Goal: Information Seeking & Learning: Learn about a topic

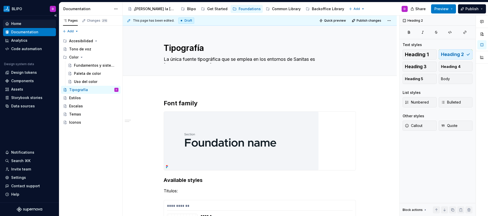
click at [22, 25] on div "Home" at bounding box center [29, 23] width 49 height 5
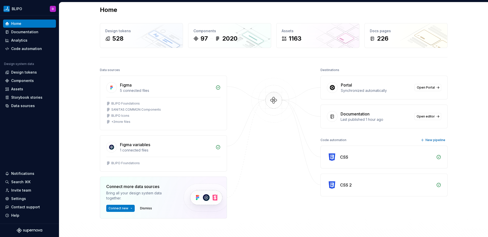
scroll to position [6, 0]
click at [21, 33] on div "Documentation" at bounding box center [24, 31] width 27 height 5
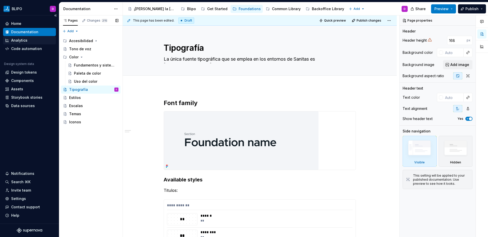
click at [19, 42] on div "Analytics" at bounding box center [19, 40] width 16 height 5
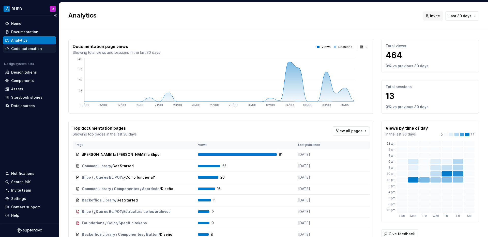
click at [29, 49] on div "Code automation" at bounding box center [26, 48] width 31 height 5
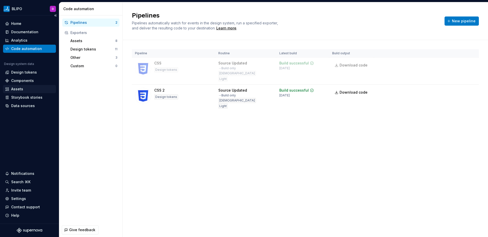
click at [19, 89] on div "Assets" at bounding box center [17, 89] width 12 height 5
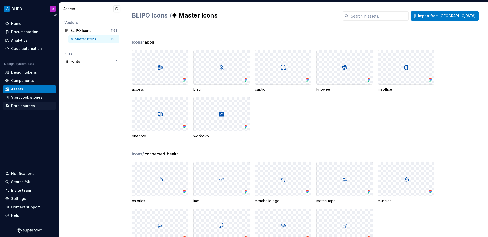
click at [26, 104] on div "Data sources" at bounding box center [23, 105] width 24 height 5
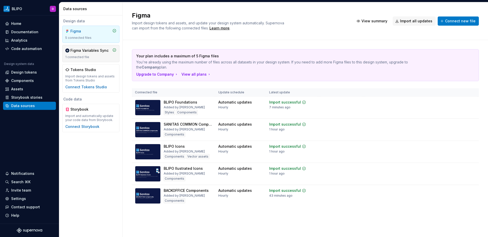
click at [102, 55] on div "1 connected file" at bounding box center [90, 57] width 51 height 4
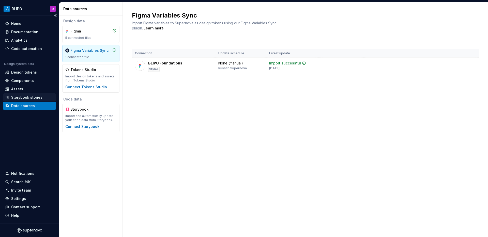
click at [30, 99] on div "Storybook stories" at bounding box center [26, 97] width 31 height 5
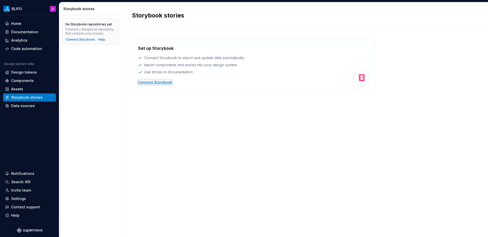
click at [165, 81] on div "Connect Storybook" at bounding box center [155, 82] width 34 height 5
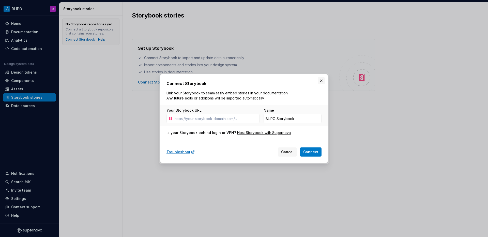
click at [322, 81] on button "button" at bounding box center [321, 80] width 7 height 7
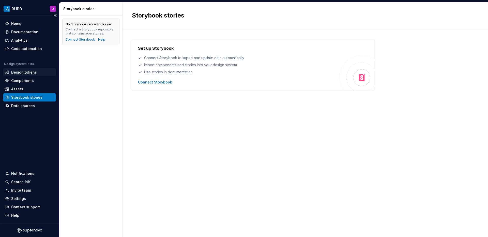
click at [39, 72] on div "Design tokens" at bounding box center [29, 72] width 49 height 5
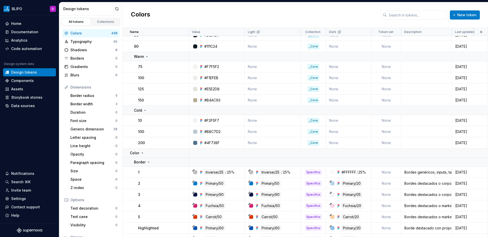
scroll to position [1504, 0]
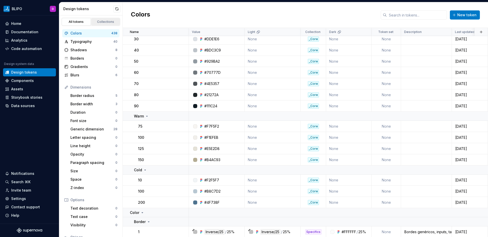
click at [103, 22] on div "Collections" at bounding box center [105, 22] width 25 height 4
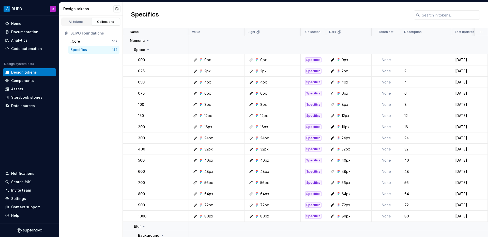
click at [70, 51] on div "Specifics" at bounding box center [78, 49] width 17 height 5
click at [77, 22] on div "All tokens" at bounding box center [76, 22] width 25 height 4
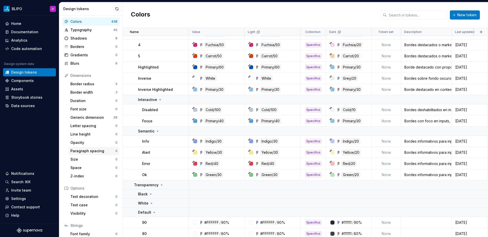
scroll to position [40, 0]
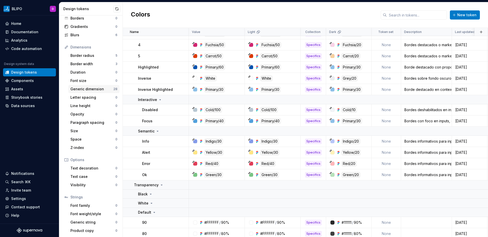
click at [93, 88] on div "Generic dimension" at bounding box center [91, 89] width 43 height 5
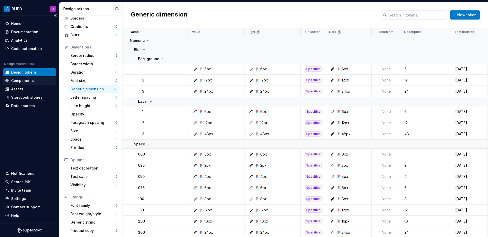
click at [30, 81] on div "Components" at bounding box center [22, 80] width 23 height 5
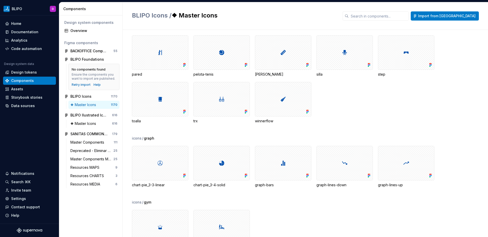
scroll to position [609, 0]
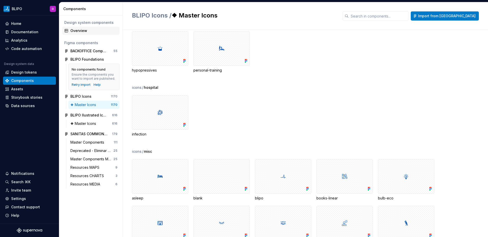
click at [85, 29] on div "Overview" at bounding box center [93, 30] width 47 height 5
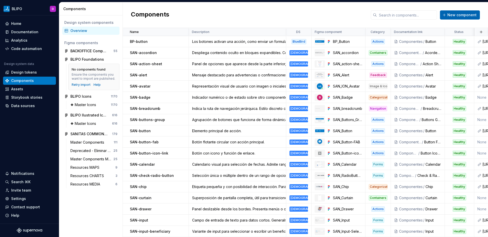
click at [456, 18] on button "New component" at bounding box center [460, 14] width 40 height 9
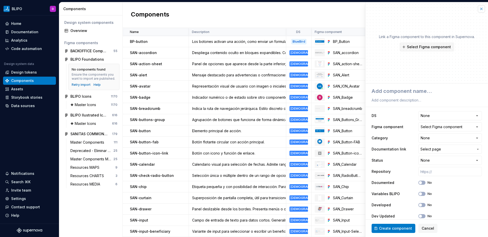
click at [478, 9] on button "button" at bounding box center [481, 8] width 7 height 7
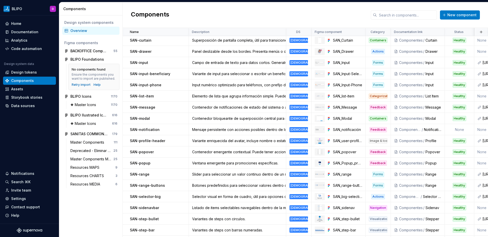
scroll to position [185, 0]
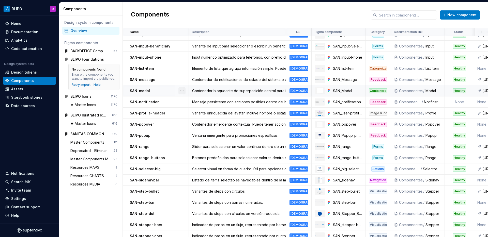
click at [180, 91] on button "button" at bounding box center [181, 90] width 7 height 7
click at [192, 99] on div "Open component detail" at bounding box center [209, 100] width 42 height 5
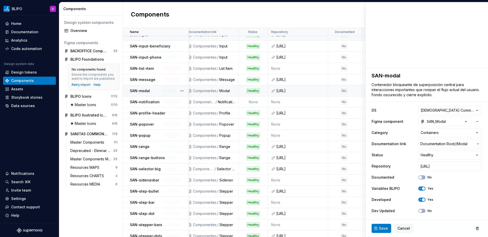
scroll to position [185, 209]
type textarea "*"
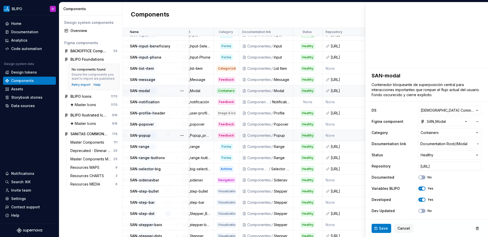
scroll to position [185, 118]
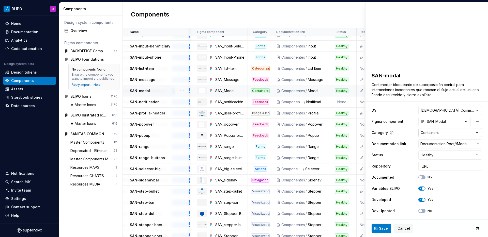
click at [471, 131] on html "BLIPO D Home Documentation Analytics Code automation Design system data Design …" at bounding box center [244, 118] width 488 height 237
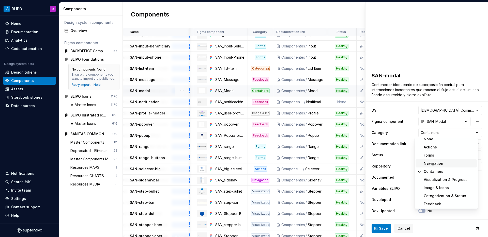
scroll to position [4, 0]
click at [400, 104] on html "BLIPO D Home Documentation Analytics Code automation Design system data Design …" at bounding box center [244, 118] width 488 height 237
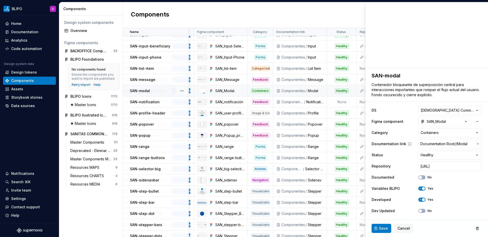
click at [461, 145] on span "Modal" at bounding box center [462, 143] width 10 height 5
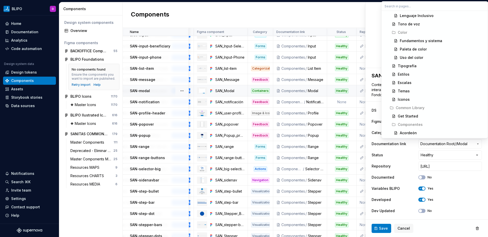
scroll to position [202, 0]
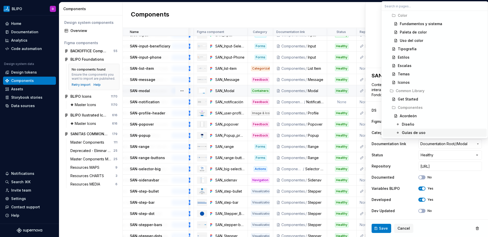
click at [382, 146] on html "BLIPO D Home Documentation Analytics Code automation Design system data Design …" at bounding box center [244, 118] width 488 height 237
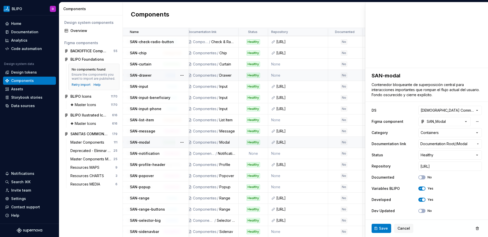
scroll to position [131, 209]
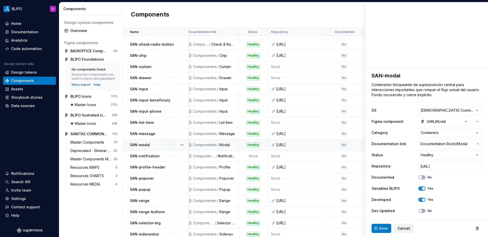
click at [402, 215] on span "Cancel" at bounding box center [403, 228] width 12 height 5
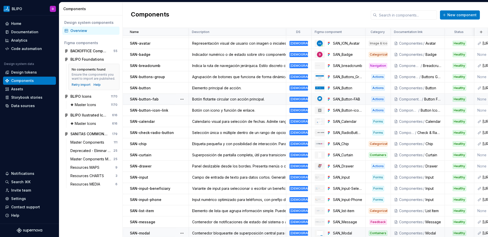
scroll to position [31, 0]
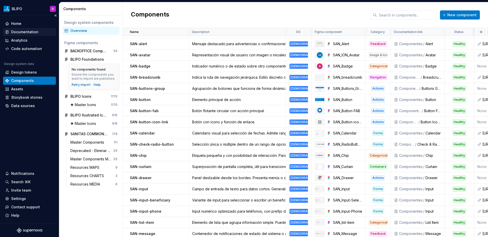
click at [25, 32] on div "Documentation" at bounding box center [24, 31] width 27 height 5
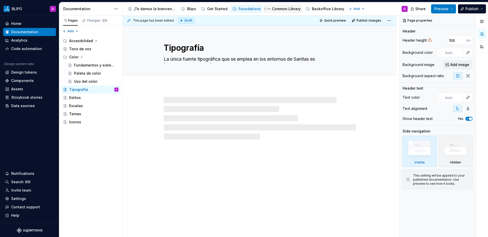
click at [284, 10] on div "Common Library" at bounding box center [286, 8] width 29 height 5
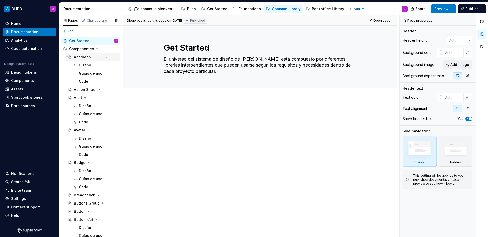
click at [81, 57] on div "Acordeón" at bounding box center [82, 57] width 17 height 5
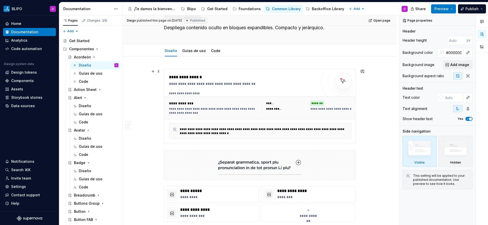
scroll to position [30, 0]
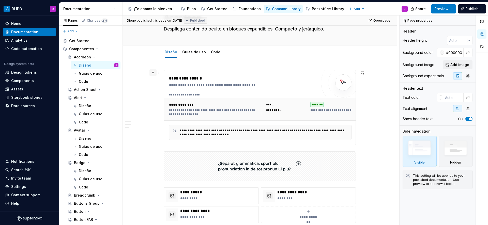
click at [153, 74] on button "button" at bounding box center [152, 72] width 7 height 7
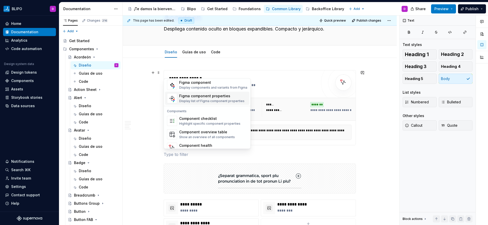
scroll to position [506, 0]
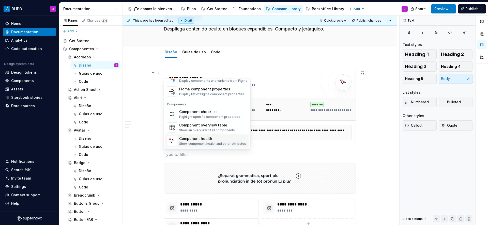
click at [190, 142] on div "Show component health and other attributes" at bounding box center [212, 144] width 67 height 4
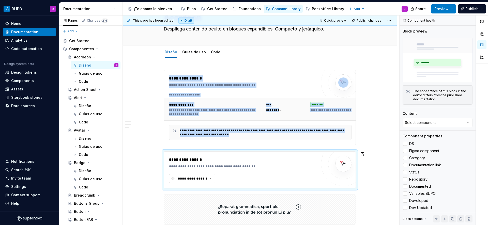
click at [211, 177] on icon "button" at bounding box center [210, 178] width 5 height 5
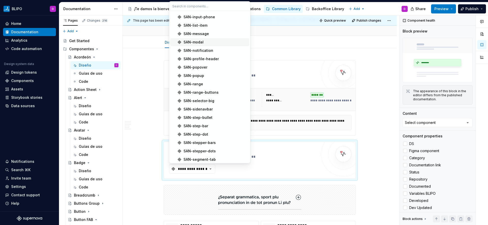
scroll to position [44, 0]
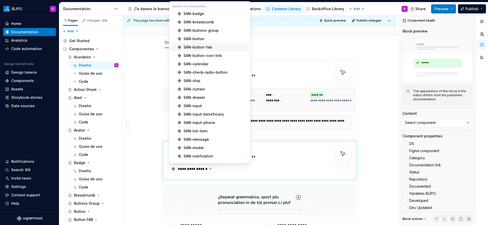
click at [204, 51] on span "SAN-button-fab" at bounding box center [209, 47] width 79 height 8
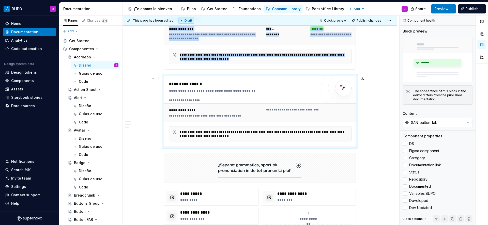
scroll to position [106, 0]
click at [446, 7] on span "Preview" at bounding box center [441, 8] width 14 height 5
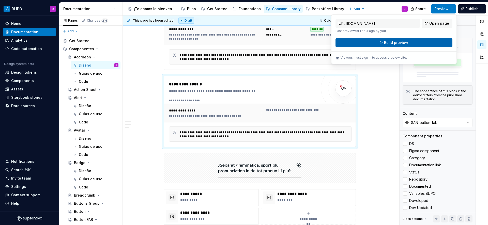
click at [407, 41] on span "Build preview" at bounding box center [396, 42] width 24 height 5
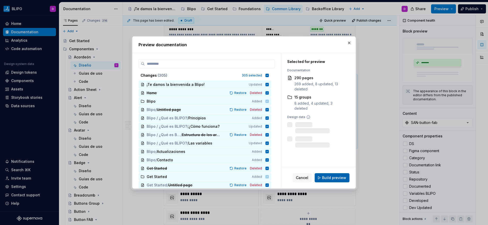
click at [334, 176] on span "Build preview" at bounding box center [334, 177] width 24 height 5
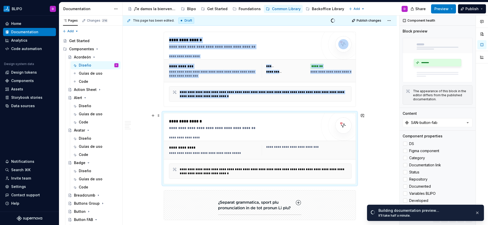
scroll to position [79, 0]
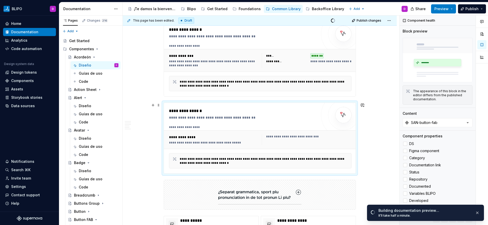
click at [279, 136] on div "**********" at bounding box center [308, 137] width 85 height 4
click at [303, 135] on div "**********" at bounding box center [308, 137] width 85 height 4
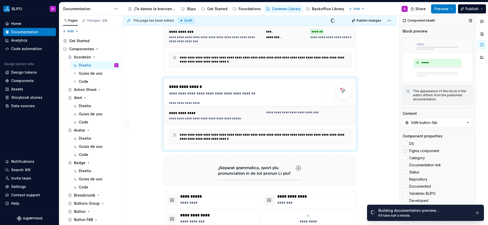
scroll to position [104, 0]
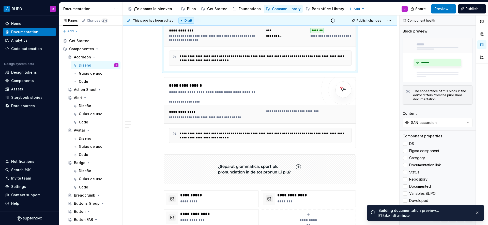
click at [307, 48] on div "**********" at bounding box center [260, 42] width 182 height 47
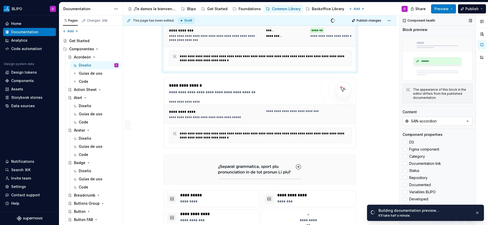
scroll to position [3, 0]
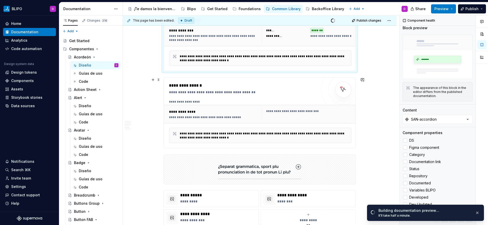
click at [328, 102] on div at bounding box center [343, 89] width 45 height 45
click at [405, 167] on div at bounding box center [405, 169] width 4 height 4
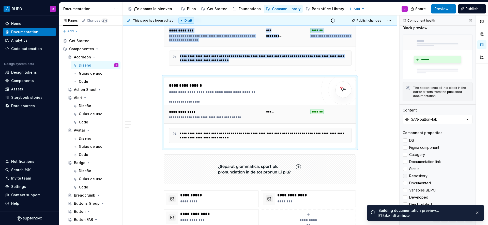
click at [406, 174] on div at bounding box center [405, 176] width 4 height 4
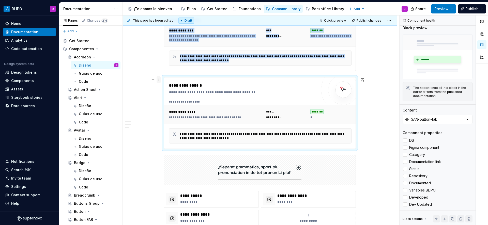
click at [160, 80] on span at bounding box center [158, 79] width 4 height 7
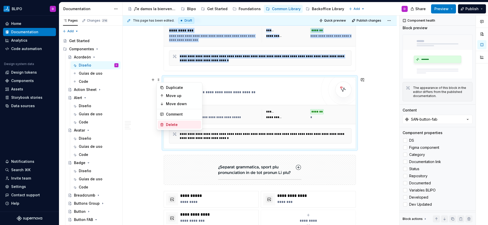
click at [175, 124] on div "Delete" at bounding box center [182, 124] width 33 height 5
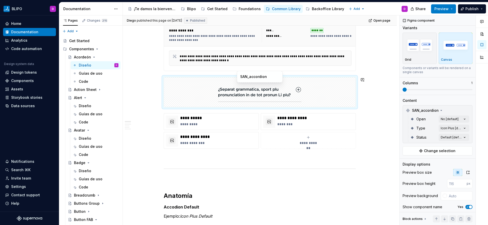
click at [168, 82] on div at bounding box center [260, 91] width 192 height 29
click at [159, 79] on span at bounding box center [158, 79] width 4 height 7
click at [167, 78] on div at bounding box center [260, 91] width 192 height 29
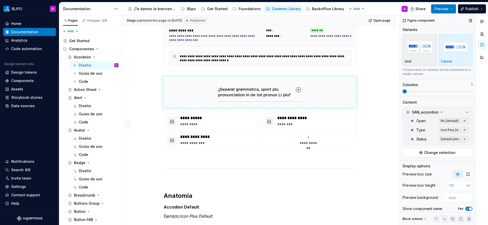
scroll to position [0, 0]
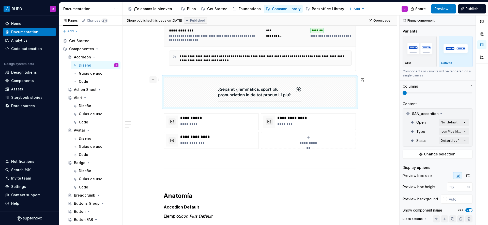
click at [152, 81] on button "button" at bounding box center [152, 79] width 7 height 7
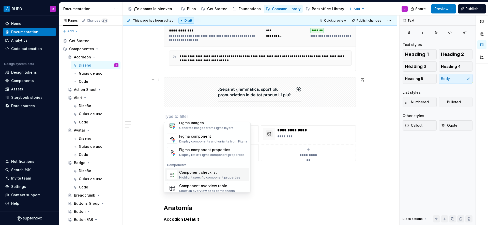
scroll to position [457, 0]
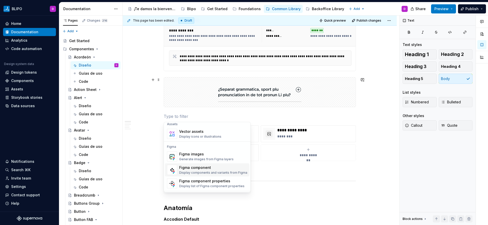
click at [202, 170] on div "Figma component" at bounding box center [213, 167] width 68 height 5
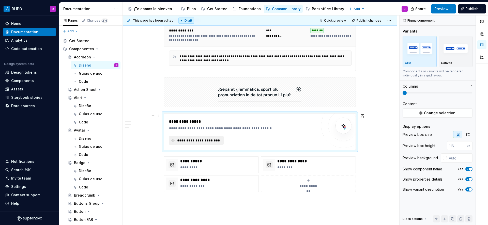
click at [205, 139] on span "**********" at bounding box center [198, 140] width 44 height 5
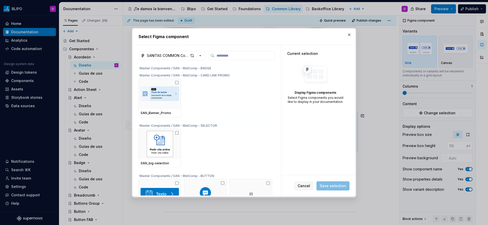
scroll to position [324, 0]
click at [349, 34] on button "button" at bounding box center [348, 34] width 7 height 7
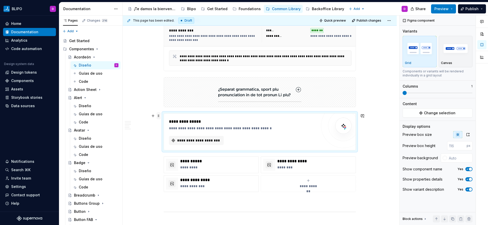
click at [157, 115] on span at bounding box center [158, 115] width 4 height 7
drag, startPoint x: 169, startPoint y: 163, endPoint x: 230, endPoint y: 150, distance: 62.5
click at [169, 162] on div "Delete" at bounding box center [182, 160] width 33 height 5
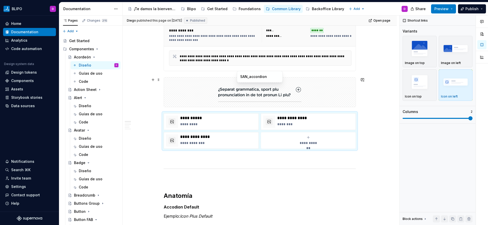
click at [177, 87] on div at bounding box center [260, 91] width 192 height 29
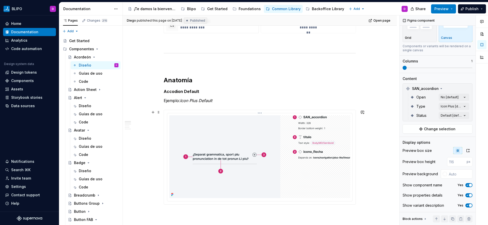
scroll to position [235, 0]
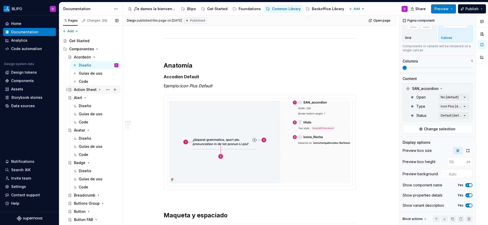
click at [92, 90] on div "Action Sheet" at bounding box center [85, 89] width 23 height 5
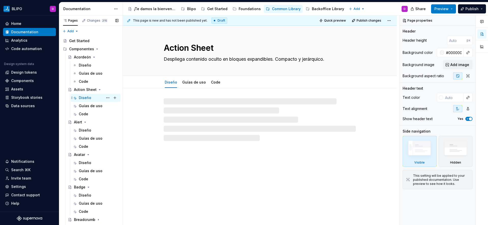
click at [90, 97] on div "Diseño D" at bounding box center [99, 97] width 40 height 7
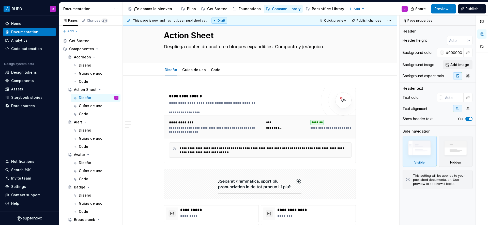
scroll to position [13, 0]
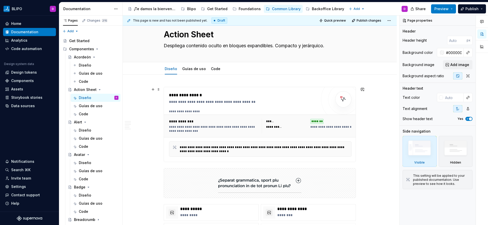
click at [204, 124] on div "**********" at bounding box center [214, 121] width 90 height 5
type textarea "*"
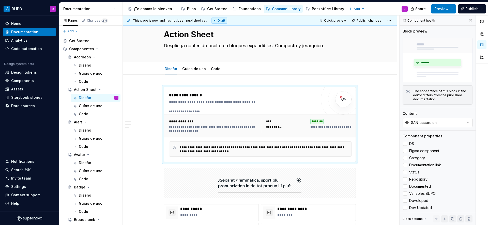
click at [438, 119] on button "SAN-accordion" at bounding box center [437, 122] width 70 height 9
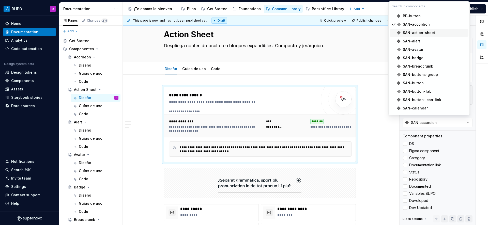
click at [425, 33] on div "SAN-action-sheet" at bounding box center [419, 32] width 32 height 5
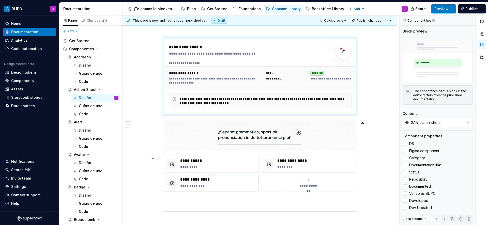
scroll to position [134, 0]
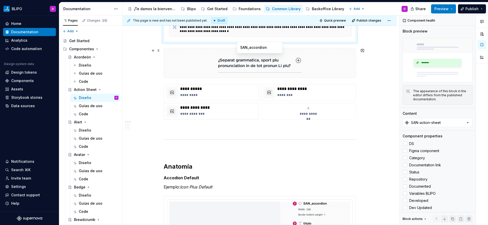
click at [243, 60] on img at bounding box center [259, 62] width 83 height 25
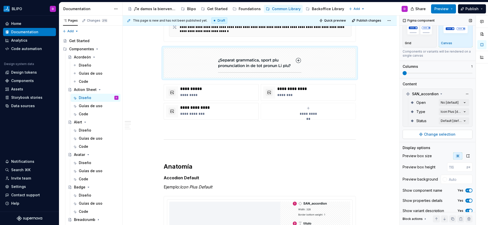
scroll to position [26, 0]
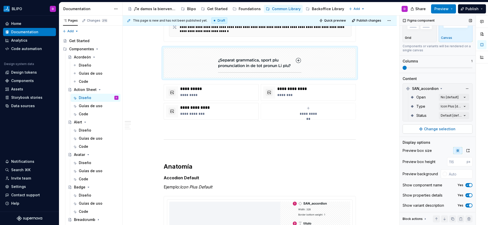
click at [432, 129] on span "Change selection" at bounding box center [439, 128] width 31 height 5
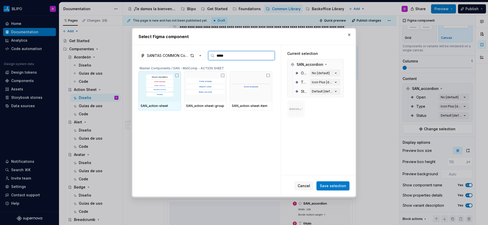
type input "******"
click at [175, 74] on icon at bounding box center [176, 75] width 3 height 3
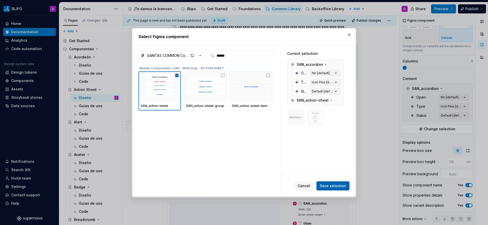
click at [334, 187] on span "Save selection" at bounding box center [333, 185] width 26 height 5
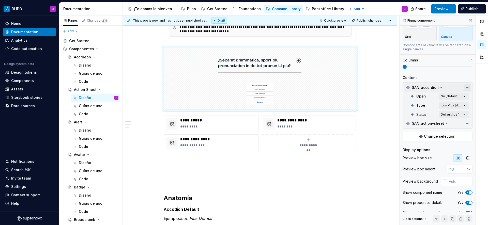
click at [466, 87] on button "button" at bounding box center [466, 87] width 7 height 7
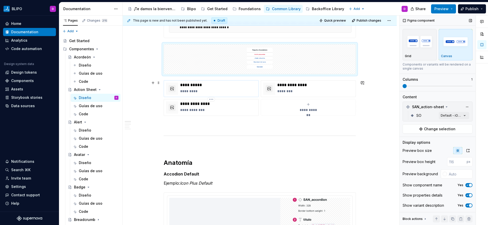
scroll to position [138, 0]
click at [232, 83] on p "**********" at bounding box center [218, 84] width 76 height 5
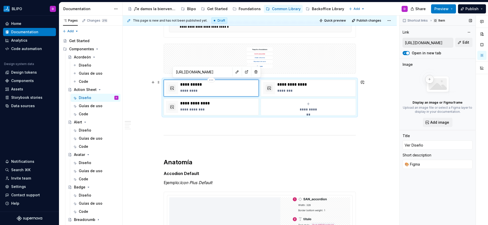
scroll to position [0, 0]
click at [318, 91] on p "********" at bounding box center [315, 90] width 76 height 5
type textarea "*"
type input "[URL]"
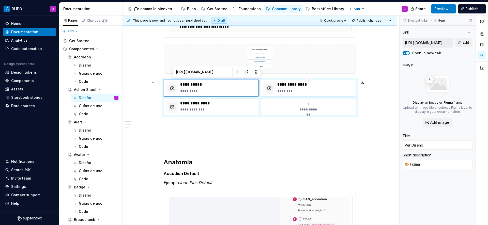
type input "Ver Componente"
type textarea "💻 Gitea"
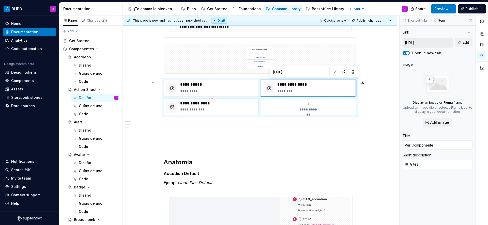
type textarea "*"
type input "[URL]"
type textarea "💻 Storybook"
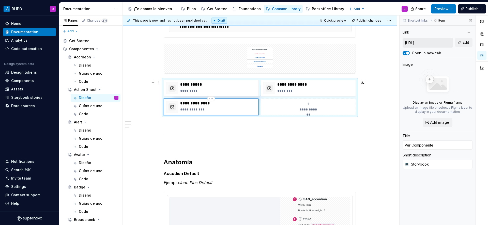
click at [219, 106] on div "**********" at bounding box center [218, 107] width 76 height 12
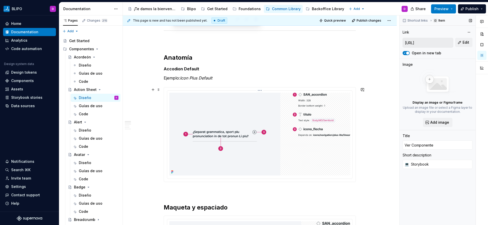
scroll to position [243, 0]
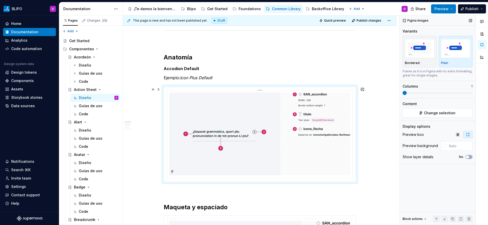
click at [221, 124] on img at bounding box center [259, 133] width 181 height 83
click at [441, 114] on span "Change selection" at bounding box center [439, 112] width 31 height 5
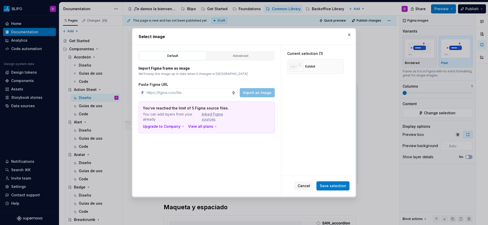
type textarea "*"
click at [197, 93] on input "text" at bounding box center [188, 92] width 87 height 9
paste input "[URL][DOMAIN_NAME]"
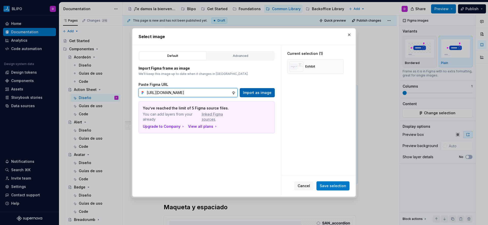
type input "[URL][DOMAIN_NAME]"
click at [264, 94] on span "Import as image" at bounding box center [257, 92] width 28 height 5
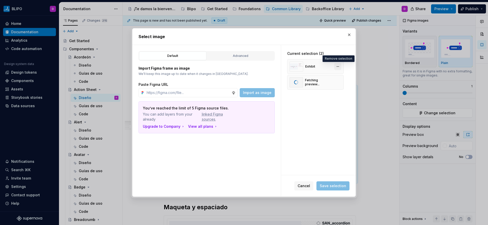
click at [338, 67] on button "button" at bounding box center [337, 66] width 7 height 7
click at [332, 185] on span "Save selection" at bounding box center [333, 185] width 26 height 5
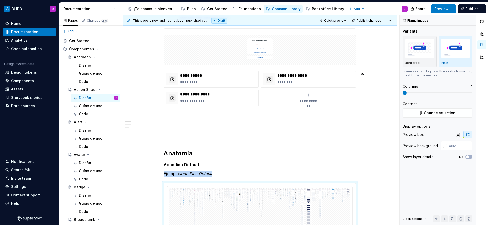
scroll to position [148, 0]
click at [243, 77] on div "**********" at bounding box center [218, 78] width 76 height 12
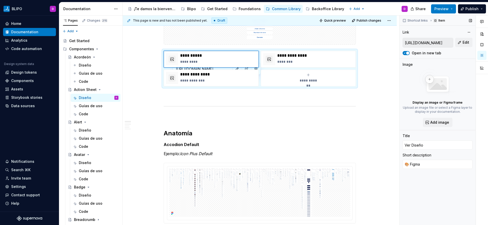
scroll to position [141, 0]
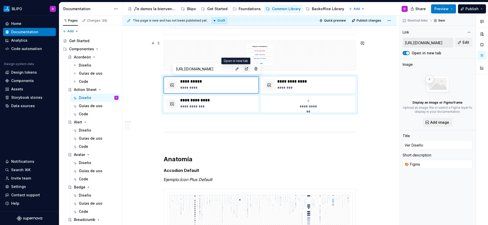
click at [243, 69] on button "button" at bounding box center [246, 68] width 7 height 7
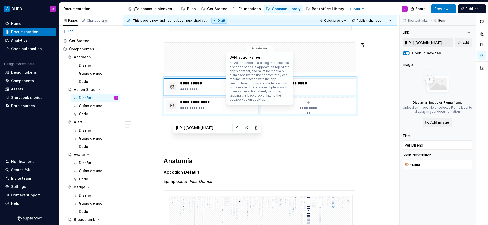
scroll to position [78, 0]
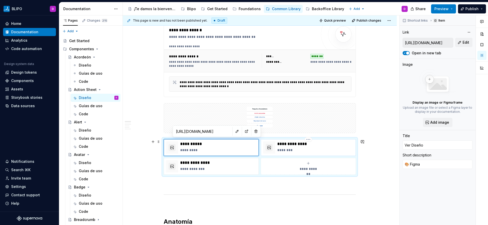
click at [290, 151] on p "********" at bounding box center [315, 150] width 76 height 5
type textarea "*"
type input "[URL]"
type input "Ver Componente"
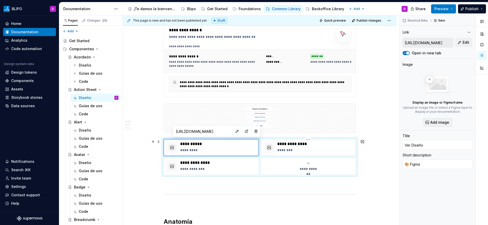
type textarea "💻 Gitea"
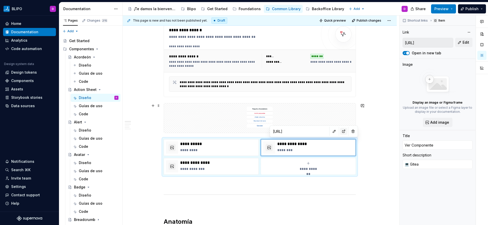
click at [340, 131] on button "button" at bounding box center [343, 131] width 7 height 7
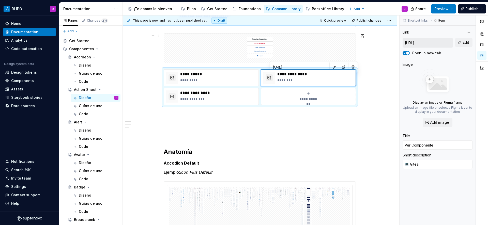
scroll to position [143, 0]
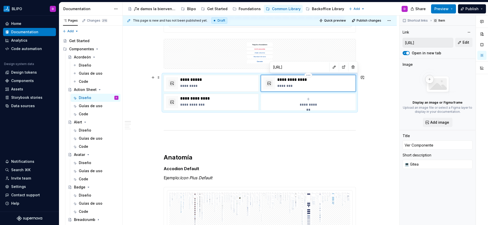
click at [345, 80] on p "**********" at bounding box center [315, 79] width 76 height 5
click at [309, 75] on html "BLIPO D Home Documentation Analytics Code automation Design system data Design …" at bounding box center [244, 112] width 488 height 225
click at [271, 155] on html "BLIPO D Home Documentation Analytics Code automation Design system data Design …" at bounding box center [244, 112] width 488 height 225
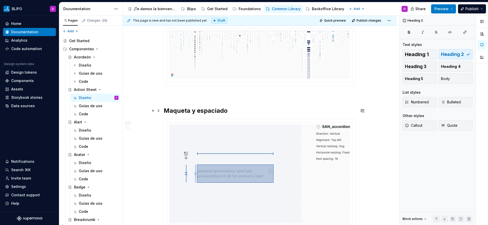
scroll to position [199, 0]
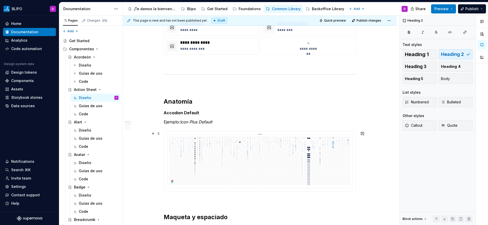
click at [233, 165] on img at bounding box center [259, 161] width 181 height 49
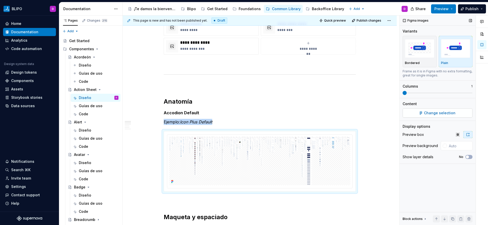
click at [448, 113] on span "Change selection" at bounding box center [439, 112] width 31 height 5
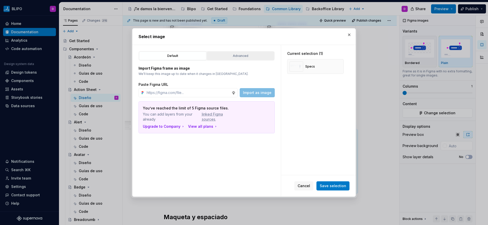
type textarea "*"
click at [224, 55] on div "Advanced" at bounding box center [241, 55] width 64 height 5
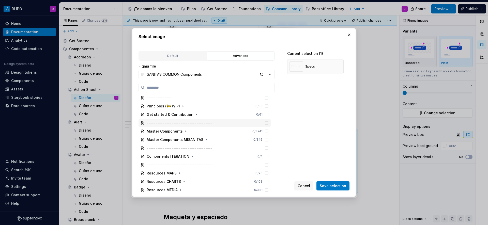
scroll to position [9, 0]
click at [170, 90] on label at bounding box center [206, 87] width 136 height 9
click at [170, 90] on input "search" at bounding box center [210, 87] width 130 height 5
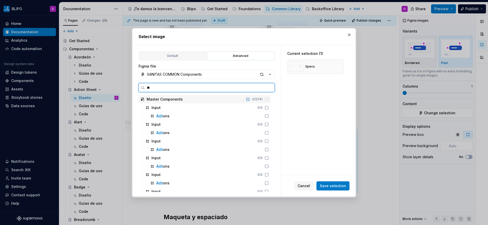
type input "*"
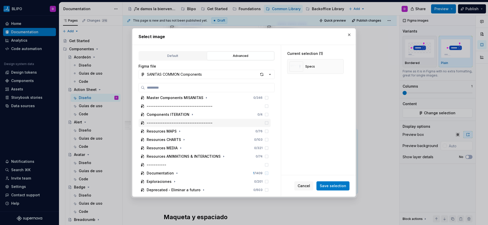
scroll to position [54, 0]
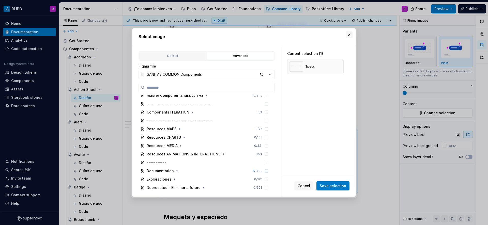
click at [349, 36] on button "button" at bounding box center [348, 34] width 7 height 7
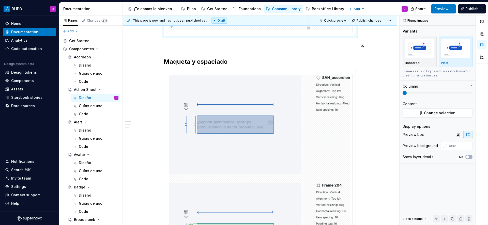
scroll to position [354, 0]
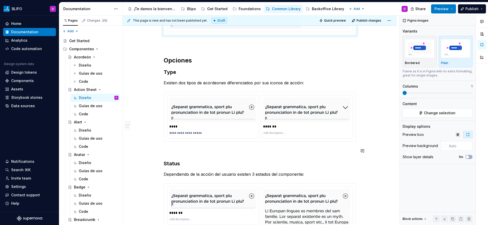
scroll to position [708, 0]
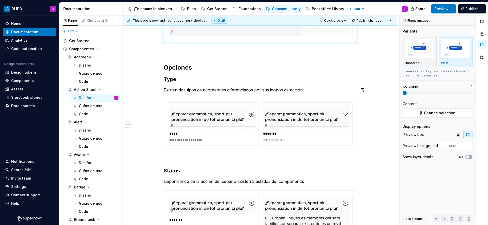
click at [223, 85] on div "**********" at bounding box center [260, 61] width 192 height 1336
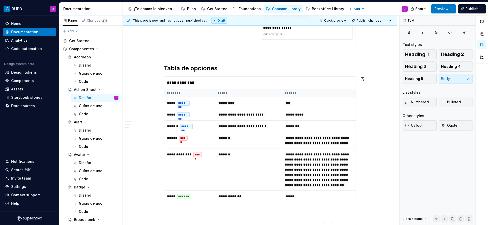
scroll to position [1103, 0]
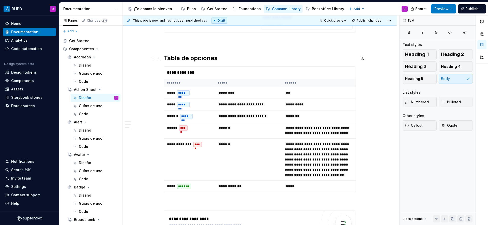
click at [240, 56] on h2 "Tabla de opciones" at bounding box center [260, 58] width 192 height 8
click at [159, 70] on span at bounding box center [158, 68] width 4 height 7
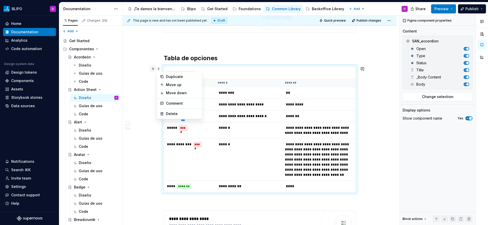
click at [152, 69] on button "button" at bounding box center [152, 68] width 7 height 7
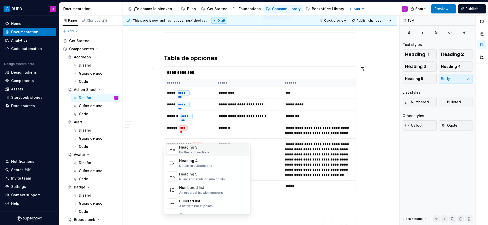
scroll to position [46, 0]
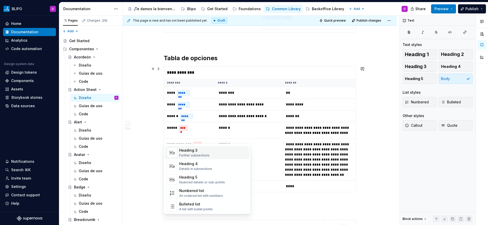
click at [191, 70] on div "**********" at bounding box center [260, 73] width 192 height 12
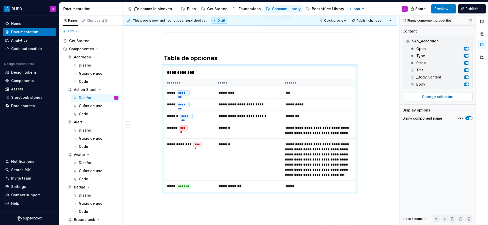
click at [436, 96] on span "Change selection" at bounding box center [437, 96] width 31 height 5
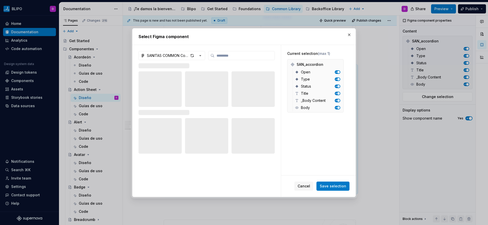
type textarea "*"
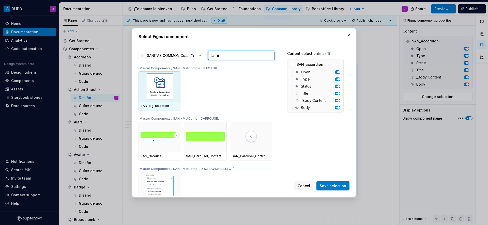
type input "*"
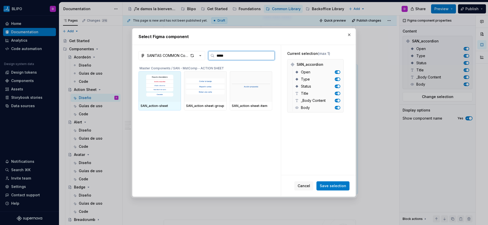
type input "******"
click at [154, 92] on img at bounding box center [159, 86] width 38 height 26
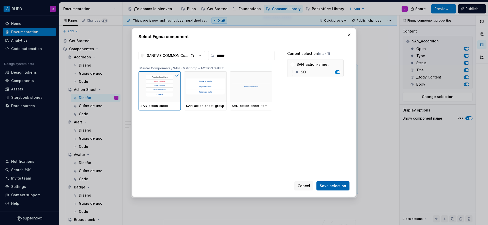
click at [337, 185] on span "Save selection" at bounding box center [333, 185] width 26 height 5
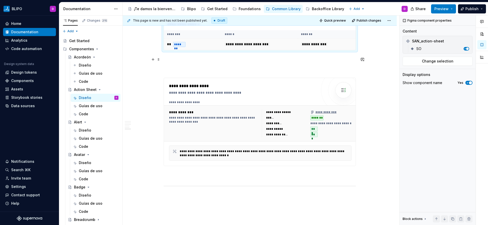
scroll to position [1179, 0]
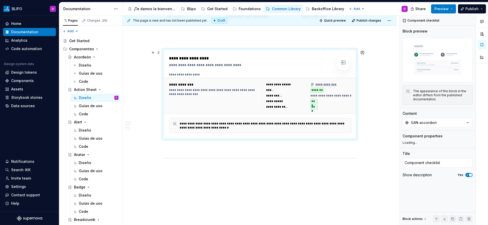
click at [238, 61] on div "**********" at bounding box center [243, 58] width 148 height 6
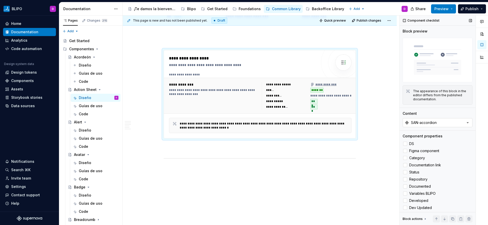
click at [436, 120] on div "SAN-accordion" at bounding box center [424, 122] width 26 height 5
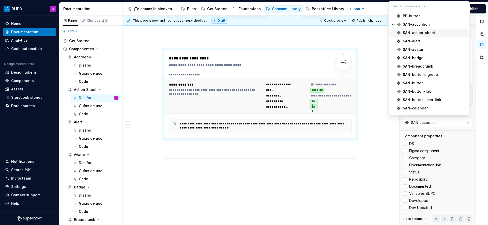
click at [422, 31] on div "SAN-action-sheet" at bounding box center [419, 32] width 32 height 5
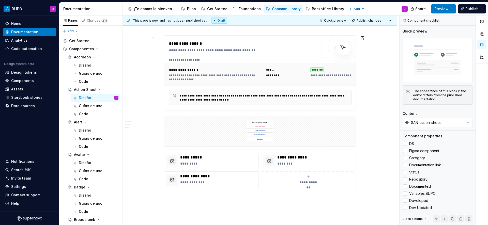
scroll to position [0, 0]
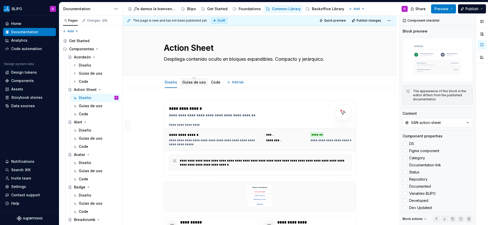
click at [188, 84] on link "Guías de uso" at bounding box center [194, 82] width 24 height 4
click at [196, 82] on link "Guías de uso" at bounding box center [194, 82] width 24 height 4
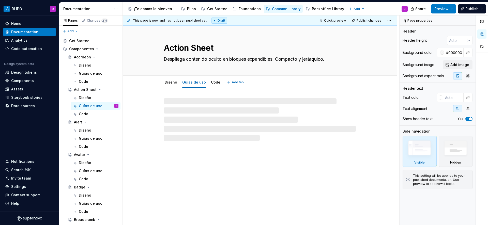
click at [197, 81] on link "Guías de uso" at bounding box center [194, 82] width 24 height 4
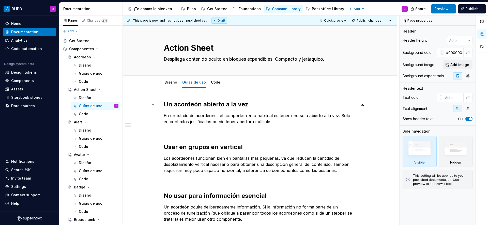
click at [217, 106] on h2 "Un acordeón abierto a la vez" at bounding box center [260, 104] width 192 height 8
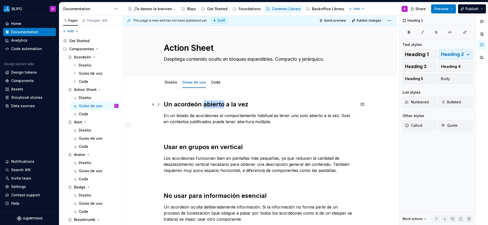
click at [217, 106] on h2 "Un acordeón abierto a la vez" at bounding box center [260, 104] width 192 height 8
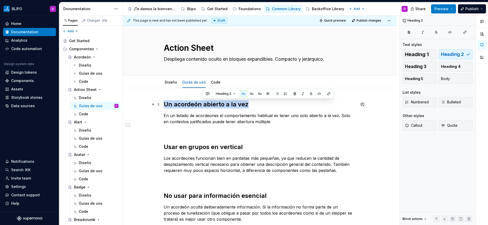
click at [217, 106] on h2 "Un acordeón abierto a la vez" at bounding box center [260, 104] width 192 height 8
click at [170, 81] on link "Diseño" at bounding box center [171, 82] width 12 height 4
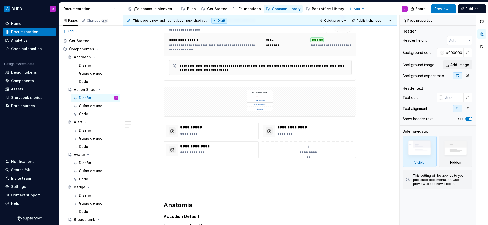
scroll to position [93, 0]
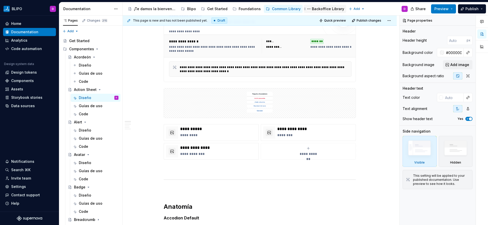
click at [319, 8] on div "Backoffice Library" at bounding box center [328, 8] width 32 height 5
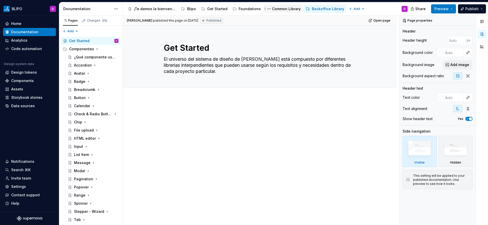
click at [276, 9] on div "Common Library" at bounding box center [286, 8] width 29 height 5
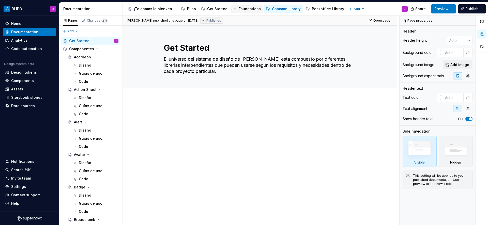
click at [248, 9] on div "Foundations" at bounding box center [250, 8] width 22 height 5
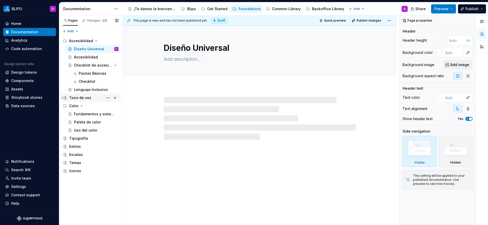
click at [86, 99] on div "Tono de voz" at bounding box center [80, 97] width 22 height 5
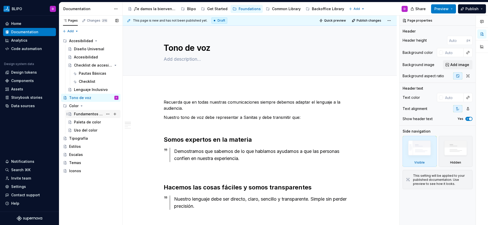
click at [79, 113] on div "Fundamentos y sistema" at bounding box center [88, 114] width 29 height 5
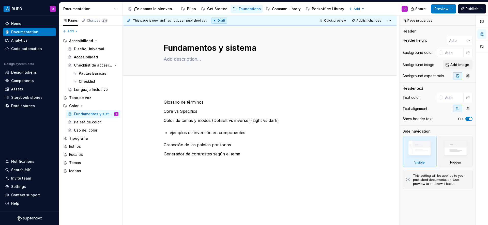
click at [163, 95] on div "Glosario de términos Core vs Specifics Color de temas y modos (Default vs inver…" at bounding box center [260, 163] width 274 height 153
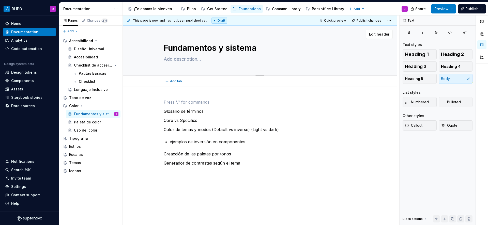
click at [189, 60] on textarea at bounding box center [259, 59] width 192 height 8
type textarea "*"
click at [208, 112] on p "Glosario de términos" at bounding box center [260, 111] width 192 height 6
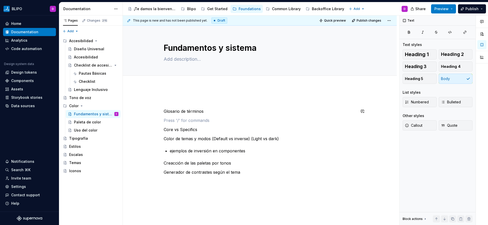
paste div
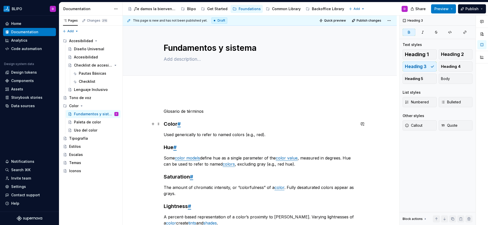
click at [179, 126] on strong "#" at bounding box center [178, 124] width 3 height 6
click at [170, 123] on strong "Color" at bounding box center [171, 124] width 14 height 6
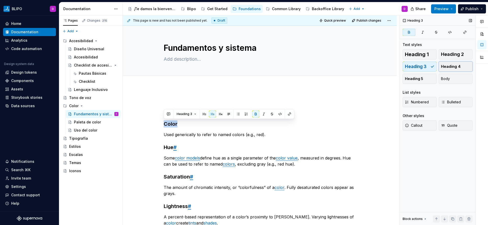
click at [450, 69] on span "Heading 4" at bounding box center [451, 66] width 20 height 5
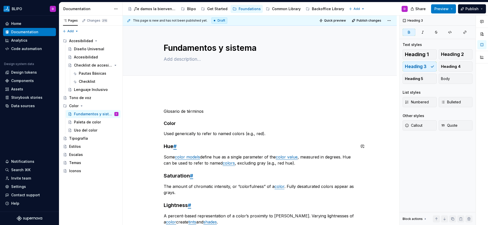
click at [169, 124] on strong "Color" at bounding box center [170, 123] width 12 height 5
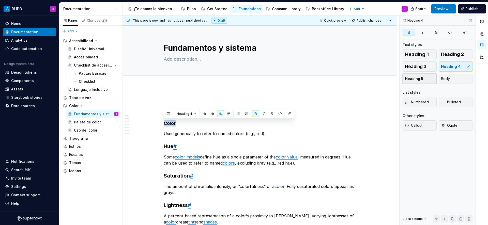
click at [422, 79] on button "Heading 5" at bounding box center [419, 79] width 34 height 10
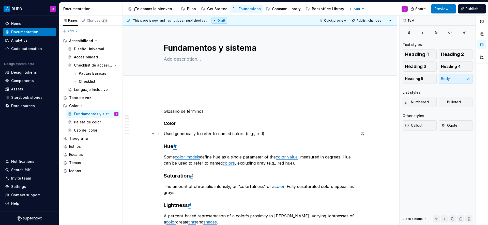
click at [212, 136] on p "Used generically to refer to named colors (e.g., red)." at bounding box center [260, 134] width 192 height 6
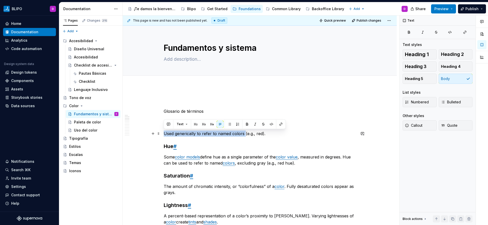
drag, startPoint x: 244, startPoint y: 134, endPoint x: 164, endPoint y: 134, distance: 79.5
click at [164, 134] on p "Used generically to refer to named colors (e.g., red)." at bounding box center [260, 134] width 192 height 6
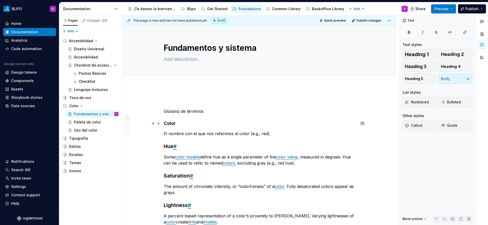
click at [180, 123] on h4 "Color" at bounding box center [260, 123] width 192 height 6
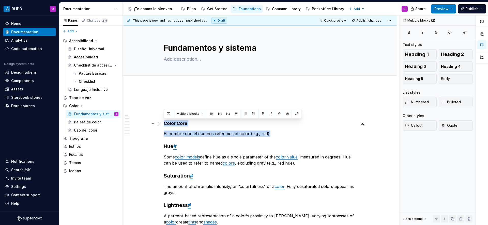
drag, startPoint x: 270, startPoint y: 133, endPoint x: 162, endPoint y: 123, distance: 108.2
copy div "Color Core El nombre con el que nos referimos al color (e.g., red)."
click at [271, 134] on p "El nombre con el que nos referimos al color (e.g., red)." at bounding box center [260, 134] width 192 height 6
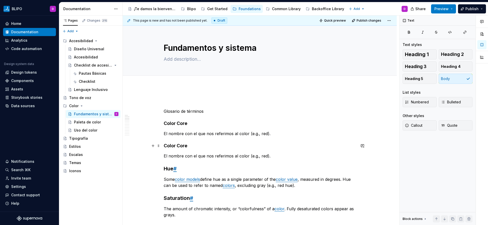
click at [182, 146] on strong "Color Core" at bounding box center [176, 145] width 24 height 5
click at [204, 157] on p "El nombre con el que nos referimos al color (e.g., red)." at bounding box center [260, 156] width 192 height 6
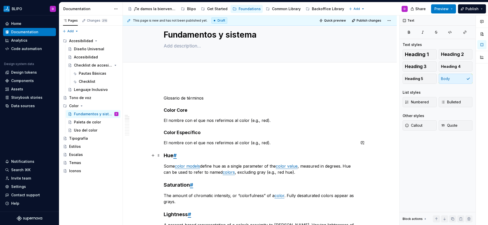
scroll to position [18, 0]
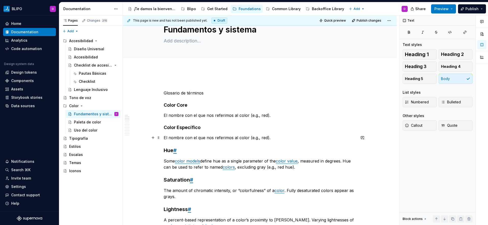
click at [185, 139] on p "El nombre con el que nos referimos al color (e.g., red)." at bounding box center [260, 138] width 192 height 6
click at [245, 117] on p "El nombre con el que nos referimos al color (e.g., red)." at bounding box center [260, 115] width 192 height 6
click at [247, 115] on p "El nombre con el que nos referimos al color (e.g., red)." at bounding box center [260, 115] width 192 height 6
click at [290, 114] on p "El nombre con el que nos referimos al color base de la paleta (e.g., red)." at bounding box center [260, 115] width 192 height 6
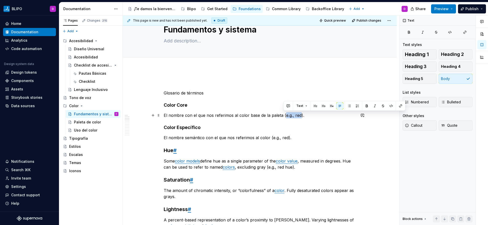
drag, startPoint x: 299, startPoint y: 115, endPoint x: 283, endPoint y: 116, distance: 15.5
click at [283, 116] on p "El nombre con el que nos referimos al color base de la paleta (e.g., red)." at bounding box center [260, 115] width 192 height 6
click at [224, 138] on p "El nombre semántico con el que nos referimos al color (e.g., red)." at bounding box center [260, 138] width 192 height 6
click at [269, 138] on p "El nombre semántico con el que nos referimos al color (e.g., red)." at bounding box center [260, 138] width 192 height 6
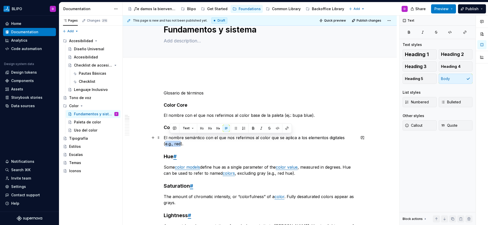
drag, startPoint x: 170, startPoint y: 144, endPoint x: 346, endPoint y: 136, distance: 175.9
click at [346, 136] on p "El nombre semántico con el que nos referimos al color que se aplica a los eleme…" at bounding box center [260, 141] width 192 height 12
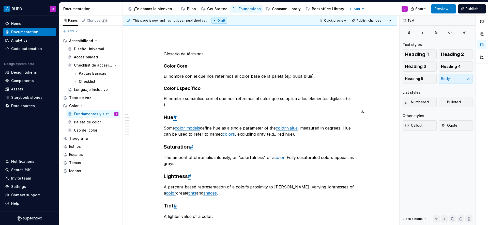
scroll to position [60, 0]
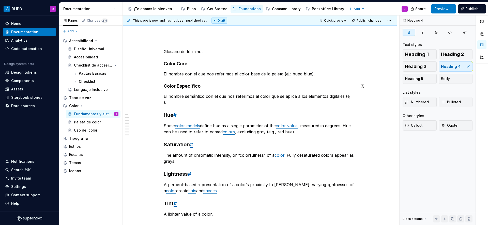
click at [176, 85] on strong "Color Específico" at bounding box center [182, 85] width 37 height 5
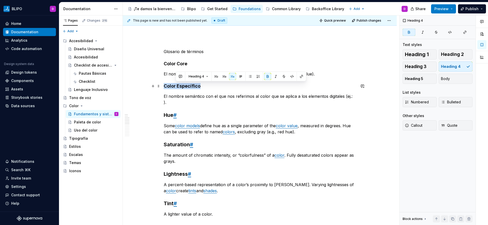
click at [176, 85] on strong "Color Específico" at bounding box center [182, 85] width 37 height 5
click at [167, 112] on strong "Hue" at bounding box center [169, 115] width 10 height 6
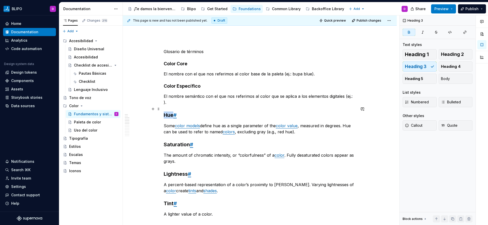
click at [167, 112] on strong "Hue" at bounding box center [169, 115] width 10 height 6
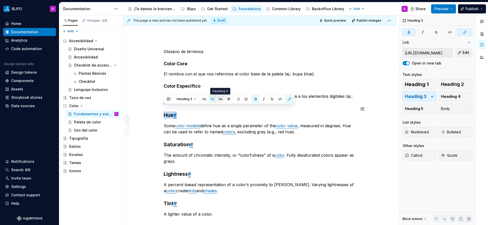
click at [218, 100] on button "button" at bounding box center [220, 99] width 7 height 7
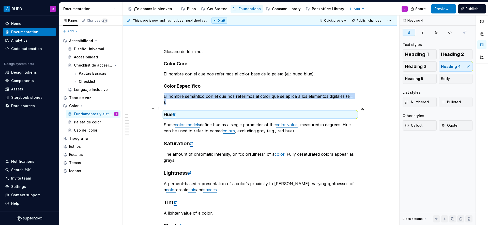
click at [188, 112] on h4 "Hue #" at bounding box center [260, 115] width 192 height 6
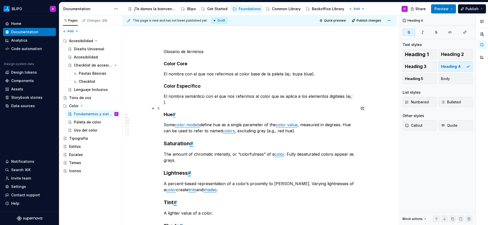
click at [183, 112] on h4 "Hue #" at bounding box center [260, 115] width 192 height 6
click at [192, 112] on h4 "Hue" at bounding box center [260, 115] width 192 height 6
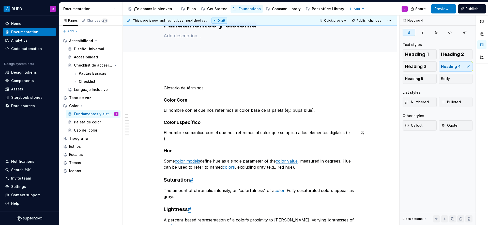
scroll to position [23, 0]
click at [195, 88] on p "Glosario de términos" at bounding box center [260, 88] width 192 height 6
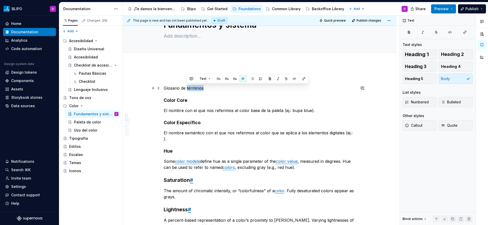
click at [195, 88] on p "Glosario de términos" at bounding box center [260, 88] width 192 height 6
click at [193, 78] on button "button" at bounding box center [195, 78] width 7 height 7
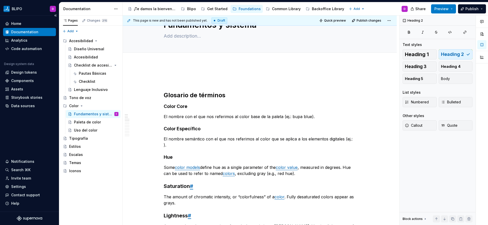
type textarea "*"
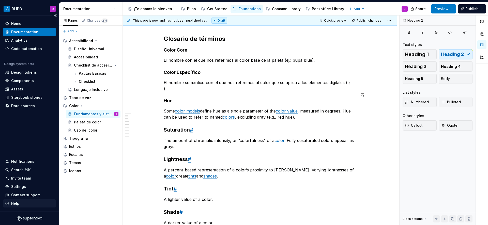
scroll to position [89, 0]
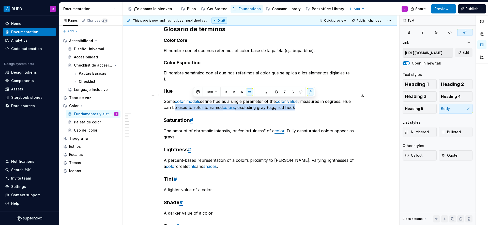
type input "https://spectrum.adobe.com/page/color-fundamentals/#Color-model"
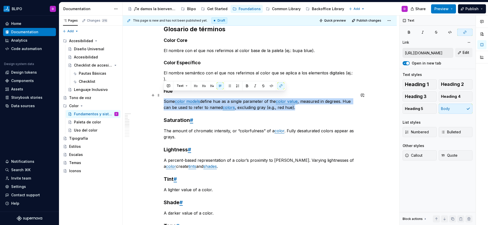
drag, startPoint x: 295, startPoint y: 102, endPoint x: 164, endPoint y: 94, distance: 131.1
click at [164, 98] on p "Some color models define hue as a single parameter of the color value , measure…" at bounding box center [260, 104] width 192 height 12
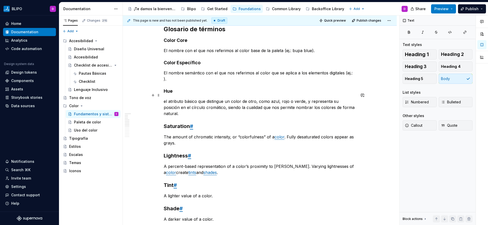
click at [166, 98] on p "el atributo básico que distingue un color de otro, como azul, rojo o verde, y r…" at bounding box center [260, 107] width 192 height 18
click at [352, 74] on p "El nombre semántico con el que nos referimos al color que se aplica a los eleme…" at bounding box center [260, 76] width 192 height 12
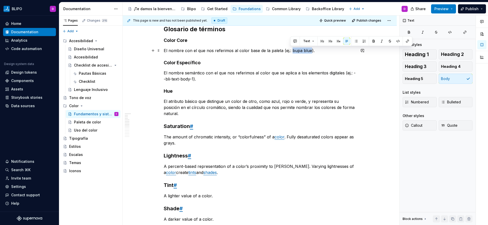
drag, startPoint x: 309, startPoint y: 51, endPoint x: 290, endPoint y: 51, distance: 18.8
click at [290, 51] on p "El nombre con el que nos referimos al color base de la paleta (ej.: bupa blue)." at bounding box center [260, 51] width 192 height 6
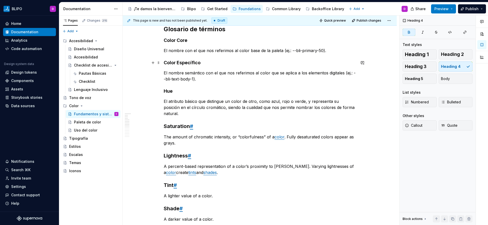
click at [305, 60] on h4 "Color Específico" at bounding box center [260, 63] width 192 height 6
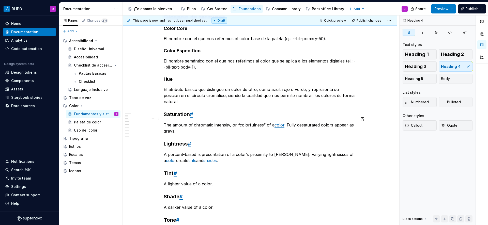
scroll to position [102, 0]
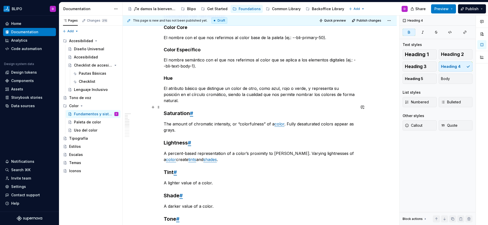
click at [176, 110] on strong "Saturation" at bounding box center [177, 113] width 26 height 6
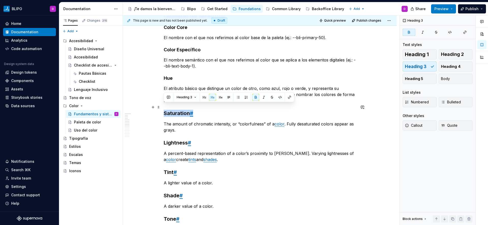
click at [176, 110] on strong "Saturation" at bounding box center [177, 113] width 26 height 6
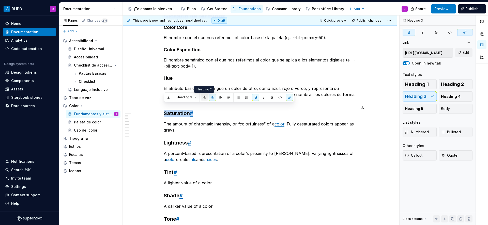
click at [204, 97] on button "button" at bounding box center [204, 97] width 7 height 7
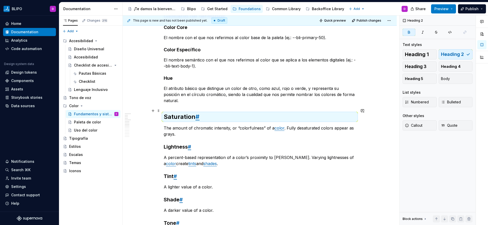
click at [188, 113] on strong "Saturation" at bounding box center [180, 116] width 32 height 7
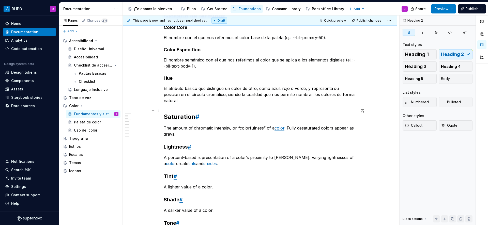
click at [188, 113] on strong "Saturation" at bounding box center [180, 116] width 32 height 7
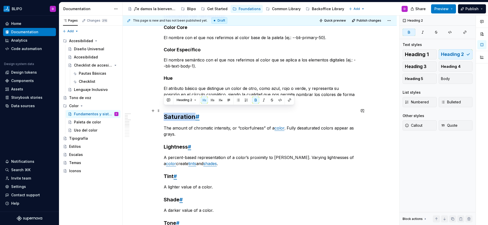
click at [188, 113] on strong "Saturation" at bounding box center [180, 116] width 32 height 7
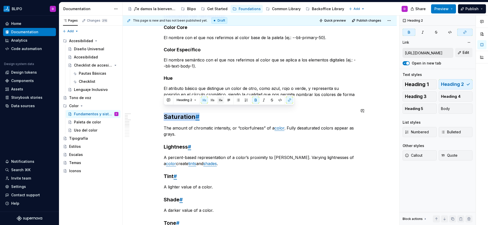
click at [220, 101] on button "button" at bounding box center [220, 100] width 7 height 7
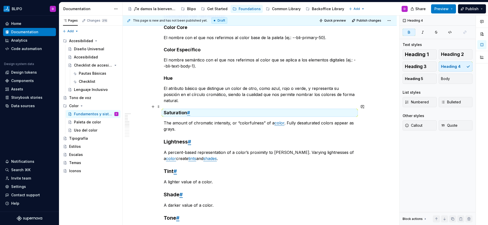
click at [201, 110] on h4 "Saturation #" at bounding box center [260, 113] width 192 height 6
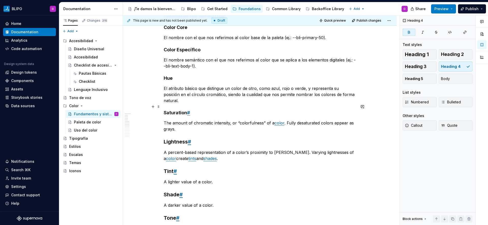
click at [196, 110] on h4 "Saturation #" at bounding box center [260, 113] width 192 height 6
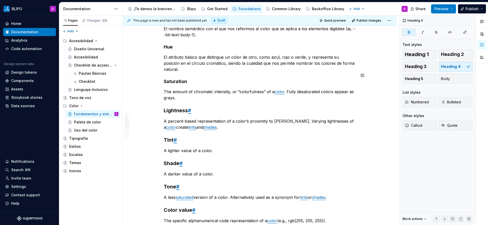
scroll to position [146, 0]
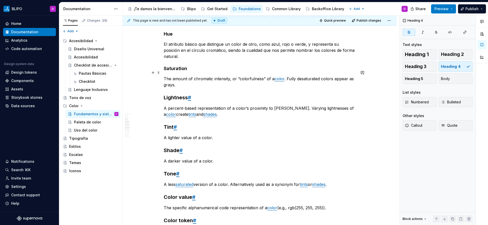
click at [179, 78] on p "The amount of chromatic intensity, or “colorfulness” of a color . Fully desatur…" at bounding box center [260, 82] width 192 height 12
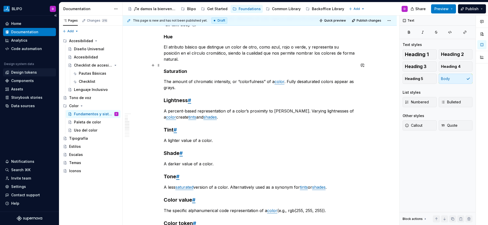
scroll to position [141, 0]
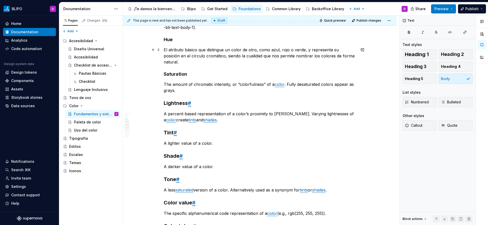
click at [164, 49] on p "El atributo básico que distingue un color de otro, como azul, rojo o verde, y r…" at bounding box center [260, 56] width 192 height 18
click at [192, 63] on p "Es el matiz. El atributo básico que distingue un color de otro, como azul, rojo…" at bounding box center [260, 56] width 192 height 18
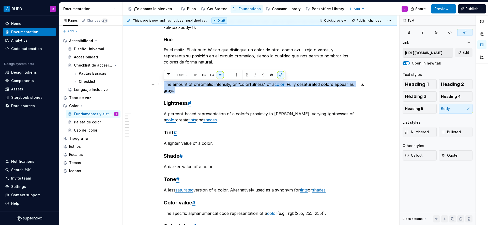
drag, startPoint x: 176, startPoint y: 91, endPoint x: 163, endPoint y: 84, distance: 14.2
click at [164, 84] on p "The amount of chromatic intensity, or “colorfulness” of a color . Fully desatur…" at bounding box center [260, 87] width 192 height 12
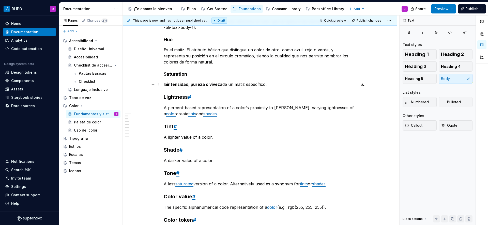
click at [165, 84] on p "la intensidad, pureza o viveza de un matiz específico." at bounding box center [260, 84] width 192 height 6
click at [224, 86] on p "La intensidad, pureza o viveza de un matiz específico." at bounding box center [260, 84] width 192 height 6
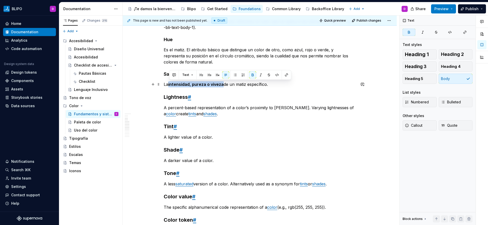
drag, startPoint x: 223, startPoint y: 85, endPoint x: 169, endPoint y: 85, distance: 54.1
click at [169, 85] on p "La intensidad, pureza o viveza de un matiz específico." at bounding box center [260, 84] width 192 height 6
click at [253, 76] on button "button" at bounding box center [252, 74] width 7 height 7
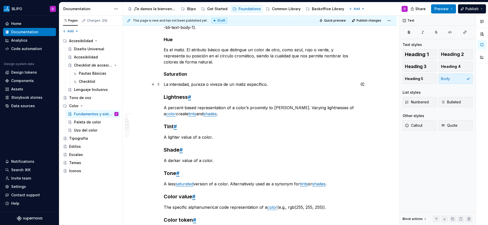
click at [235, 86] on p "La intensidad, pureza o viveza de un matiz específico." at bounding box center [260, 84] width 192 height 6
click at [270, 84] on p "La intensidad, pureza o viveza de un matiz específico." at bounding box center [260, 84] width 192 height 6
click at [172, 100] on strong "Lightness" at bounding box center [176, 97] width 24 height 6
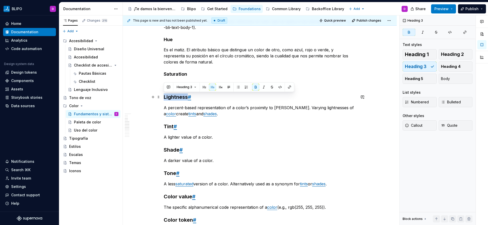
click at [174, 99] on strong "Lightness" at bounding box center [176, 97] width 24 height 6
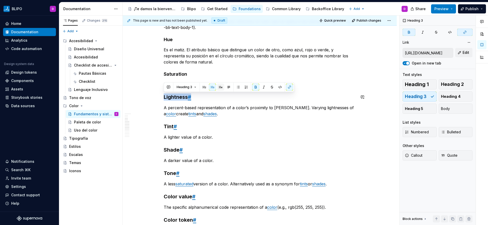
click at [219, 89] on button "button" at bounding box center [220, 87] width 7 height 7
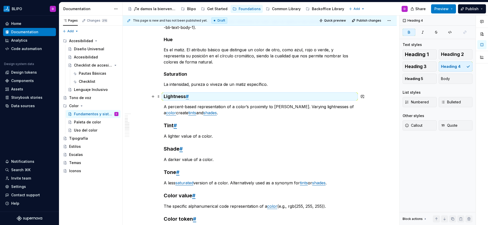
click at [198, 95] on h4 "Lightness #" at bounding box center [260, 96] width 192 height 6
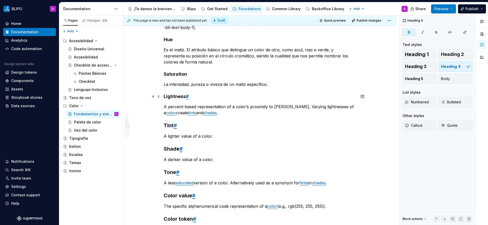
click at [198, 95] on h4 "Lightness #" at bounding box center [260, 96] width 192 height 6
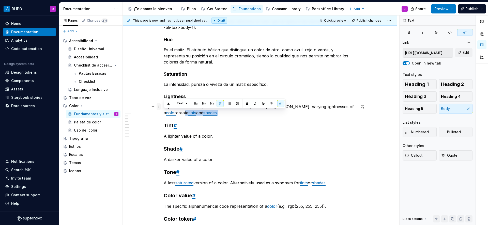
type input "https://spectrum.adobe.com/page/color-fundamentals/#Color"
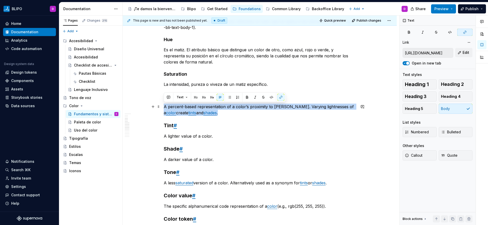
drag, startPoint x: 211, startPoint y: 113, endPoint x: 163, endPoint y: 107, distance: 48.6
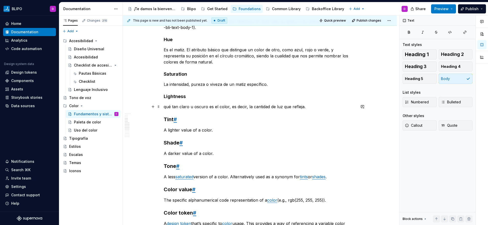
click at [166, 107] on p "qué tan claro u oscuro es el color, es decir, la cantidad de luz que refleja." at bounding box center [260, 107] width 192 height 6
click at [213, 108] on p "Qué tan claro u oscuro es el color, es decir, la cantidad de luz que refleja." at bounding box center [260, 107] width 192 height 6
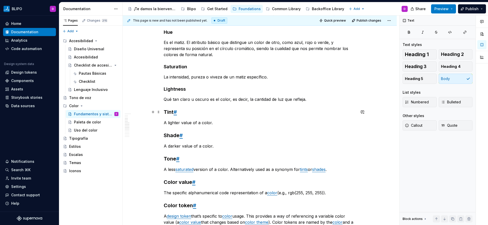
scroll to position [148, 0]
click at [178, 112] on h3 "Tint #" at bounding box center [260, 111] width 192 height 7
click at [167, 111] on strong "Tint" at bounding box center [169, 112] width 10 height 6
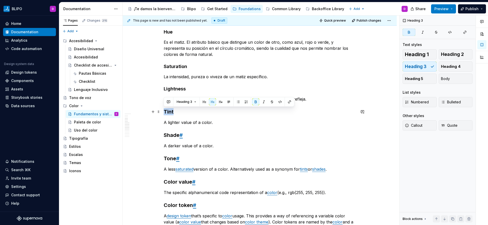
click at [167, 111] on strong "Tint" at bounding box center [169, 112] width 10 height 6
click at [219, 103] on button "button" at bounding box center [220, 101] width 7 height 7
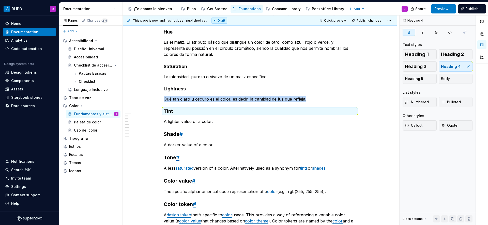
click at [188, 121] on p "A lighter value of a color." at bounding box center [260, 121] width 192 height 6
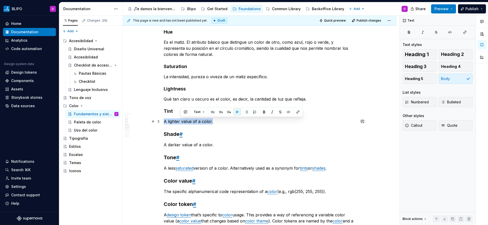
click at [188, 121] on p "A lighter value of a color." at bounding box center [260, 121] width 192 height 6
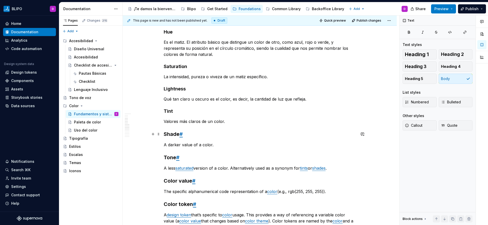
click at [186, 135] on h3 "Shade #" at bounding box center [260, 134] width 192 height 7
click at [172, 136] on strong "Shade" at bounding box center [172, 134] width 16 height 6
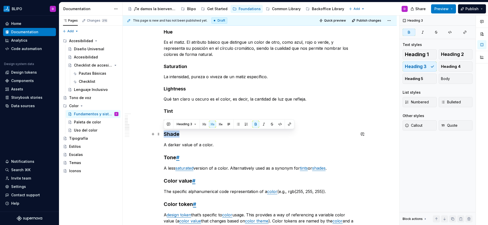
click at [172, 136] on strong "Shade" at bounding box center [172, 134] width 16 height 6
click at [220, 124] on button "button" at bounding box center [220, 124] width 7 height 7
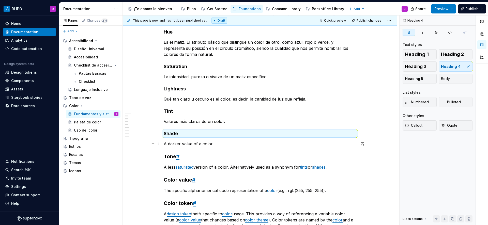
click at [197, 144] on p "A darker value of a color." at bounding box center [260, 144] width 192 height 6
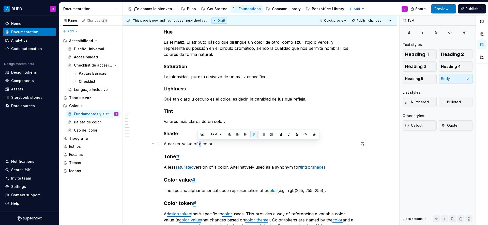
click at [197, 144] on p "A darker value of a color." at bounding box center [260, 144] width 192 height 6
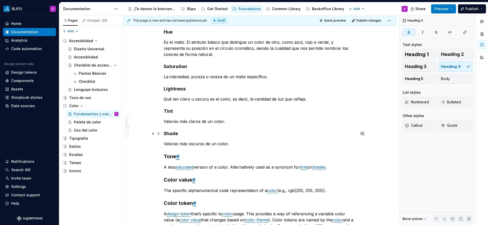
click at [232, 134] on h4 "Shade" at bounding box center [260, 134] width 192 height 6
click at [183, 157] on h3 "Tone #" at bounding box center [260, 156] width 192 height 7
click at [173, 157] on strong "Tone" at bounding box center [170, 156] width 12 height 6
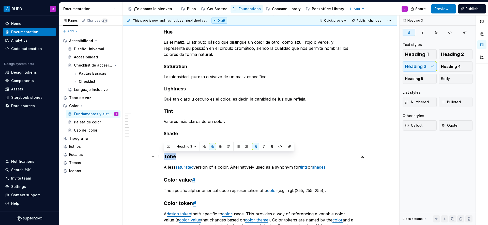
click at [173, 157] on strong "Tone" at bounding box center [170, 156] width 12 height 6
click at [221, 147] on button "button" at bounding box center [220, 146] width 7 height 7
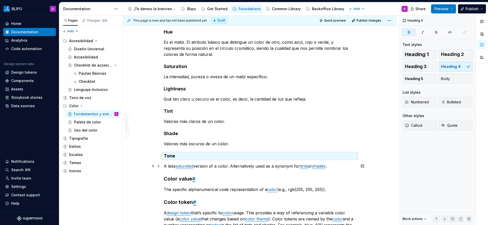
click at [205, 167] on p "A less saturated version of a color. Alternatively used as a synonym for tints …" at bounding box center [260, 166] width 192 height 6
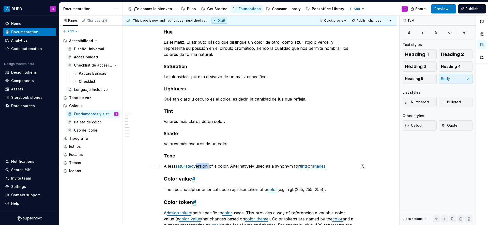
click at [205, 167] on p "A less saturated version of a color. Alternatively used as a synonym for tints …" at bounding box center [260, 166] width 192 height 6
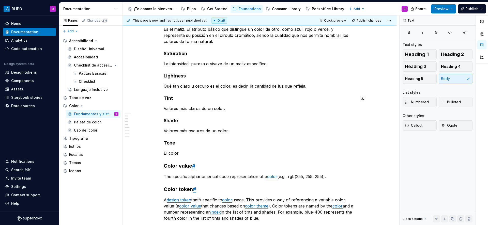
scroll to position [164, 0]
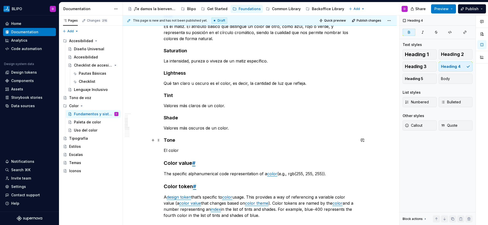
click at [174, 140] on strong "Tone" at bounding box center [169, 139] width 11 height 5
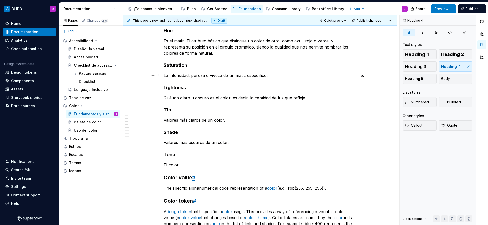
scroll to position [150, 0]
click at [170, 131] on strong "Shade" at bounding box center [171, 131] width 14 height 5
click at [169, 109] on strong "Tint" at bounding box center [168, 109] width 9 height 5
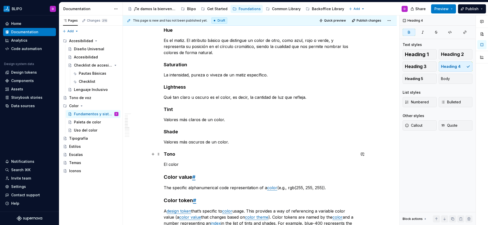
click at [188, 152] on h4 "Tono" at bounding box center [260, 154] width 192 height 6
click at [179, 162] on p "El color" at bounding box center [260, 164] width 192 height 6
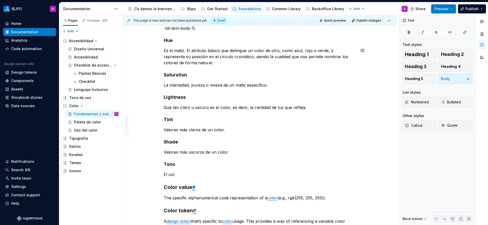
scroll to position [145, 0]
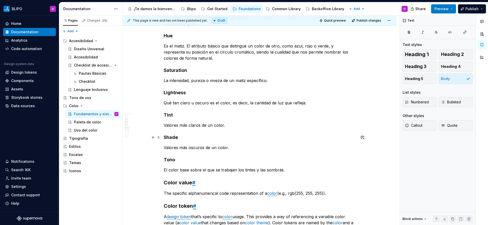
click at [172, 138] on strong "Shade" at bounding box center [171, 137] width 14 height 5
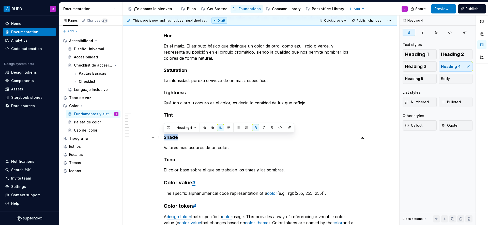
click at [172, 138] on strong "Shade" at bounding box center [171, 137] width 14 height 5
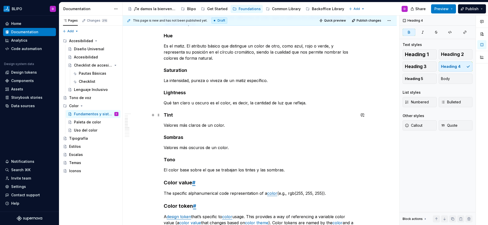
click at [166, 113] on strong "Tint" at bounding box center [168, 114] width 9 height 5
click at [251, 171] on p "El color base sobre el que se trabajan los tintes y las sombras." at bounding box center [260, 170] width 192 height 6
click at [268, 164] on div "Glosario de términos Color Core El nombre con el que nos referimos al color bas…" at bounding box center [260, 198] width 192 height 486
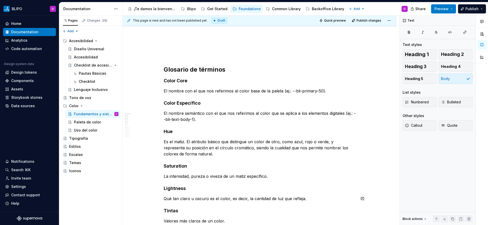
scroll to position [48, 0]
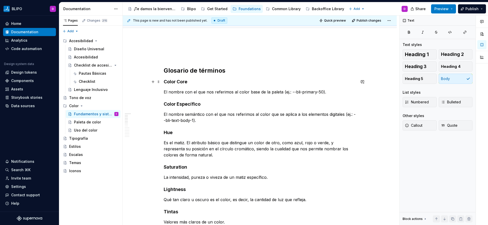
click at [170, 83] on strong "Color Core" at bounding box center [176, 81] width 24 height 5
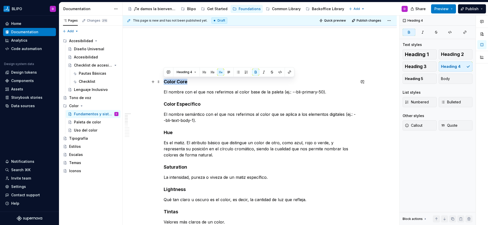
click at [170, 83] on strong "Color Core" at bounding box center [176, 81] width 24 height 5
click at [452, 78] on button "Body" at bounding box center [455, 79] width 34 height 10
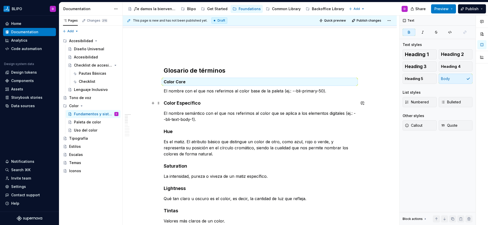
click at [201, 105] on h4 "Color Específico" at bounding box center [260, 103] width 192 height 6
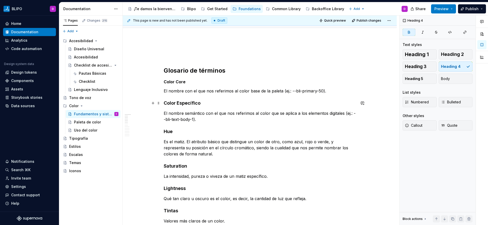
click at [201, 105] on h4 "Color Específico" at bounding box center [260, 103] width 192 height 6
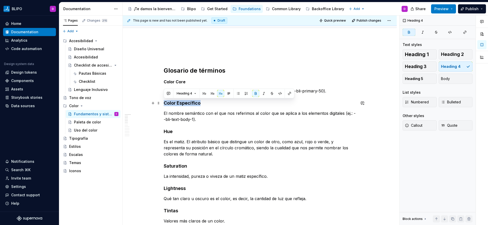
click at [201, 105] on h4 "Color Específico" at bounding box center [260, 103] width 192 height 6
click at [455, 80] on button "Body" at bounding box center [455, 79] width 34 height 10
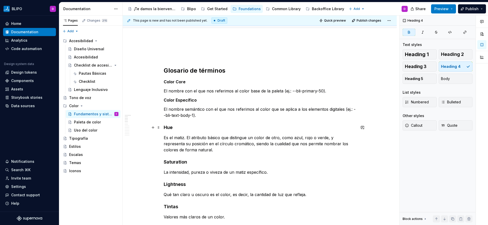
click at [172, 126] on h4 "Hue" at bounding box center [260, 127] width 192 height 6
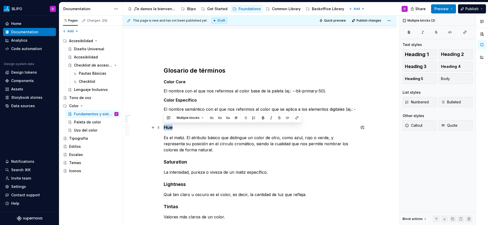
click at [172, 126] on h4 "Hue" at bounding box center [260, 127] width 192 height 6
click at [454, 78] on button "Body" at bounding box center [455, 79] width 34 height 10
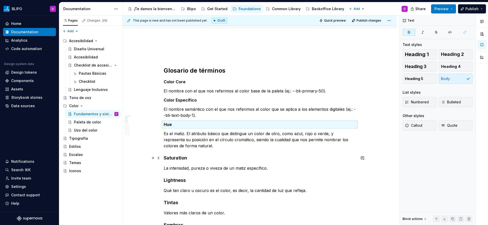
click at [176, 157] on strong "Saturation" at bounding box center [175, 157] width 23 height 5
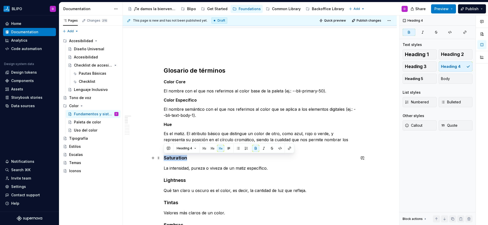
click at [176, 157] on strong "Saturation" at bounding box center [175, 157] width 23 height 5
click at [450, 79] on button "Body" at bounding box center [455, 79] width 34 height 10
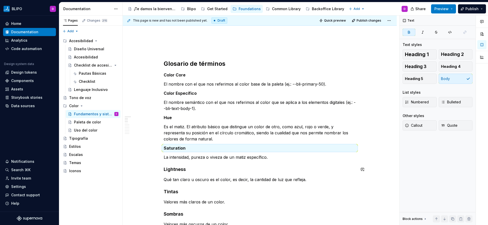
scroll to position [55, 0]
click at [177, 170] on strong "Lightness" at bounding box center [175, 168] width 22 height 5
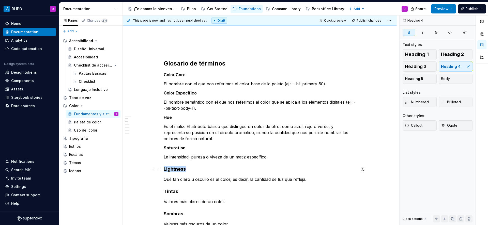
click at [177, 170] on strong "Lightness" at bounding box center [175, 168] width 22 height 5
click at [449, 80] on span "Body" at bounding box center [445, 78] width 9 height 5
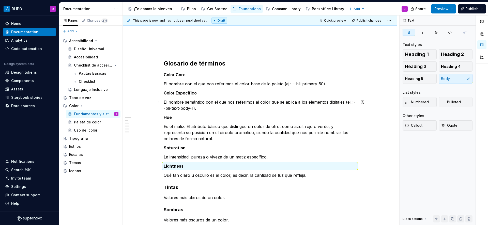
click at [164, 102] on p "El nombre semántico con el que nos referimos al color que se aplica a los eleme…" at bounding box center [260, 105] width 192 height 12
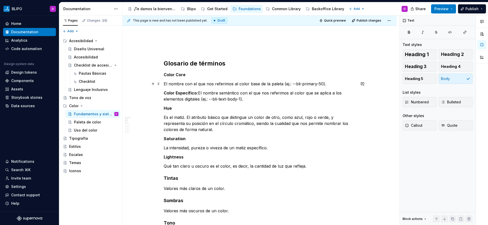
click at [164, 85] on p "El nombre con el que nos referimos al color base de la paleta (ej.: --bli-prima…" at bounding box center [260, 84] width 192 height 6
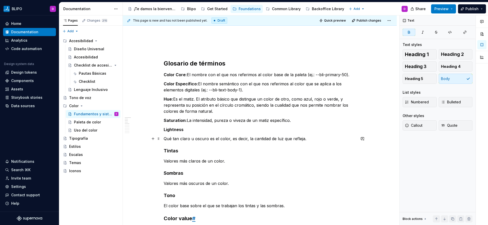
click at [164, 140] on p "Qué tan claro u oscuro es el color, es decir, la cantidad de luz que refleja." at bounding box center [260, 139] width 192 height 6
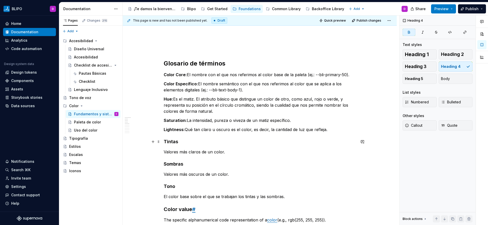
click at [169, 142] on strong "Tintas" at bounding box center [171, 141] width 14 height 5
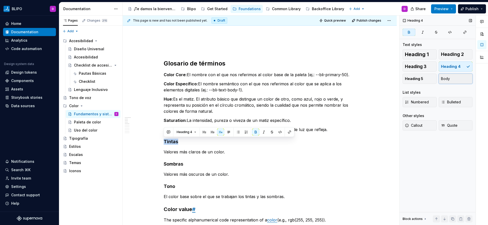
click at [452, 79] on button "Body" at bounding box center [455, 79] width 34 height 10
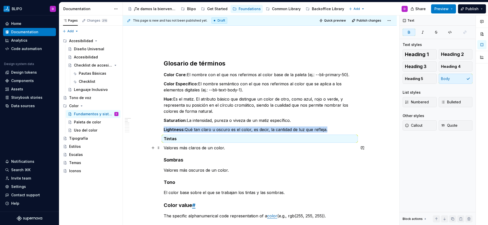
click at [164, 149] on p "Valores más claros de un color." at bounding box center [260, 148] width 192 height 6
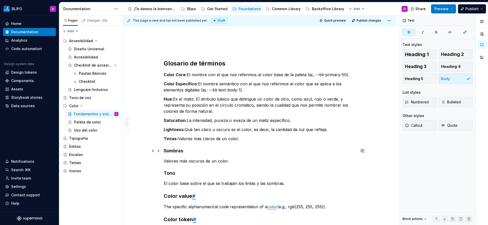
click at [170, 151] on strong "Sombras" at bounding box center [174, 150] width 20 height 5
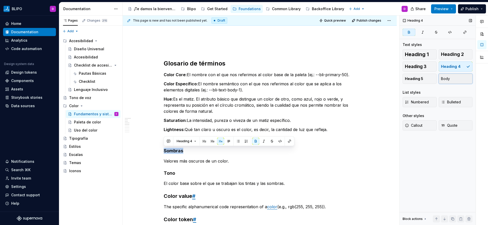
click at [458, 77] on button "Body" at bounding box center [455, 79] width 34 height 10
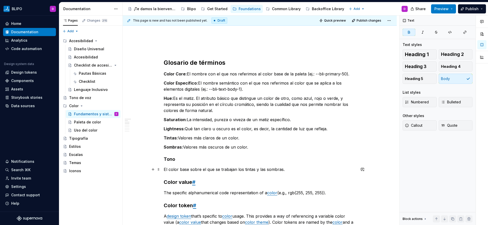
scroll to position [56, 0]
click at [171, 161] on strong "Tono" at bounding box center [169, 158] width 11 height 5
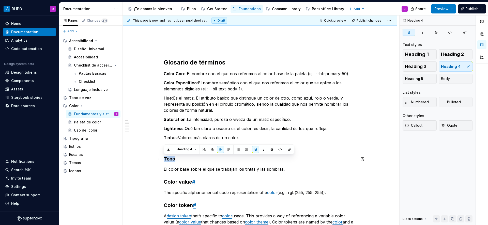
click at [171, 160] on strong "Tono" at bounding box center [169, 158] width 11 height 5
click at [460, 78] on button "Body" at bounding box center [455, 79] width 34 height 10
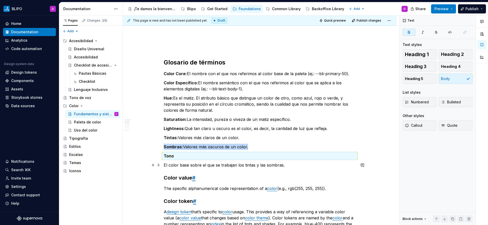
click at [164, 166] on p "El color base sobre el que se trabajan los tintas y las sombras." at bounding box center [260, 165] width 192 height 6
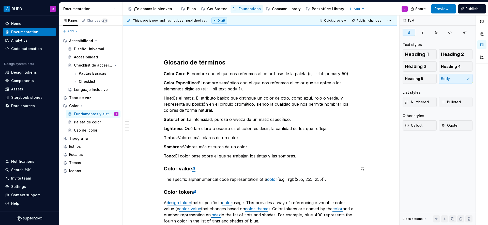
scroll to position [66, 0]
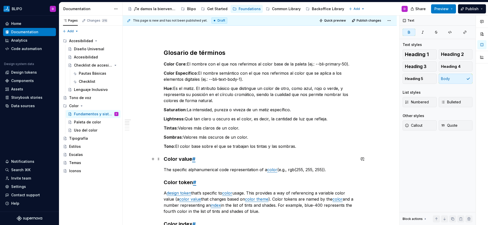
click at [180, 162] on strong "Color value" at bounding box center [178, 159] width 28 height 6
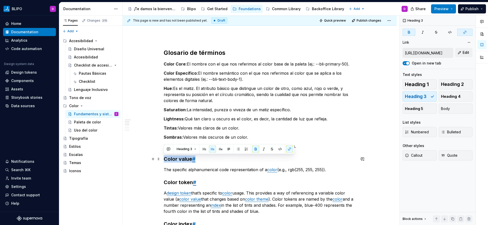
click at [180, 162] on strong "Color value" at bounding box center [178, 159] width 28 height 6
click at [453, 108] on button "Body" at bounding box center [455, 109] width 34 height 10
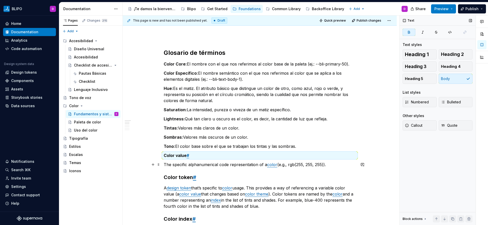
click at [164, 165] on p "The specific alphanumerical code representation of a color (e.g., rgb(255, 255,…" at bounding box center [260, 165] width 192 height 6
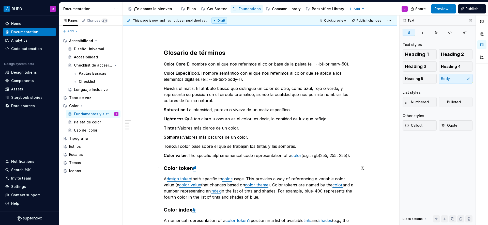
click at [169, 169] on strong "Color token" at bounding box center [178, 168] width 29 height 6
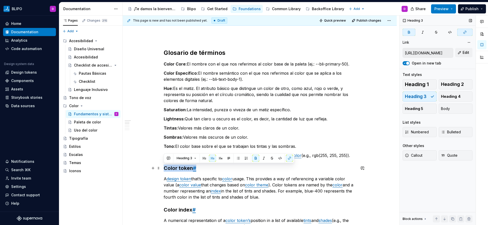
click at [169, 169] on strong "Color token" at bounding box center [178, 168] width 29 height 6
click at [451, 109] on button "Body" at bounding box center [455, 109] width 34 height 10
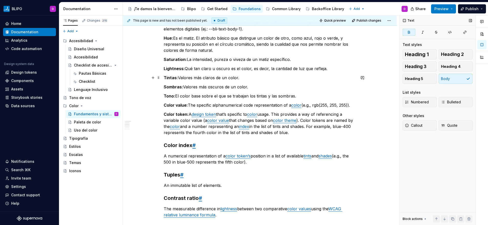
scroll to position [123, 0]
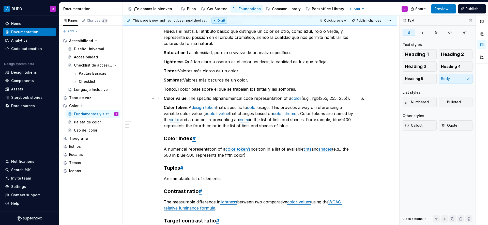
click at [199, 96] on p "Color value: The specific alphanumerical code representation of a color (e.g., …" at bounding box center [260, 98] width 192 height 6
click at [189, 99] on p "Color value: The specific alphanumerical code representation of a color (e.g., …" at bounding box center [260, 98] width 192 height 6
click at [195, 139] on h3 "Color index #" at bounding box center [260, 138] width 192 height 7
click at [190, 139] on strong "Color index:" at bounding box center [179, 138] width 30 height 6
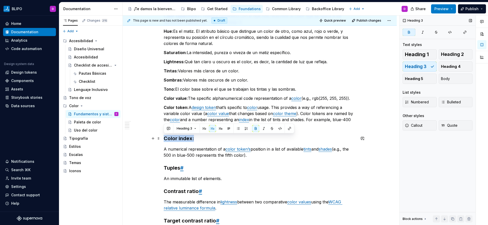
click at [190, 139] on strong "Color index:" at bounding box center [179, 138] width 30 height 6
click at [458, 80] on button "Body" at bounding box center [455, 79] width 34 height 10
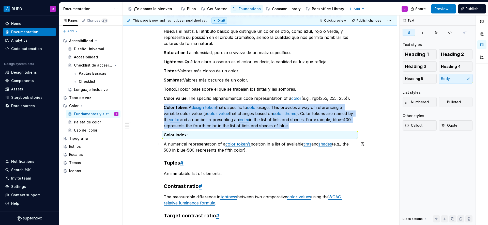
click at [163, 145] on div "Glosario de términos Color Core: El nombre con el que nos referimos al color ba…" at bounding box center [260, 181] width 274 height 435
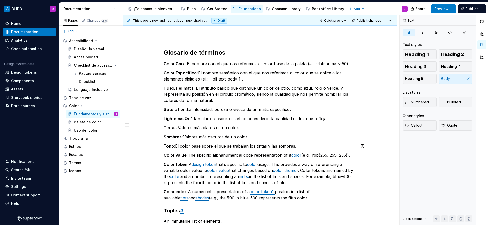
scroll to position [69, 0]
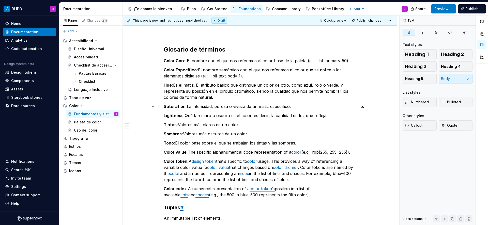
click at [179, 106] on strong "Saturation:" at bounding box center [175, 106] width 23 height 5
click at [164, 86] on strong "Hue:" at bounding box center [168, 85] width 9 height 5
click at [164, 107] on strong "Saturation:" at bounding box center [175, 106] width 23 height 5
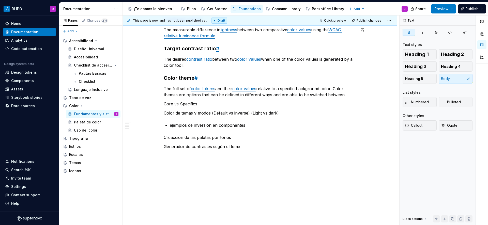
scroll to position [280, 0]
click at [164, 106] on p "Core vs Specifics" at bounding box center [260, 104] width 192 height 6
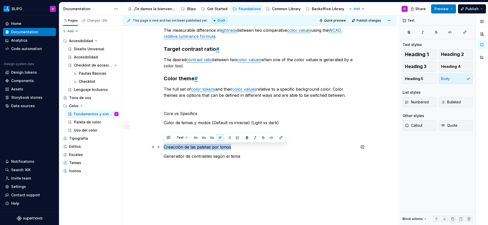
drag, startPoint x: 232, startPoint y: 149, endPoint x: 163, endPoint y: 148, distance: 69.9
click at [163, 148] on div "Glosario de términos Color Core: El nombre con el que nos referimos al color ba…" at bounding box center [260, 24] width 274 height 435
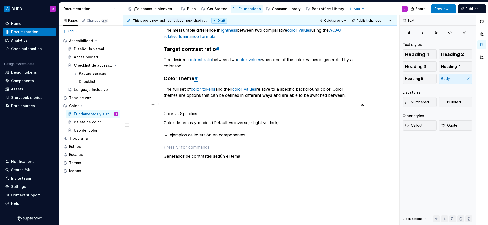
click at [168, 105] on p at bounding box center [260, 104] width 192 height 6
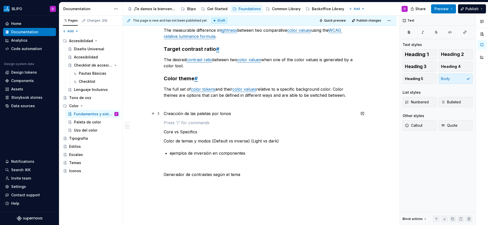
click at [200, 115] on p "Creacción de las paletas por tonos" at bounding box center [260, 113] width 192 height 6
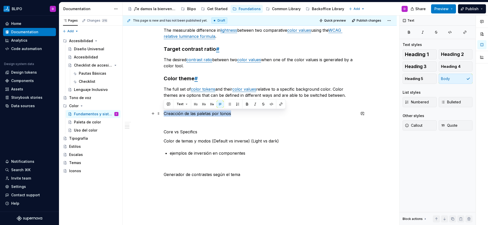
click at [200, 115] on p "Creacción de las paletas por tonos" at bounding box center [260, 113] width 192 height 6
click at [195, 104] on button "button" at bounding box center [195, 104] width 7 height 7
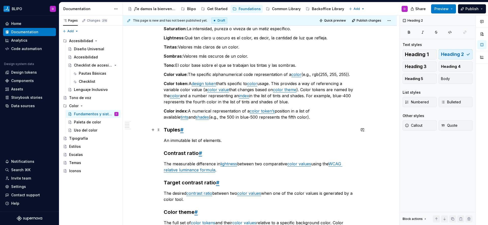
scroll to position [146, 0]
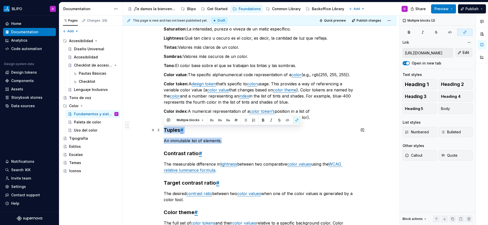
drag, startPoint x: 223, startPoint y: 140, endPoint x: 163, endPoint y: 131, distance: 61.0
click at [163, 131] on div "Glosario de términos Color Core: El nombre con el que nos referimos al color ba…" at bounding box center [260, 172] width 274 height 463
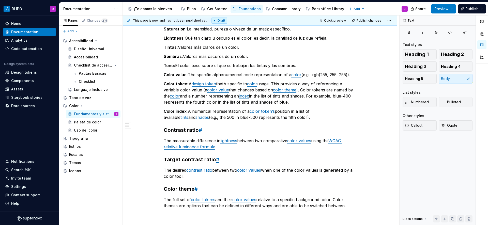
click at [173, 128] on strong "Contrast ratio" at bounding box center [181, 130] width 35 height 6
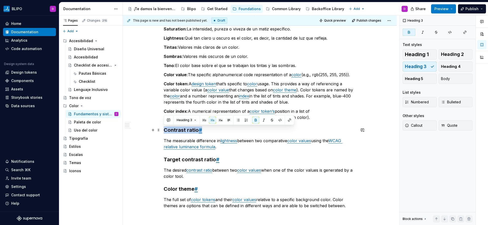
click at [173, 128] on strong "Contrast ratio" at bounding box center [181, 130] width 35 height 6
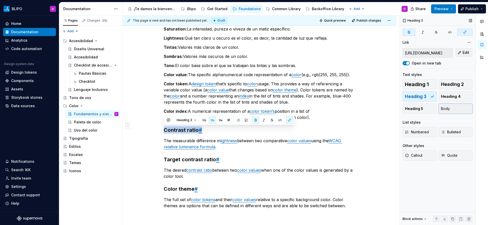
click at [461, 104] on button "Body" at bounding box center [455, 109] width 34 height 10
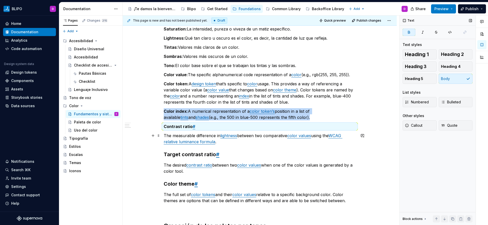
click at [164, 136] on p "The measurable difference in lightness between two comparative color values usi…" at bounding box center [260, 139] width 192 height 12
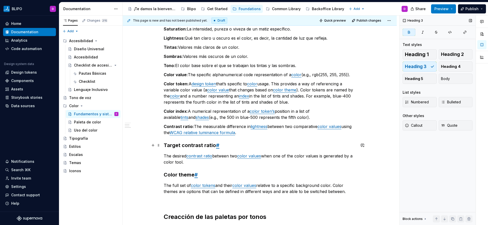
click at [187, 147] on strong "Target contrast ratio" at bounding box center [190, 145] width 52 height 6
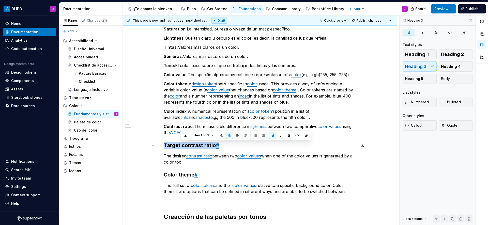
click at [187, 147] on strong "Target contrast ratio" at bounding box center [190, 145] width 52 height 6
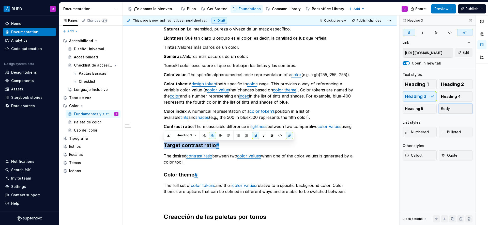
click at [456, 110] on button "Body" at bounding box center [455, 109] width 34 height 10
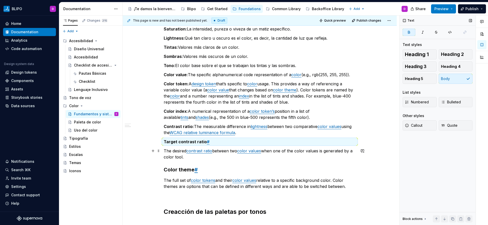
click at [164, 152] on p "The desired contrast ratio between two color values when one of the color value…" at bounding box center [260, 154] width 192 height 12
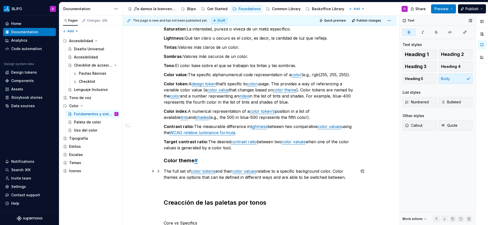
click at [165, 172] on p "The full set of color tokens and their color values relative to a specific back…" at bounding box center [260, 174] width 192 height 12
click at [164, 172] on p "The full set of color tokens and their color values relative to a specific back…" at bounding box center [260, 174] width 192 height 12
click at [181, 162] on strong "Color theme" at bounding box center [179, 160] width 31 height 6
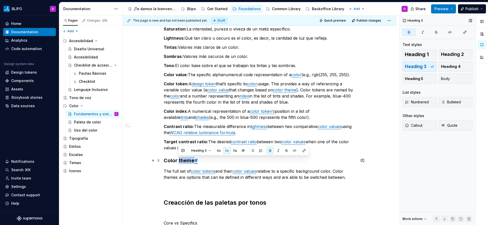
click at [181, 162] on strong "Color theme" at bounding box center [179, 160] width 31 height 6
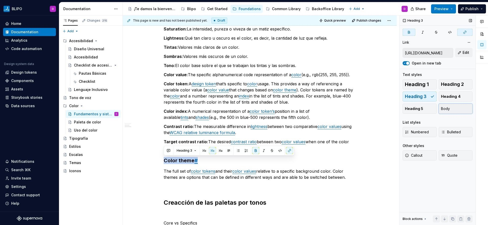
click at [452, 109] on button "Body" at bounding box center [455, 109] width 34 height 10
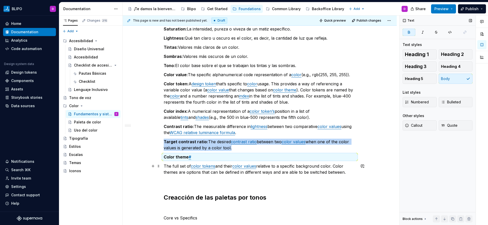
click at [164, 167] on p "The full set of color tokens and their color values relative to a specific back…" at bounding box center [260, 169] width 192 height 12
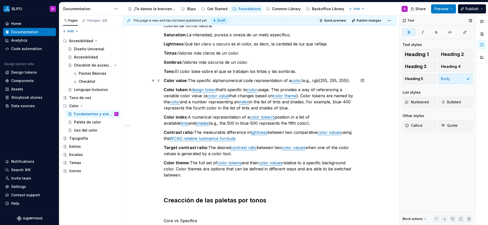
scroll to position [136, 0]
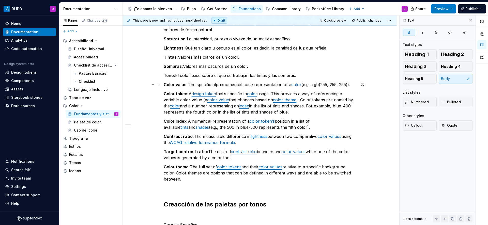
click at [188, 85] on p "Color value: The specific alphanumerical code representation of a color (e.g., …" at bounding box center [260, 85] width 192 height 6
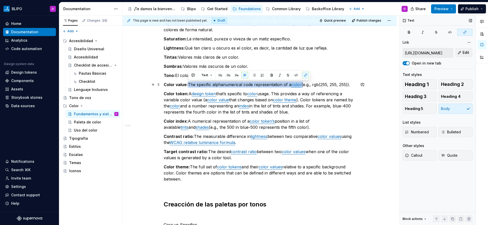
drag, startPoint x: 302, startPoint y: 86, endPoint x: 189, endPoint y: 87, distance: 113.0
click at [189, 87] on p "Color value: The specific alphanumerical code representation of a color (e.g., …" at bounding box center [260, 85] width 192 height 6
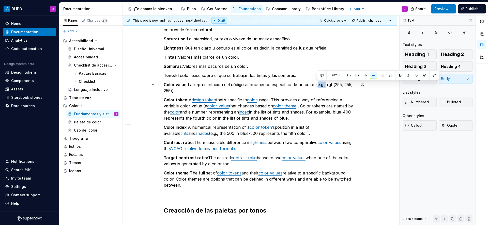
drag, startPoint x: 325, startPoint y: 86, endPoint x: 317, endPoint y: 86, distance: 7.6
click at [317, 86] on p "Color value: La representación del código alfanumérico específico de un color (…" at bounding box center [260, 88] width 192 height 12
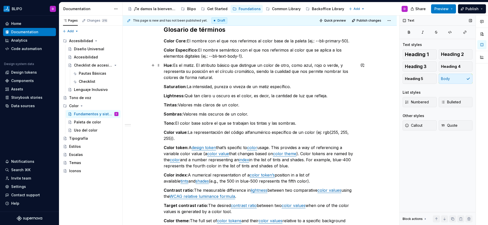
scroll to position [0, 0]
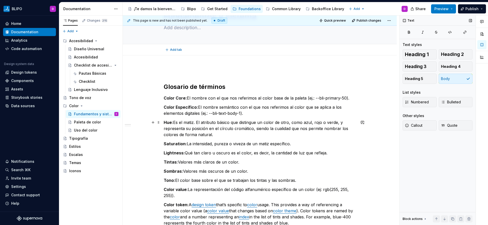
type textarea "*"
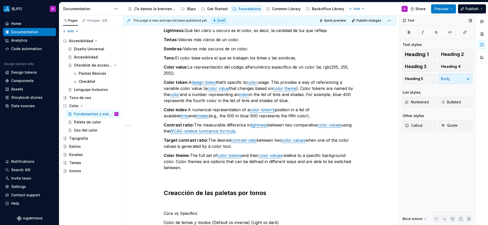
scroll to position [155, 0]
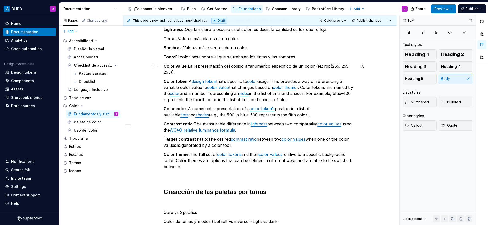
drag, startPoint x: 324, startPoint y: 67, endPoint x: 329, endPoint y: 67, distance: 4.6
click at [329, 67] on p "Color value: La representación del código alfanumérico específico de un color (…" at bounding box center [260, 69] width 192 height 12
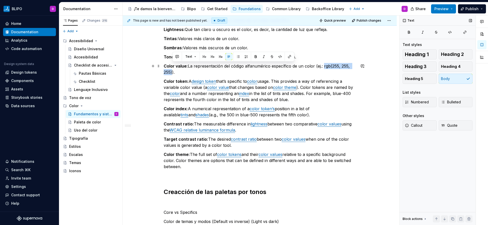
drag, startPoint x: 324, startPoint y: 66, endPoint x: 172, endPoint y: 73, distance: 151.5
click at [172, 73] on p "Color value: La representación del código alfanumérico específico de un color (…" at bounding box center [260, 69] width 192 height 12
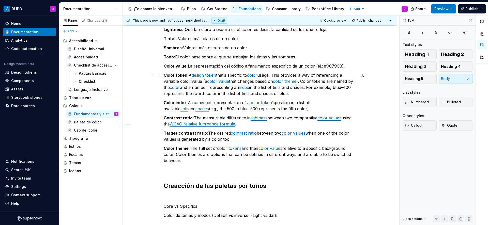
click at [274, 85] on p "Color token: A design token that’s specific to color usage. This provides a way…" at bounding box center [260, 84] width 192 height 24
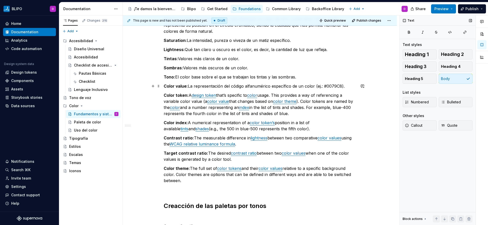
scroll to position [141, 0]
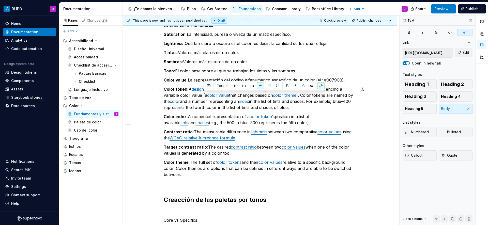
type input "https://spectrum.adobe.com/page/design-tokens/"
drag, startPoint x: 289, startPoint y: 108, endPoint x: 190, endPoint y: 90, distance: 100.6
click at [189, 89] on p "Color token: A design token that’s specific to color usage. This provides a way…" at bounding box center [260, 98] width 192 height 24
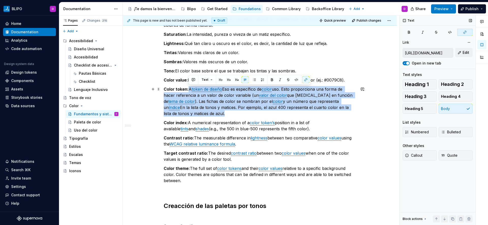
drag, startPoint x: 188, startPoint y: 89, endPoint x: 356, endPoint y: 106, distance: 168.0
click at [356, 106] on div "Glosario de términos Color Core: El nombre con el que nos referimos al color ba…" at bounding box center [260, 150] width 274 height 409
click at [261, 97] on link "valor del color" at bounding box center [273, 95] width 28 height 5
type input "https://spectrum.adobe.com/page/color-fundamentals/#Color-value"
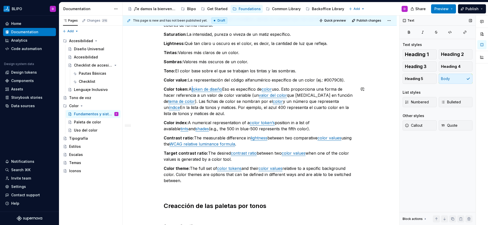
click at [194, 90] on link "token de diseño" at bounding box center [207, 89] width 30 height 5
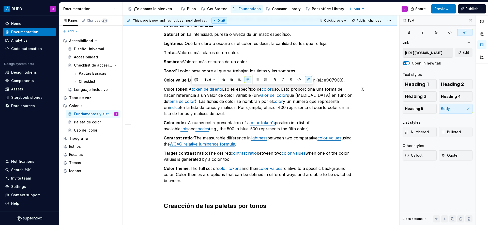
click at [233, 91] on p "Color token: A token de diseño Eso es específico de color uso. Esto proporciona…" at bounding box center [260, 101] width 192 height 30
drag, startPoint x: 221, startPoint y: 89, endPoint x: 188, endPoint y: 91, distance: 33.3
click at [188, 91] on p "Color token: A token de diseño Eso es específico de color uso. Esto proporciona…" at bounding box center [260, 101] width 192 height 30
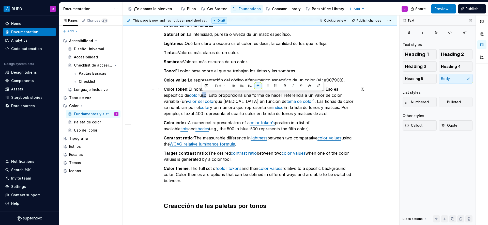
drag, startPoint x: 205, startPoint y: 96, endPoint x: 203, endPoint y: 92, distance: 4.8
click at [202, 92] on p "Color token: El nombre de la variable que identifica un color con su uso especi…" at bounding box center [260, 101] width 192 height 30
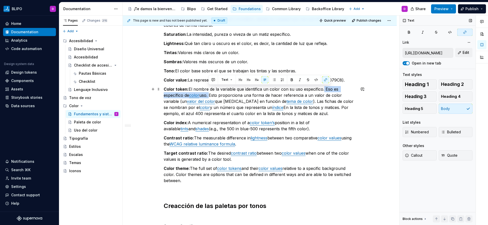
drag, startPoint x: 208, startPoint y: 95, endPoint x: 323, endPoint y: 89, distance: 115.2
click at [323, 89] on p "Color token: El nombre de la variable que identifica un color con su uso especi…" at bounding box center [260, 101] width 192 height 30
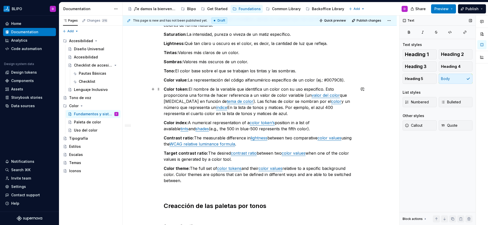
click at [178, 95] on p "Color token: El nombre de la variable que identifica un color con su uso especi…" at bounding box center [260, 101] width 192 height 30
drag, startPoint x: 184, startPoint y: 96, endPoint x: 180, endPoint y: 96, distance: 4.1
click at [180, 96] on p "Color token: El nombre de la variable que identifica un color con su uso especi…" at bounding box center [260, 101] width 192 height 30
drag, startPoint x: 189, startPoint y: 96, endPoint x: 165, endPoint y: 96, distance: 23.9
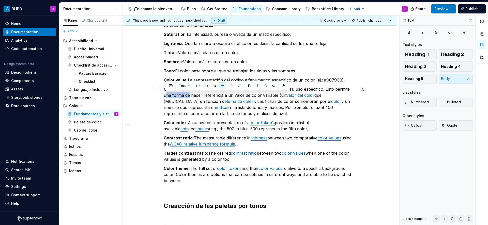
click at [165, 96] on p "Color token: El nombre de la variable que identifica un color con su uso especi…" at bounding box center [260, 101] width 192 height 30
drag, startPoint x: 188, startPoint y: 96, endPoint x: 164, endPoint y: 96, distance: 23.9
click at [164, 96] on p "Color token: El nombre de la variable que identifica un color con su uso especi…" at bounding box center [260, 101] width 192 height 30
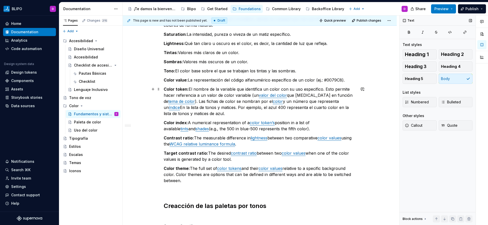
click at [233, 96] on p "Color token: El nombre de la variable que identifica un color con su uso especi…" at bounding box center [260, 101] width 192 height 30
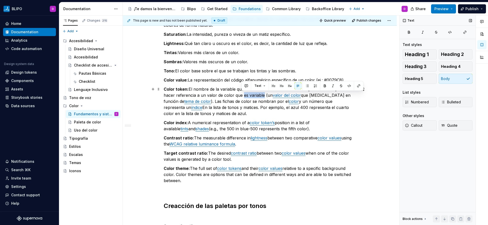
drag, startPoint x: 262, startPoint y: 96, endPoint x: 242, endPoint y: 96, distance: 20.8
click at [242, 96] on p "Color token: El nombre de la variable que identifica un color con su uso especi…" at bounding box center [260, 101] width 192 height 30
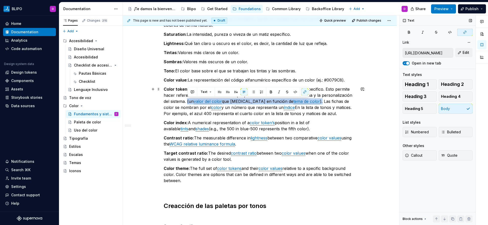
drag, startPoint x: 187, startPoint y: 101, endPoint x: 300, endPoint y: 103, distance: 113.0
click at [300, 103] on p "Color token: El nombre de la variable que identifica un color con su uso especi…" at bounding box center [260, 101] width 192 height 30
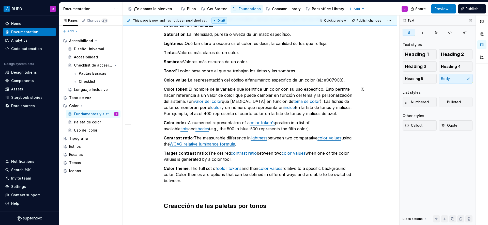
click at [175, 90] on strong "Color token:" at bounding box center [176, 89] width 25 height 5
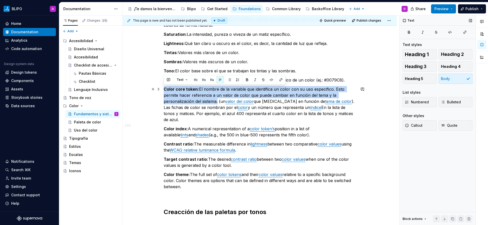
drag, startPoint x: 163, startPoint y: 89, endPoint x: 218, endPoint y: 103, distance: 56.2
click at [218, 103] on p "Color core token: El nombre de la variable que identifica un color con su uso e…" at bounding box center [260, 104] width 192 height 37
copy p "Color core token: El nombre de la variable que identifica un color con su uso e…"
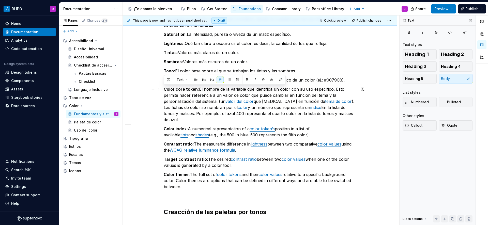
click at [339, 113] on p "Color core token: El nombre de la variable que identifica un color con su uso e…" at bounding box center [260, 104] width 192 height 37
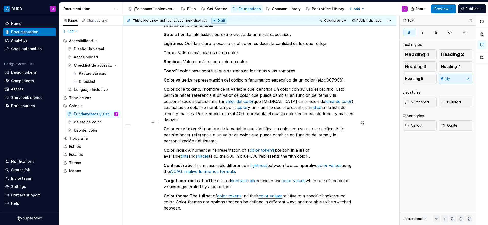
click at [187, 126] on strong "Color core token:" at bounding box center [181, 128] width 35 height 5
click at [179, 126] on strong "Color core token:" at bounding box center [181, 128] width 35 height 5
click at [232, 126] on p "Color specific token: El nombre de la variable que identifica un color con su u…" at bounding box center [260, 135] width 192 height 18
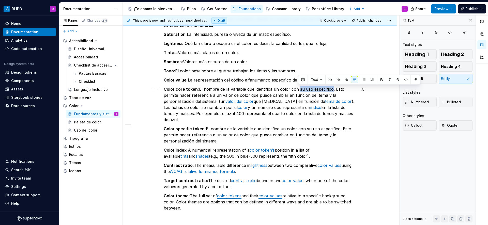
drag, startPoint x: 331, startPoint y: 89, endPoint x: 298, endPoint y: 90, distance: 33.0
click at [298, 90] on p "Color core token: El nombre de la variable que identifica un color con su uso e…" at bounding box center [260, 104] width 192 height 37
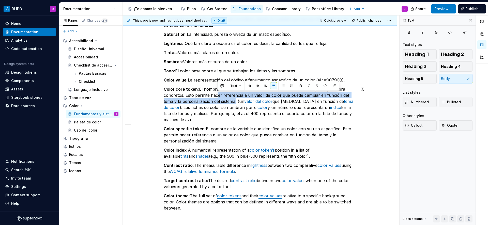
drag, startPoint x: 237, startPoint y: 103, endPoint x: 217, endPoint y: 98, distance: 20.0
click at [217, 98] on p "Color core token: El nombre de la variable que identifica un color con su tono,…" at bounding box center [260, 104] width 192 height 37
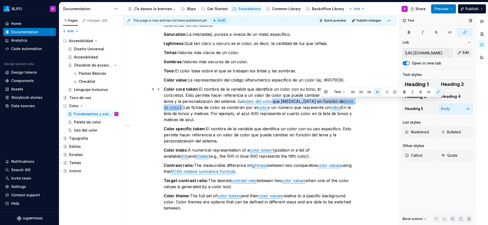
type input "https://spectrum.adobe.com/page/color-fundamentals/#Color-value"
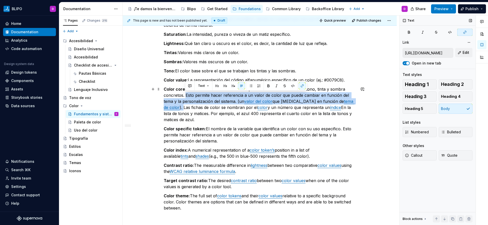
drag, startPoint x: 351, startPoint y: 103, endPoint x: 185, endPoint y: 94, distance: 166.4
click at [185, 94] on p "Color core token: El nombre de la variable que identifica un color con su tono,…" at bounding box center [260, 104] width 192 height 37
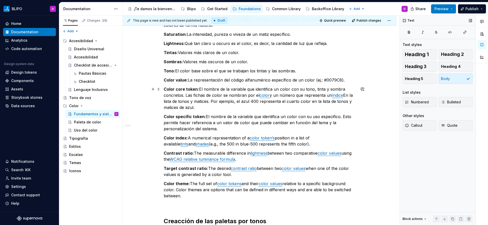
click at [198, 96] on p "Color core token: El nombre de la variable que identifica un color con su tono,…" at bounding box center [260, 98] width 192 height 24
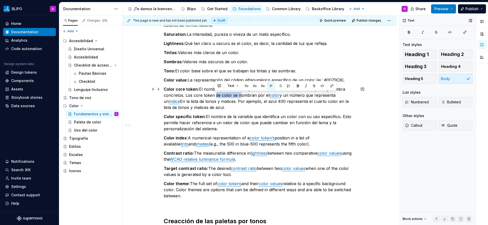
drag, startPoint x: 215, startPoint y: 95, endPoint x: 239, endPoint y: 94, distance: 23.9
click at [239, 94] on p "Color core token: El nombre de la variable que identifica un color con su tono,…" at bounding box center [260, 98] width 192 height 24
click at [238, 94] on p "Color core token: El nombre de la variable que identifica un color con su tono,…" at bounding box center [260, 98] width 192 height 24
click at [269, 96] on link "color" at bounding box center [274, 95] width 10 height 5
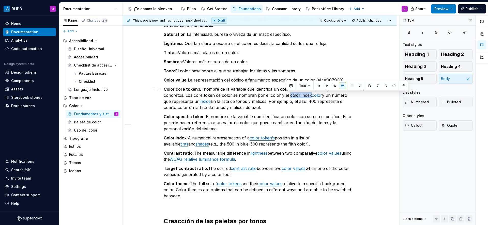
drag, startPoint x: 307, startPoint y: 95, endPoint x: 289, endPoint y: 96, distance: 17.8
click at [286, 96] on p "Color core token: El nombre de la variable que identifica un color con su tono,…" at bounding box center [260, 98] width 192 height 24
click at [374, 86] on button "button" at bounding box center [377, 85] width 7 height 7
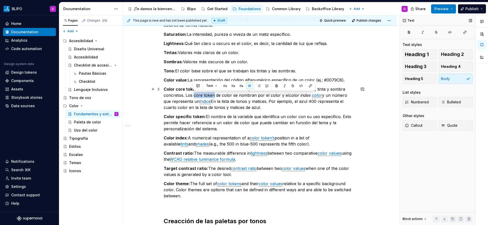
drag, startPoint x: 213, startPoint y: 95, endPoint x: 193, endPoint y: 95, distance: 20.3
click at [193, 95] on p "Color core token: El nombre de la variable que identifica un color con su tono,…" at bounding box center [260, 98] width 192 height 24
click at [284, 87] on button "button" at bounding box center [284, 85] width 7 height 7
click at [180, 96] on p "Color core token: El nombre de la variable que identifica un color con su tono,…" at bounding box center [260, 98] width 192 height 24
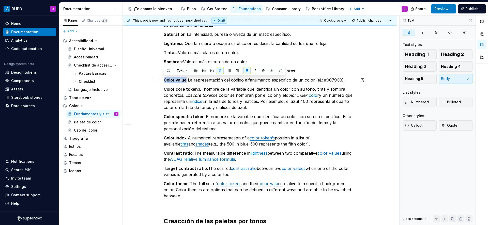
drag, startPoint x: 185, startPoint y: 80, endPoint x: 162, endPoint y: 82, distance: 23.0
click at [162, 82] on div "Glosario de términos Color Core: El nombre con el que nos referimos al color ba…" at bounding box center [260, 158] width 274 height 424
click at [255, 72] on button "button" at bounding box center [254, 70] width 7 height 7
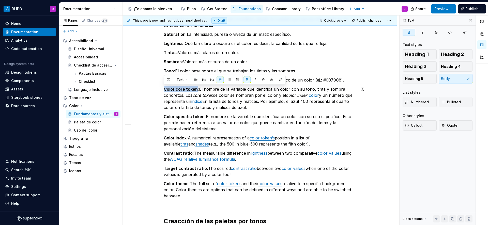
drag, startPoint x: 196, startPoint y: 90, endPoint x: 164, endPoint y: 90, distance: 32.0
click at [164, 90] on strong "Color core token:" at bounding box center [181, 89] width 35 height 5
click at [256, 80] on button "button" at bounding box center [254, 79] width 7 height 7
click at [175, 45] on strong "Lightness:" at bounding box center [174, 43] width 21 height 5
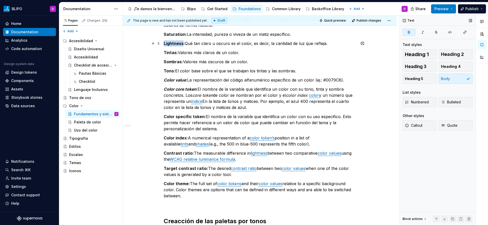
click at [175, 45] on strong "Lightness:" at bounding box center [174, 43] width 21 height 5
click at [254, 35] on button "button" at bounding box center [254, 33] width 7 height 7
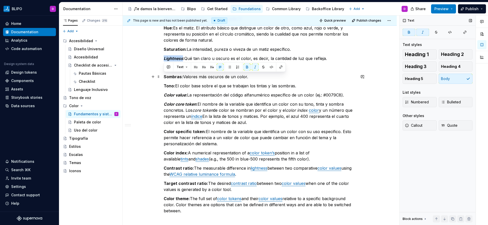
scroll to position [54, 0]
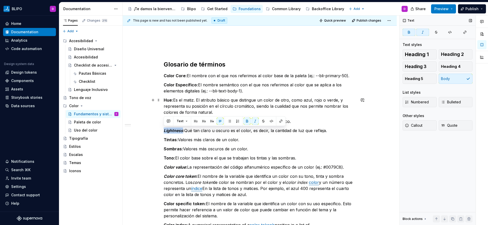
click at [182, 104] on p "Hue: Es el matiz. El atributo básico que distingue un color de otro, como azul,…" at bounding box center [260, 106] width 192 height 18
click at [168, 100] on strong "Hue:" at bounding box center [168, 100] width 9 height 5
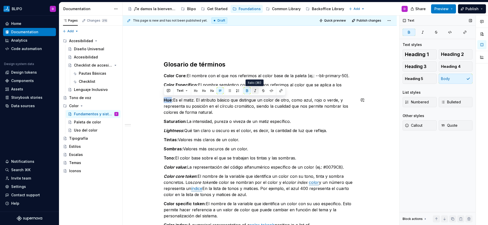
click at [256, 91] on button "button" at bounding box center [254, 90] width 7 height 7
click at [179, 120] on strong "Saturation:" at bounding box center [175, 121] width 23 height 5
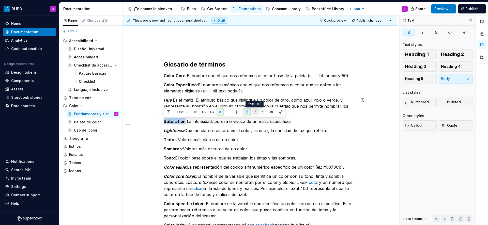
click at [254, 112] on button "button" at bounding box center [254, 111] width 7 height 7
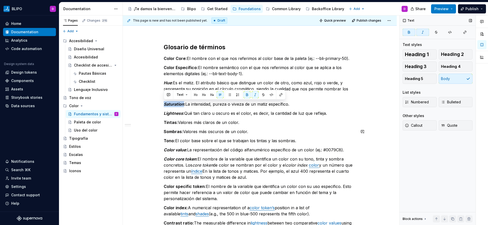
scroll to position [79, 0]
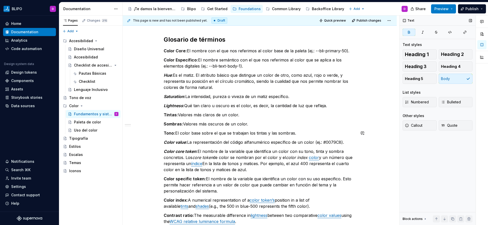
click at [193, 129] on div "Glosario de términos Color Core: El nombre con el que nos referimos al color ba…" at bounding box center [260, 189] width 192 height 338
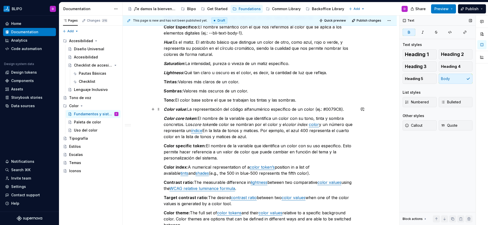
scroll to position [145, 0]
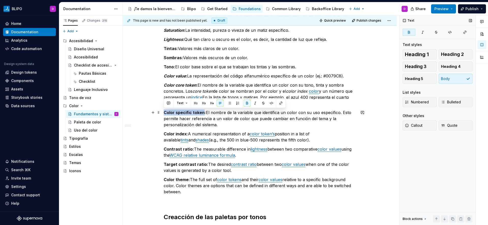
drag, startPoint x: 203, startPoint y: 113, endPoint x: 162, endPoint y: 115, distance: 40.9
click at [162, 115] on div "Glosario de términos Color Core: El nombre con el que nos referimos al color ba…" at bounding box center [260, 154] width 274 height 424
click at [254, 103] on button "button" at bounding box center [254, 103] width 7 height 7
click at [202, 122] on p "Color specific token : El nombre de la variable que identifica un color con su …" at bounding box center [260, 118] width 192 height 18
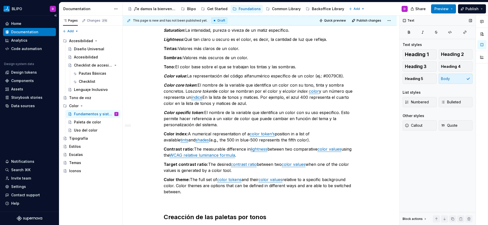
type textarea "*"
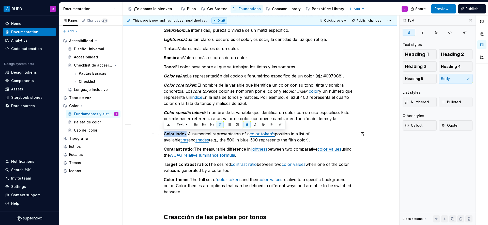
drag, startPoint x: 186, startPoint y: 134, endPoint x: 162, endPoint y: 134, distance: 24.6
click at [162, 134] on div "Glosario de términos Color Core: El nombre con el que nos referimos al color ba…" at bounding box center [260, 154] width 274 height 424
click at [255, 124] on button "button" at bounding box center [254, 124] width 7 height 7
click at [216, 133] on p "Color index : A numerical representation of a color token’s position in a list …" at bounding box center [260, 137] width 192 height 12
click at [188, 134] on p "Color index : A numerical representation of a color token’s position in a list …" at bounding box center [260, 137] width 192 height 12
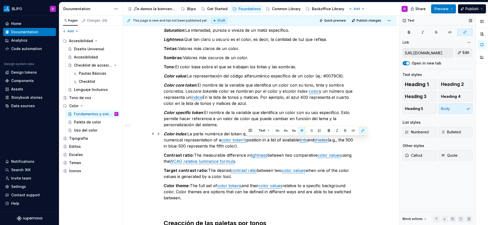
type input "https://spectrum.adobe.com/page/color-fundamentals/#Shade"
drag, startPoint x: 246, startPoint y: 146, endPoint x: 344, endPoint y: 135, distance: 98.7
click at [344, 135] on p "Color index : La parte numérica del token que identifica la tinta o sombra conc…" at bounding box center [260, 140] width 192 height 18
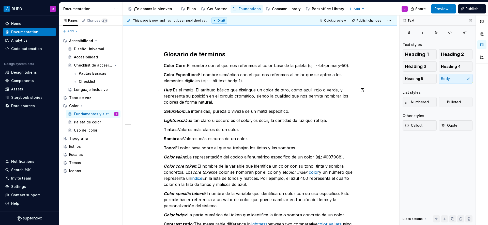
scroll to position [63, 0]
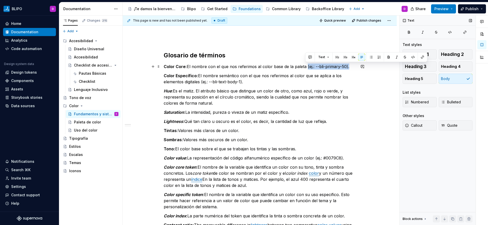
drag, startPoint x: 348, startPoint y: 67, endPoint x: 306, endPoint y: 67, distance: 42.4
click at [306, 67] on p "Color Core: El nombre con el que nos referimos al color base de la paleta (ej.:…" at bounding box center [260, 67] width 192 height 6
copy p "(ej.: --bli-primary-50)."
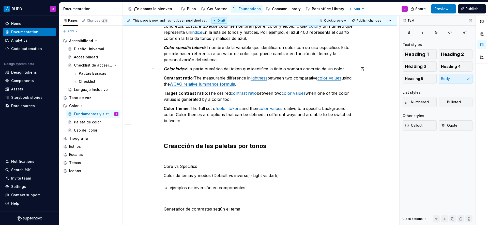
scroll to position [209, 0]
click at [345, 71] on p "Color index : La parte numérica del token que identifica la tinta o sombra conc…" at bounding box center [260, 70] width 192 height 6
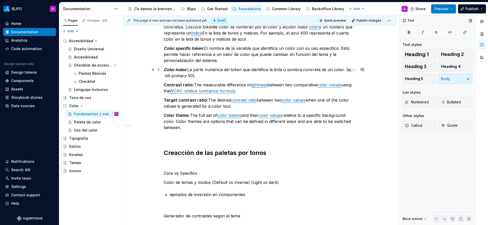
click at [344, 70] on p "Color index : La parte numérica del token que identifica la tinta o sombra conc…" at bounding box center [260, 73] width 192 height 12
click at [193, 77] on p "Color index : La parte numérica del token que identifica la tinta o sombra conc…" at bounding box center [260, 73] width 192 height 12
drag, startPoint x: 193, startPoint y: 76, endPoint x: 353, endPoint y: 70, distance: 159.9
click at [353, 70] on p "Color index : La parte numérica del token que identifica la tinta o sombra conc…" at bounding box center [260, 73] width 192 height 12
copy p "--bli-primary-50"
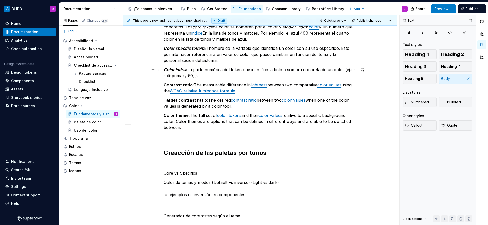
click at [195, 76] on p "Color index : La parte numérica del token que identifica la tinta o sombra conc…" at bounding box center [260, 73] width 192 height 12
drag, startPoint x: 190, startPoint y: 77, endPoint x: 193, endPoint y: 77, distance: 2.8
click at [193, 77] on p "Color index : La parte numérica del token que identifica la tinta o sombra conc…" at bounding box center [260, 73] width 192 height 12
click at [272, 67] on button "button" at bounding box center [271, 66] width 7 height 7
drag, startPoint x: 223, startPoint y: 76, endPoint x: 227, endPoint y: 76, distance: 4.6
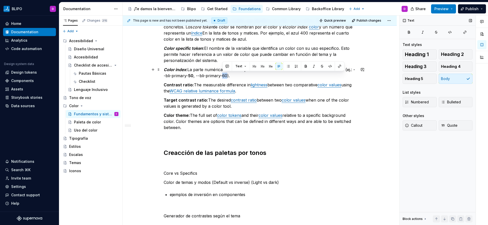
click at [227, 76] on p "Color index : La parte numérica del token que identifica la tinta o sombra conc…" at bounding box center [260, 73] width 192 height 12
click at [304, 66] on button "button" at bounding box center [305, 66] width 7 height 7
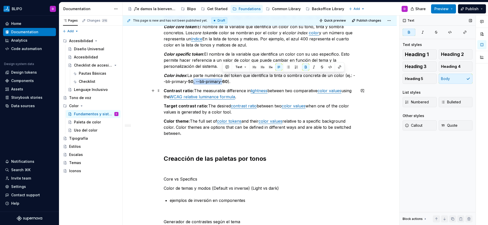
scroll to position [203, 0]
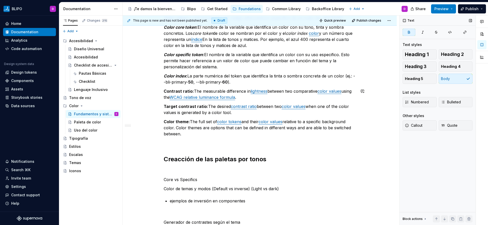
click at [245, 87] on div "Glosario de términos Color Core: El nombre con el que nos referimos al color ba…" at bounding box center [260, 65] width 192 height 338
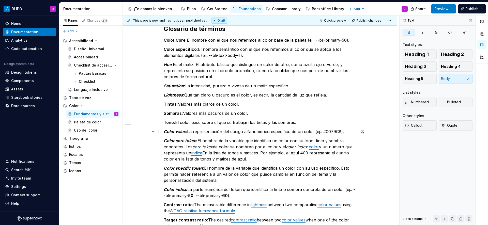
scroll to position [84, 0]
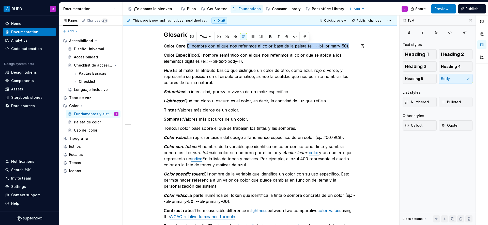
drag, startPoint x: 187, startPoint y: 46, endPoint x: 349, endPoint y: 48, distance: 162.1
click at [349, 48] on p "Color Core: El nombre con el que nos referimos al color base de la paleta (ej.:…" at bounding box center [260, 46] width 192 height 6
copy p "El nombre con el que nos referimos al color base de la paleta (ej.: --bli-prima…"
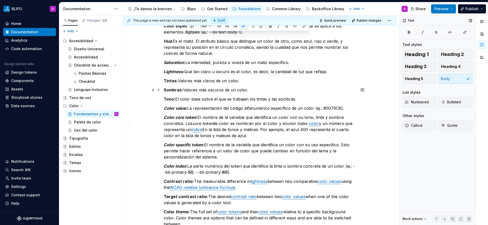
scroll to position [114, 0]
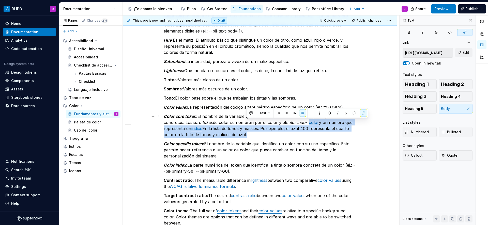
drag, startPoint x: 247, startPoint y: 135, endPoint x: 309, endPoint y: 124, distance: 63.2
click at [309, 124] on p "Color core token : El nombre de la variable que identifica un color con su tono…" at bounding box center [260, 125] width 192 height 24
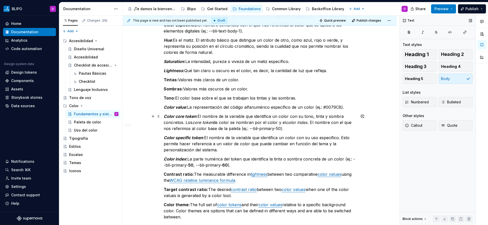
click at [288, 117] on p "Color core token : El nombre de la variable que identifica un color con su tono…" at bounding box center [260, 122] width 192 height 18
click at [295, 123] on p "Color core token : El nombre de la variable que identifica un color base de la …" at bounding box center [260, 122] width 192 height 18
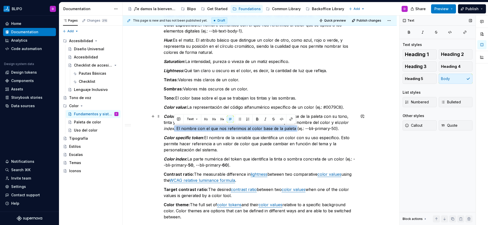
drag, startPoint x: 295, startPoint y: 129, endPoint x: 173, endPoint y: 131, distance: 121.2
click at [173, 131] on p "Color core token : El nombre de la variable que identifica un color base de la …" at bounding box center [260, 122] width 192 height 18
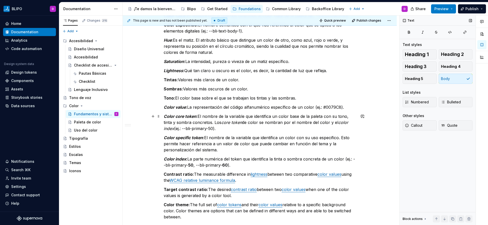
click at [235, 126] on p "Color core token : El nombre de la variable que identifica un color base de la …" at bounding box center [260, 122] width 192 height 18
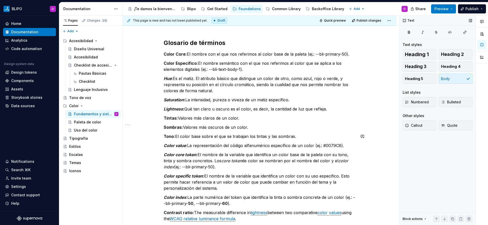
scroll to position [75, 0]
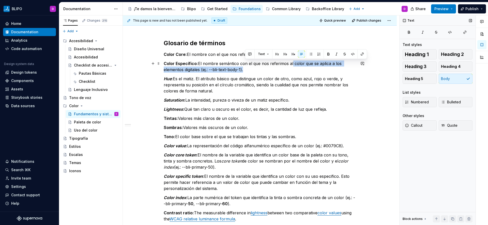
drag, startPoint x: 245, startPoint y: 69, endPoint x: 292, endPoint y: 65, distance: 47.2
click at [292, 65] on p "Color Específico: El nombre semántico con el que nos referimos al color que se …" at bounding box center [260, 66] width 192 height 12
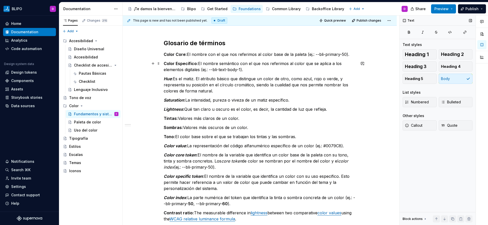
click at [292, 65] on p "Color Específico: El nombre semántico con el que nos referimos al color que se …" at bounding box center [260, 66] width 192 height 12
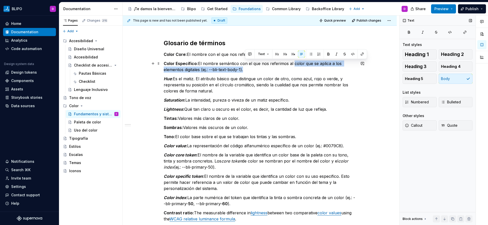
drag, startPoint x: 285, startPoint y: 68, endPoint x: 293, endPoint y: 64, distance: 8.8
click at [293, 64] on p "Color Específico: El nombre semántico con el que nos referimos al color que se …" at bounding box center [260, 66] width 192 height 12
copy p "color que se aplica a los elementos digitales (ej.: --bli-text-body-1)."
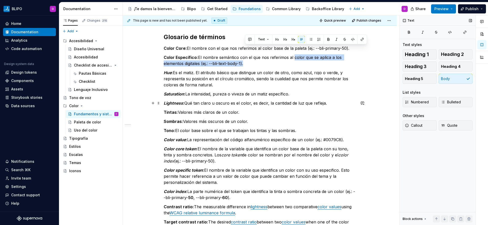
scroll to position [108, 0]
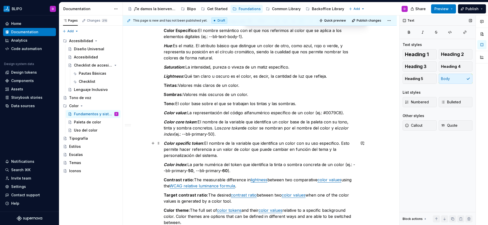
click at [230, 156] on p "Color specific token : El nombre de la variable que identifica un color con su …" at bounding box center [260, 149] width 192 height 18
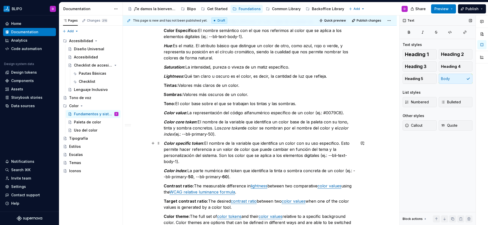
click at [245, 156] on p "Color specific token : El nombre de la variable que identifica un color con su …" at bounding box center [260, 152] width 192 height 24
click at [244, 157] on p "Color specific token : El nombre de la variable que identifica un color con su …" at bounding box center [260, 152] width 192 height 24
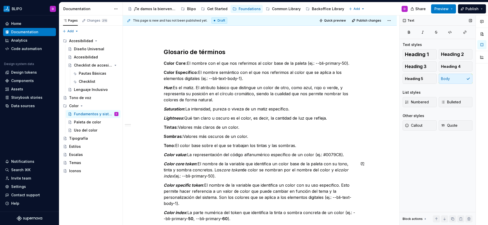
scroll to position [65, 0]
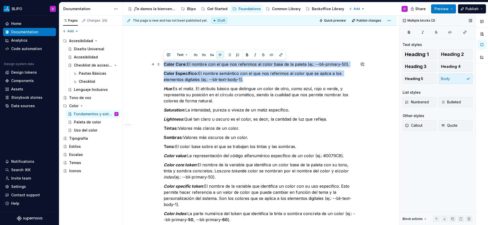
drag, startPoint x: 251, startPoint y: 80, endPoint x: 161, endPoint y: 63, distance: 91.3
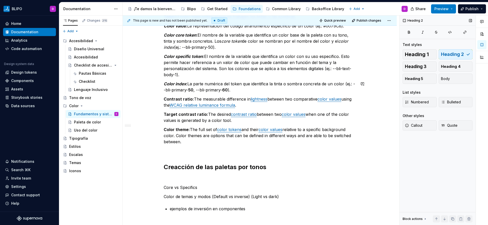
scroll to position [181, 0]
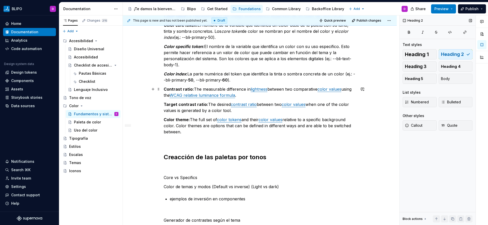
click at [270, 94] on p "Contrast ratio: The measurable difference in lightness between two comparative …" at bounding box center [260, 92] width 192 height 12
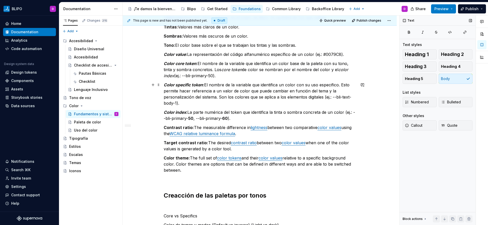
scroll to position [143, 0]
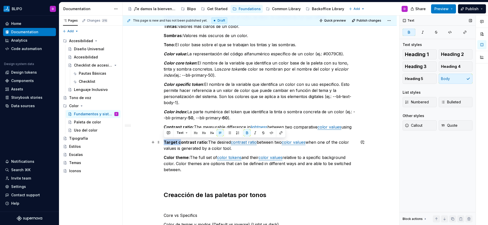
drag, startPoint x: 180, startPoint y: 143, endPoint x: 163, endPoint y: 142, distance: 17.0
click at [163, 142] on div "Glosario de términos Hue : Es el matiz. El atributo básico que distingue un col…" at bounding box center [260, 144] width 274 height 400
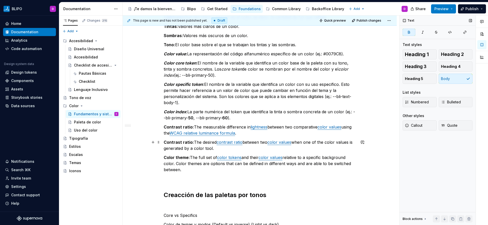
click at [190, 143] on strong "Contrast ratio:" at bounding box center [179, 142] width 30 height 5
type textarea "*"
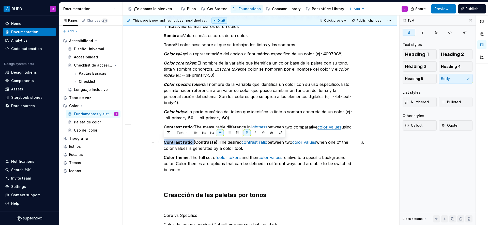
drag, startPoint x: 190, startPoint y: 143, endPoint x: 162, endPoint y: 143, distance: 28.7
click at [162, 143] on div "Glosario de términos Hue : Es el matiz. El atributo básico que distingue un col…" at bounding box center [260, 144] width 274 height 400
click at [255, 132] on button "button" at bounding box center [254, 132] width 7 height 7
click at [194, 120] on p "Color index : La parte numérica del token que identifica la tinta o sombra conc…" at bounding box center [260, 115] width 192 height 12
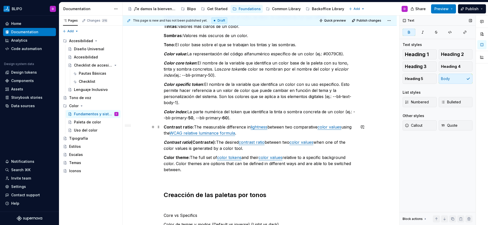
click at [213, 127] on p "Contrast ratio: The measurable difference in lightness between two comparative …" at bounding box center [260, 130] width 192 height 12
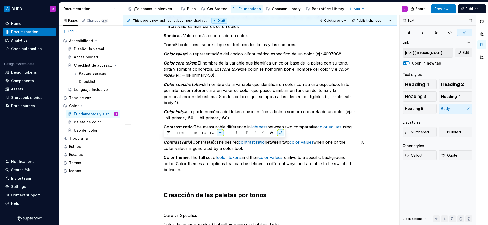
drag, startPoint x: 248, startPoint y: 149, endPoint x: 163, endPoint y: 144, distance: 85.7
click at [163, 144] on div "Glosario de términos Hue : Es el matiz. El atributo básico que distingue un col…" at bounding box center [260, 144] width 274 height 400
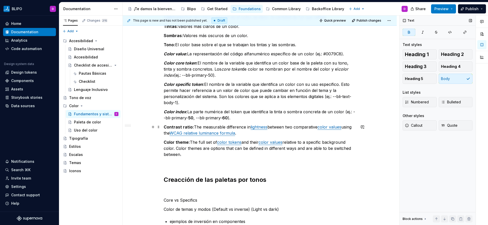
click at [191, 127] on strong "Contrast ratio:" at bounding box center [179, 126] width 30 height 5
click at [190, 128] on strong "Contrast ratio:" at bounding box center [179, 126] width 30 height 5
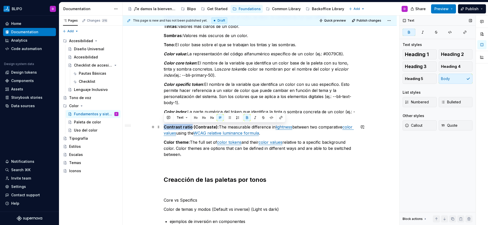
drag, startPoint x: 190, startPoint y: 128, endPoint x: 163, endPoint y: 128, distance: 27.2
click at [163, 128] on div "Glosario de términos Hue : Es el matiz. El atributo básico que distingue un col…" at bounding box center [260, 136] width 274 height 385
click at [256, 118] on button "button" at bounding box center [254, 117] width 7 height 7
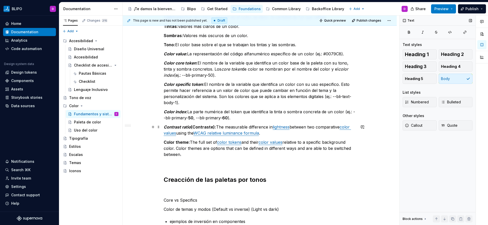
click at [220, 128] on p "Contrast ratio (Contraste): The measurable difference in lightness between two …" at bounding box center [260, 130] width 192 height 12
drag, startPoint x: 217, startPoint y: 128, endPoint x: 273, endPoint y: 127, distance: 56.4
click at [273, 127] on p "Contrast ratio (Contraste): The measurable difference in lightness between two …" at bounding box center [260, 130] width 192 height 12
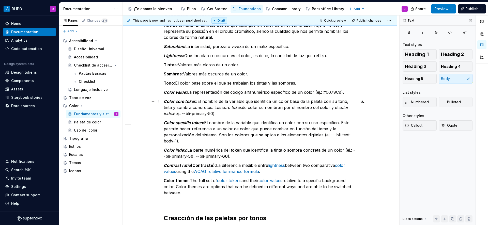
scroll to position [117, 0]
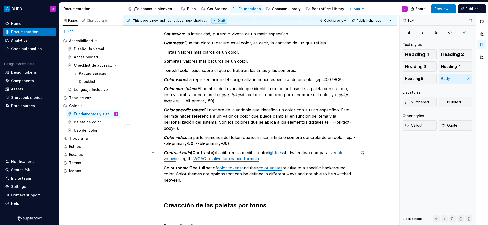
click at [282, 152] on link "lightness" at bounding box center [276, 152] width 17 height 5
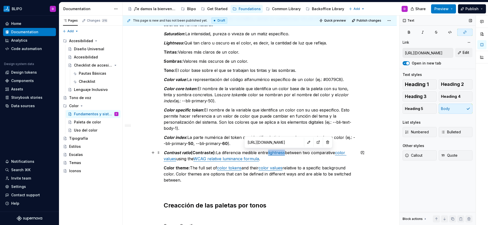
click at [282, 152] on link "lightness" at bounding box center [276, 152] width 17 height 5
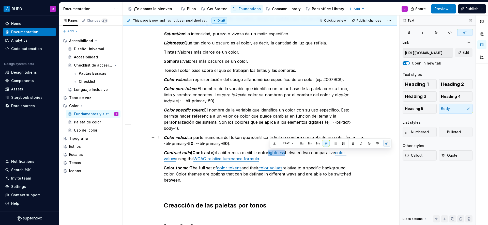
click at [388, 144] on button "button" at bounding box center [386, 143] width 7 height 7
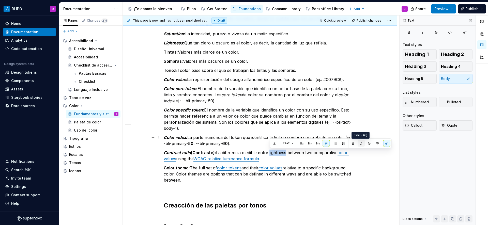
click at [361, 144] on button "button" at bounding box center [360, 143] width 7 height 7
drag, startPoint x: 288, startPoint y: 153, endPoint x: 337, endPoint y: 154, distance: 49.0
click at [337, 154] on p "Contrast ratio (Contraste): La diferencia medible entre lightness between two c…" at bounding box center [260, 156] width 192 height 12
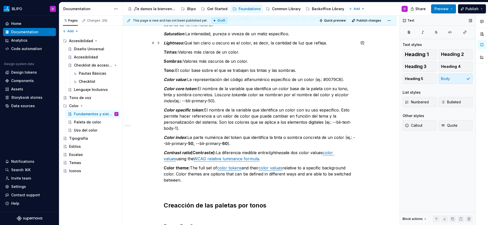
click at [183, 43] on strong "Lightness :" at bounding box center [174, 42] width 21 height 5
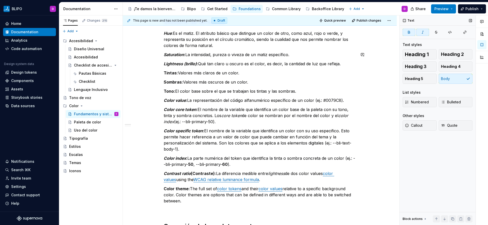
scroll to position [92, 0]
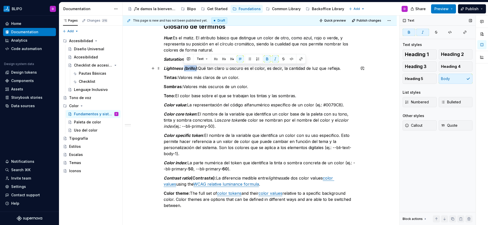
drag, startPoint x: 197, startPoint y: 68, endPoint x: 184, endPoint y: 71, distance: 13.0
click at [184, 71] on strong "Lightness (brillo) :" at bounding box center [181, 68] width 34 height 5
click at [274, 59] on button "button" at bounding box center [275, 58] width 7 height 7
click at [202, 72] on div "Glosario de términos Hue : Es el matiz. El atributo básico que distingue un col…" at bounding box center [260, 156] width 192 height 299
click at [184, 59] on strong "Saturation :" at bounding box center [175, 59] width 22 height 5
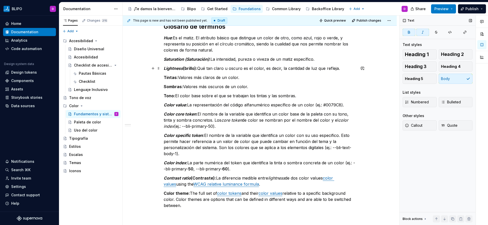
click at [187, 69] on strong "Lightness (brillo):" at bounding box center [181, 68] width 34 height 5
drag, startPoint x: 209, startPoint y: 60, endPoint x: 185, endPoint y: 59, distance: 23.9
click at [185, 59] on strong "Saturation (Saturación) :" at bounding box center [187, 59] width 47 height 5
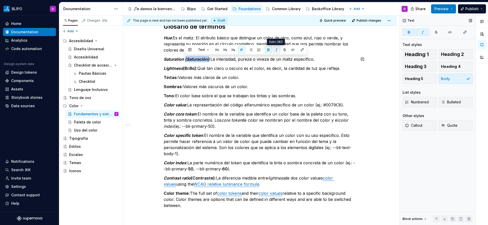
click at [275, 50] on button "button" at bounding box center [276, 49] width 7 height 7
click at [172, 38] on strong "Hue :" at bounding box center [168, 37] width 9 height 5
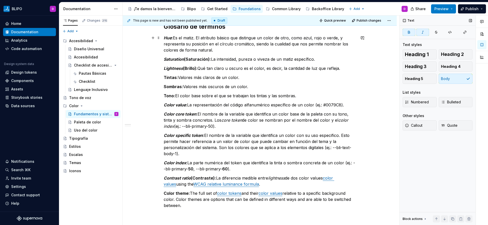
scroll to position [86, 0]
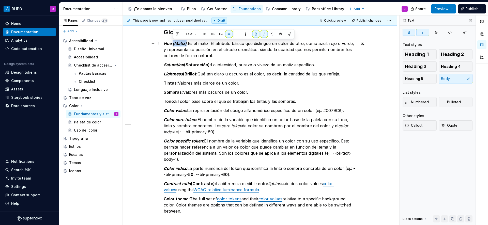
drag, startPoint x: 173, startPoint y: 45, endPoint x: 186, endPoint y: 45, distance: 13.2
click at [186, 45] on em "Hue (Matiz)" at bounding box center [175, 43] width 23 height 5
click at [262, 33] on button "button" at bounding box center [263, 33] width 7 height 7
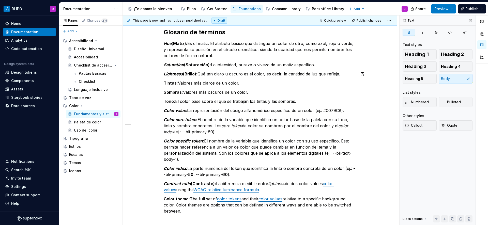
click at [228, 77] on div "Glosario de términos Hue (Matiz): Es el matiz. El atributo básico que distingue…" at bounding box center [260, 162] width 192 height 299
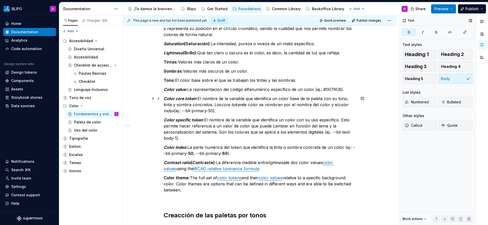
scroll to position [108, 0]
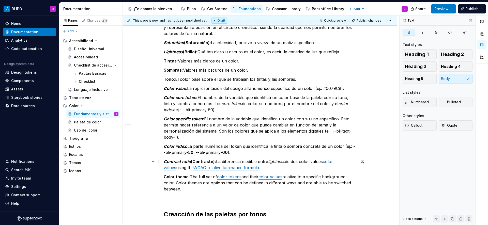
click at [279, 163] on em "lightness" at bounding box center [276, 161] width 17 height 5
click at [176, 53] on em "Lightness" at bounding box center [173, 51] width 19 height 5
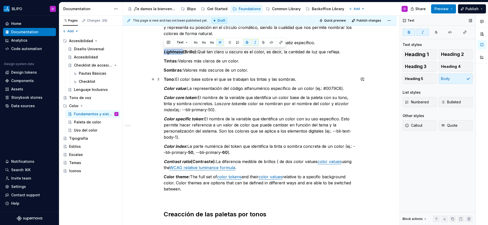
copy em "Lightness"
click at [279, 162] on p "Contrast ratio (Contraste): La diferencia medible de brillos ( de dos color val…" at bounding box center [260, 165] width 192 height 12
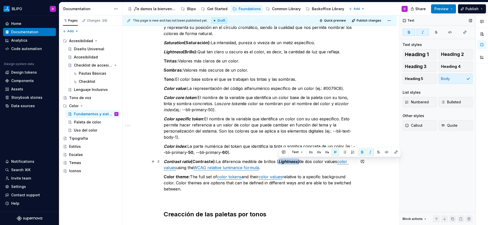
drag, startPoint x: 299, startPoint y: 162, endPoint x: 279, endPoint y: 161, distance: 20.1
click at [279, 161] on p "Contrast ratio (Contraste): La diferencia medible de brillos ( Lightness) de do…" at bounding box center [260, 165] width 192 height 12
click at [369, 151] on button "button" at bounding box center [370, 152] width 7 height 7
click at [362, 152] on button "button" at bounding box center [361, 152] width 7 height 7
click at [291, 163] on p "Contrast ratio (Contraste): La diferencia medible de brillos (Lightness) de dos…" at bounding box center [260, 165] width 192 height 12
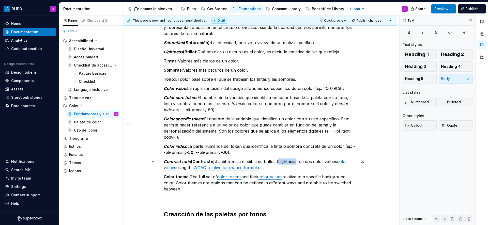
click at [291, 163] on p "Contrast ratio (Contraste): La diferencia medible de brillos (Lightness) de dos…" at bounding box center [260, 165] width 192 height 12
click at [370, 152] on button "button" at bounding box center [370, 152] width 7 height 7
click at [283, 165] on p "Contrast ratio (Contraste): La diferencia medible de brillos ( Lightness ) de d…" at bounding box center [260, 165] width 192 height 12
click at [280, 164] on em "Lightness" at bounding box center [287, 161] width 18 height 5
click at [299, 163] on p "Contrast ratio (Contraste): La diferencia medible de brillos ( lightness ) de d…" at bounding box center [260, 165] width 192 height 12
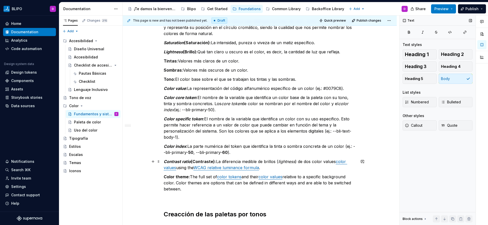
click at [323, 163] on p "Contrast ratio (Contraste): La diferencia medible de brillos ( lightness ) de d…" at bounding box center [260, 165] width 192 height 12
click at [328, 162] on p "Contrast ratio (Contraste): La diferencia medible de brillos ( lightness ) de d…" at bounding box center [260, 165] width 192 height 12
click at [422, 36] on div "Text Text styles Heading 1 Heading 2 Heading 3 Heading 4 Heading 5 Body List st…" at bounding box center [437, 120] width 76 height 210
click at [423, 31] on icon "button" at bounding box center [422, 32] width 4 height 4
click at [424, 30] on icon "button" at bounding box center [422, 32] width 4 height 4
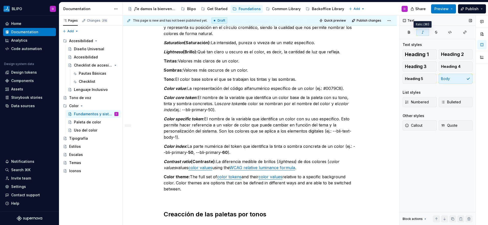
click at [417, 31] on button "button" at bounding box center [422, 32] width 13 height 7
click at [424, 33] on icon "button" at bounding box center [422, 32] width 4 height 4
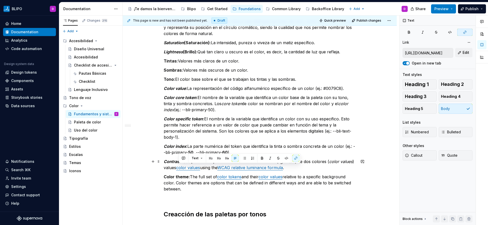
drag, startPoint x: 179, startPoint y: 169, endPoint x: 234, endPoint y: 169, distance: 54.6
click at [234, 169] on p "Contrast ratio (Contraste): La diferencia medible de brillos ( lightness ) de d…" at bounding box center [260, 165] width 192 height 12
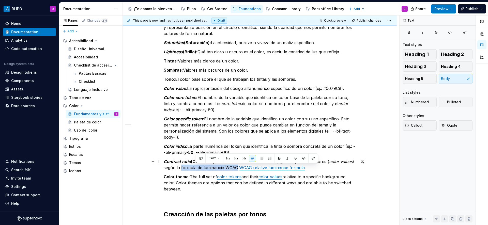
drag, startPoint x: 251, startPoint y: 169, endPoint x: 196, endPoint y: 168, distance: 55.6
click at [196, 168] on p "Contrast ratio (Contraste): La diferencia medible de brillos ( lightness ) de d…" at bounding box center [260, 165] width 192 height 12
click at [315, 159] on button "button" at bounding box center [312, 158] width 7 height 7
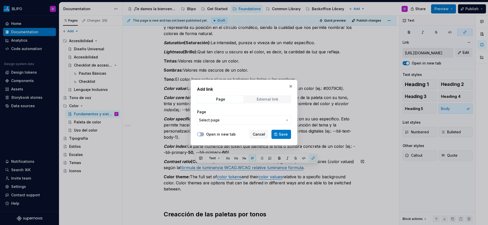
click at [275, 100] on div "External link" at bounding box center [268, 99] width 22 height 4
click at [271, 120] on input "URL" at bounding box center [244, 120] width 94 height 9
paste input "https://www.w3.org/WAI/GL/wiki/Relative_luminance"
type input "https://www.w3.org/WAI/GL/wiki/Relative_luminance"
click at [202, 133] on button "Open in new tab" at bounding box center [200, 134] width 7 height 4
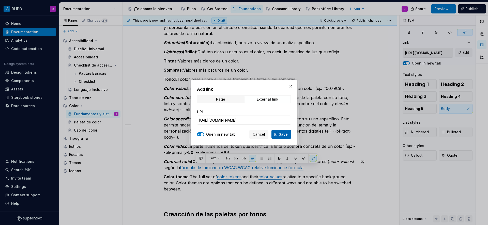
click at [281, 135] on span "Save" at bounding box center [283, 134] width 9 height 5
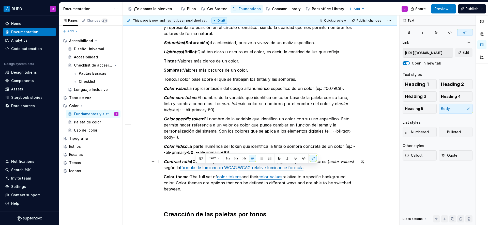
click at [332, 170] on p "Contrast ratio (Contraste): La diferencia medible de brillos ( lightness ) de d…" at bounding box center [260, 165] width 192 height 12
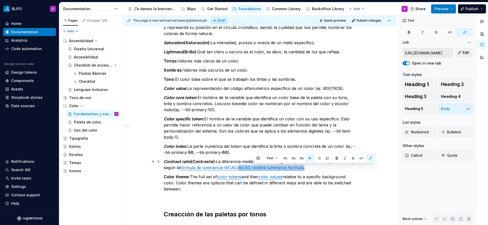
drag, startPoint x: 325, startPoint y: 167, endPoint x: 254, endPoint y: 169, distance: 71.4
click at [254, 169] on p "Contrast ratio (Contraste): La diferencia medible de brillos ( lightness ) de d…" at bounding box center [260, 165] width 192 height 12
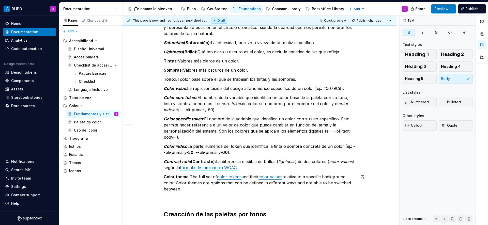
click at [264, 172] on div "Glosario de términos Hue (Matiz): Es el matiz. El atributo básico que distingue…" at bounding box center [260, 140] width 192 height 299
drag, startPoint x: 188, startPoint y: 177, endPoint x: 164, endPoint y: 178, distance: 23.6
click at [164, 178] on strong "Color theme:" at bounding box center [177, 176] width 26 height 5
click at [178, 176] on p "Tema: The full set of color tokens and their color values relative to a specifi…" at bounding box center [260, 183] width 192 height 18
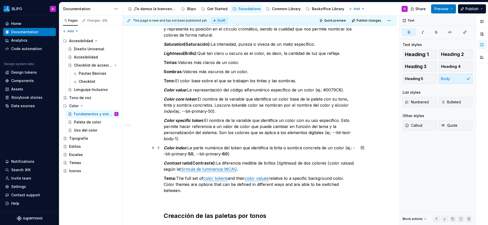
scroll to position [115, 0]
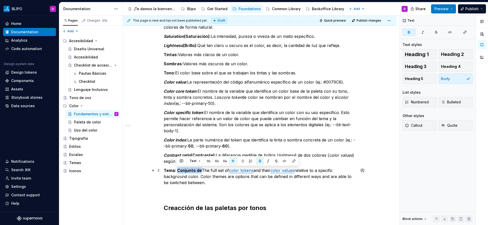
drag, startPoint x: 201, startPoint y: 170, endPoint x: 177, endPoint y: 172, distance: 23.9
click at [177, 172] on strong "Tema: Conjunto de" at bounding box center [183, 170] width 38 height 5
click at [259, 162] on button "button" at bounding box center [259, 160] width 7 height 7
click at [201, 171] on p "Tema: Conjunto de The full set of color tokens and their color values relative …" at bounding box center [260, 176] width 192 height 18
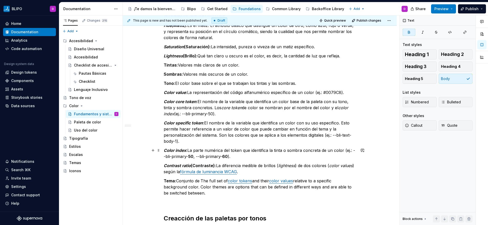
scroll to position [114, 0]
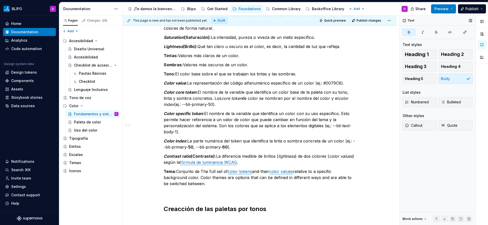
click at [410, 33] on icon "button" at bounding box center [409, 32] width 4 height 4
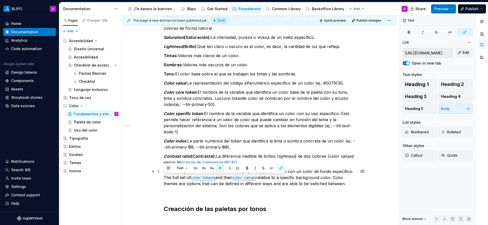
drag, startPoint x: 346, startPoint y: 184, endPoint x: 158, endPoint y: 178, distance: 188.6
click at [158, 178] on div "Glosario de términos Hue (Matiz): Es el matiz. El atributo básico que distingue…" at bounding box center [260, 165] width 274 height 385
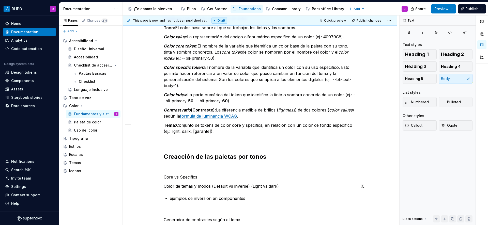
scroll to position [180, 0]
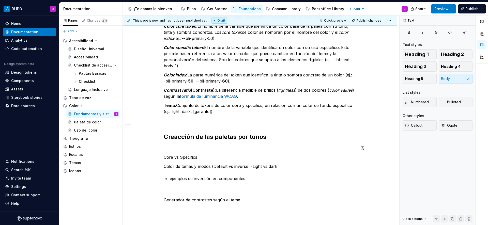
click at [182, 151] on p at bounding box center [260, 148] width 192 height 6
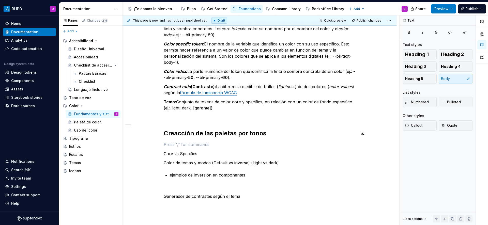
scroll to position [184, 0]
click at [176, 154] on p "Core vs Specifics" at bounding box center [260, 153] width 192 height 6
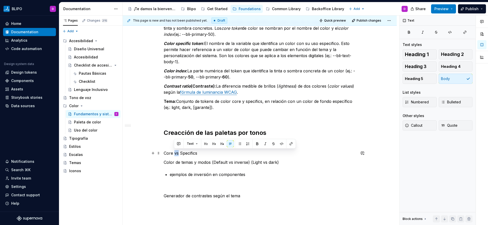
click at [176, 154] on p "Core vs Specifics" at bounding box center [260, 153] width 192 height 6
click at [196, 145] on button "button" at bounding box center [195, 143] width 7 height 7
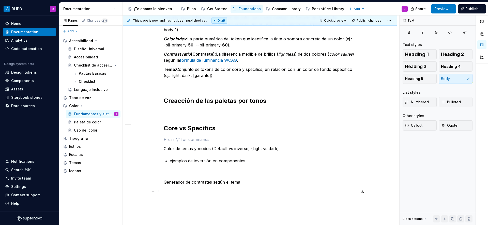
scroll to position [222, 0]
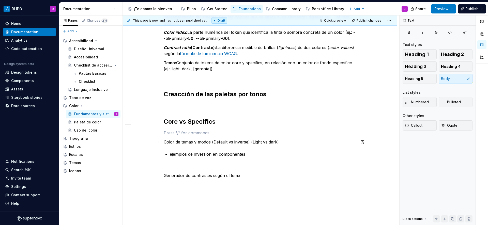
click at [201, 143] on p "Color de temas y modos (Default vs inverse) (Light vs dark)" at bounding box center [260, 142] width 192 height 6
click at [184, 145] on div "Glosario de términos Hue (Matiz): Es el matiz. El atributo básico que distingue…" at bounding box center [260, 32] width 192 height 311
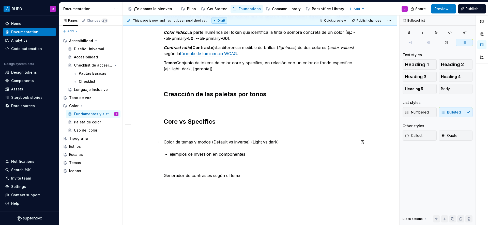
click at [164, 142] on p "Color de temas y modos (Default vs inverse) (Light vs dark)" at bounding box center [260, 142] width 192 height 6
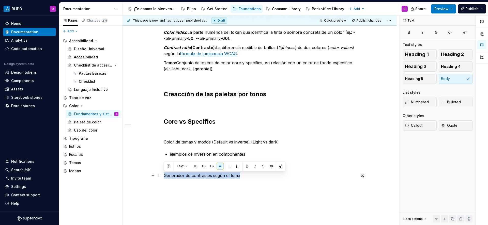
drag, startPoint x: 240, startPoint y: 176, endPoint x: 161, endPoint y: 178, distance: 79.5
click at [161, 178] on div "Glosario de términos Hue (Matiz): Es el matiz. El atributo básico que distingue…" at bounding box center [260, 63] width 274 height 397
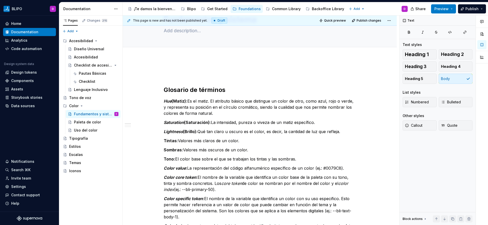
scroll to position [26, 0]
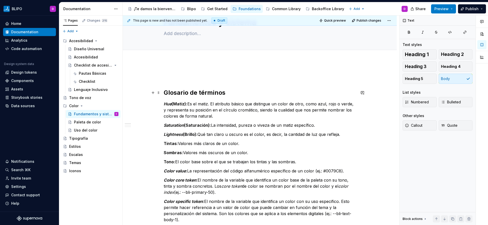
click at [164, 89] on h2 "Glosario de términos" at bounding box center [260, 93] width 192 height 8
click at [167, 78] on p at bounding box center [260, 76] width 192 height 6
click at [159, 77] on span at bounding box center [158, 76] width 4 height 7
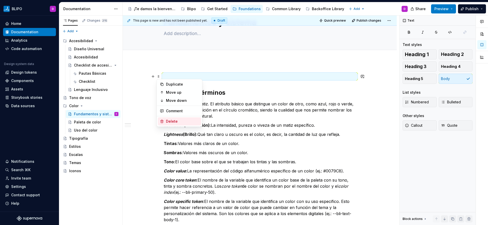
click at [171, 123] on div "Delete" at bounding box center [182, 121] width 33 height 5
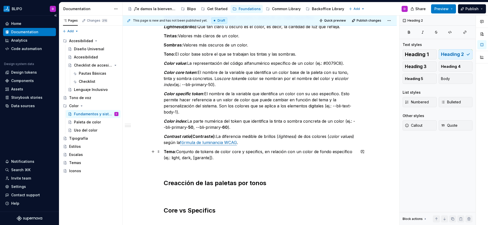
scroll to position [118, 0]
click at [264, 143] on p "Contrast ratio (Contraste): La diferencia medible de brillos ( lightness ) de d…" at bounding box center [260, 140] width 192 height 12
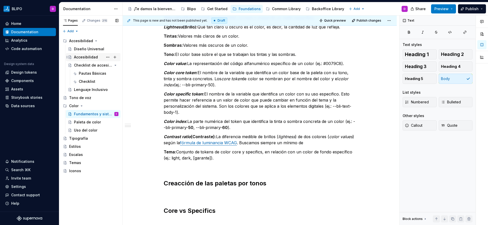
click at [90, 57] on div "Accesibilidad" at bounding box center [86, 57] width 24 height 5
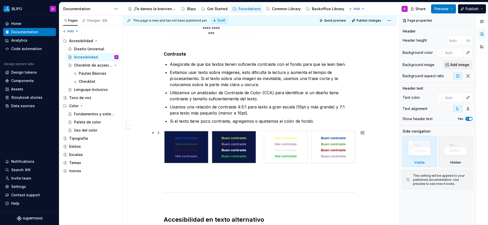
scroll to position [626, 0]
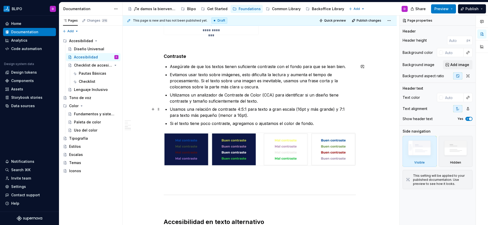
type textarea "*"
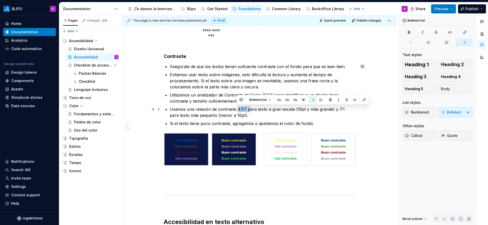
drag, startPoint x: 237, startPoint y: 109, endPoint x: 249, endPoint y: 110, distance: 12.2
click at [249, 110] on p "Usamos una relación de contraste 4:5:1 para texto a gran escala (16pt y más gra…" at bounding box center [263, 112] width 186 height 12
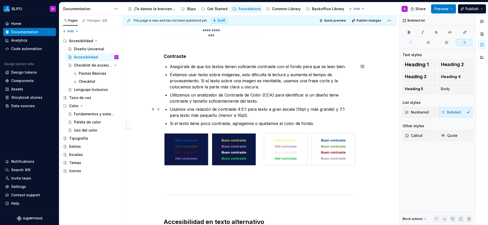
click at [344, 111] on p "Usamos una relación de contraste 4:5:1 para texto a gran escala (16pt y más gra…" at bounding box center [263, 112] width 186 height 12
click at [208, 116] on p "Usamos una relación de contraste 4:5:1 para texto a gran escala (16pt y más gra…" at bounding box center [263, 112] width 186 height 12
click at [206, 117] on p "Usamos una relación de contraste 4:5:1 para texto a gran escala (16pt y más gra…" at bounding box center [263, 112] width 186 height 12
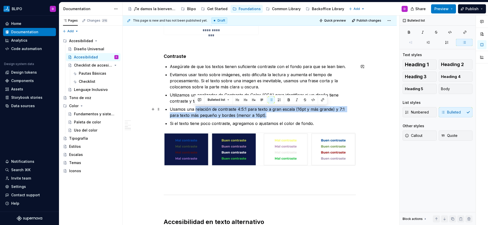
drag, startPoint x: 195, startPoint y: 109, endPoint x: 255, endPoint y: 115, distance: 60.7
click at [255, 115] on p "Usamos una relación de contraste 4:5:1 para texto a gran escala (16pt y más gra…" at bounding box center [263, 112] width 186 height 12
click at [288, 101] on button "button" at bounding box center [288, 99] width 7 height 7
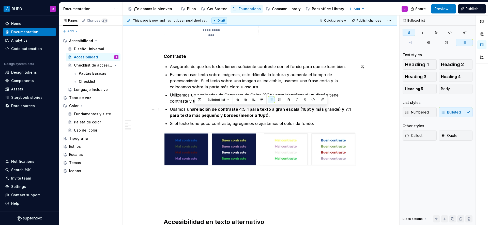
click at [268, 113] on p "Usamos una relación de contraste 4:5:1 para texto a gran escala (16pt y más gra…" at bounding box center [263, 112] width 186 height 12
drag, startPoint x: 237, startPoint y: 109, endPoint x: 247, endPoint y: 110, distance: 9.7
click at [247, 110] on strong "relación de contraste 4:5:1 para texto a gran escala (16pt y más grande) y 7:1 …" at bounding box center [261, 112] width 182 height 11
click at [272, 120] on ul "Asegúrate de que los textos tienen suficiente contraste con el fondo para que s…" at bounding box center [263, 95] width 186 height 63
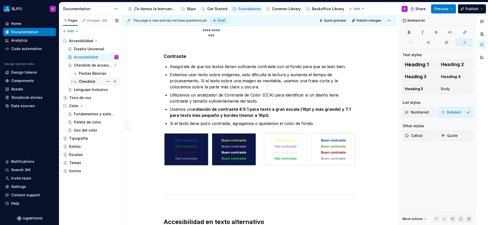
click at [88, 82] on div "Checklist" at bounding box center [87, 81] width 17 height 5
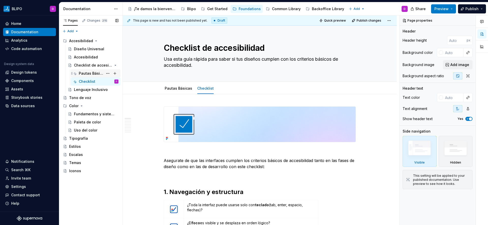
click at [88, 74] on div "Pautas Básicas" at bounding box center [91, 73] width 24 height 5
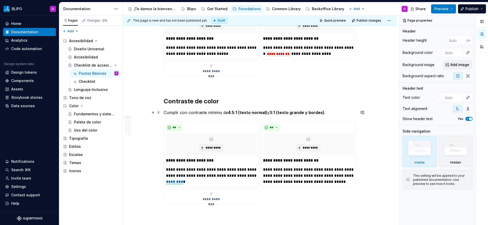
scroll to position [186, 0]
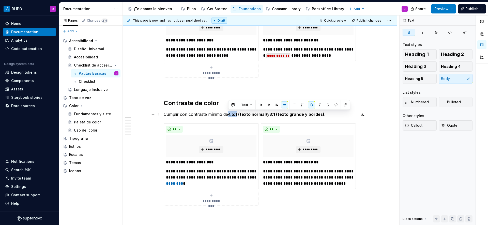
drag, startPoint x: 229, startPoint y: 115, endPoint x: 238, endPoint y: 115, distance: 8.9
click at [238, 115] on strong "4.5:1 (texto normal)" at bounding box center [247, 114] width 39 height 5
copy strong "4.5:1"
click at [86, 59] on div "Accesibilidad" at bounding box center [86, 57] width 24 height 5
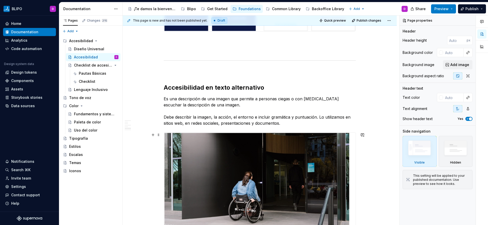
scroll to position [639, 0]
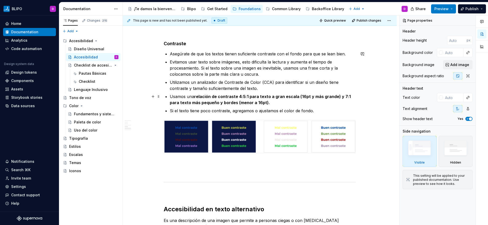
click at [260, 104] on p "Usamos una relación de contraste 4:5:1 para texto a gran escala (16pt y más gra…" at bounding box center [263, 99] width 186 height 12
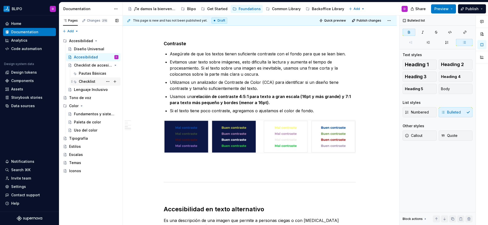
click at [88, 82] on div "Checklist" at bounding box center [87, 81] width 17 height 5
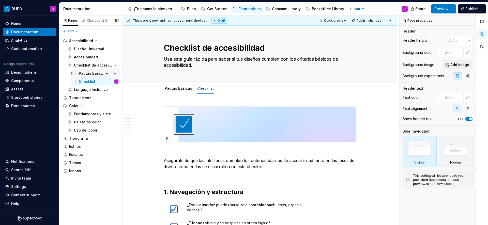
click at [86, 74] on div "Pautas Básicas" at bounding box center [91, 73] width 24 height 5
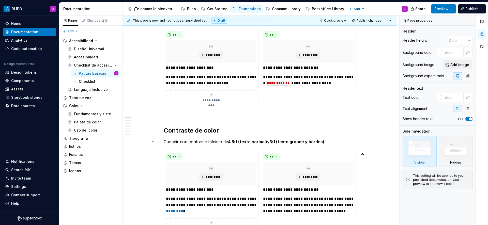
scroll to position [157, 0]
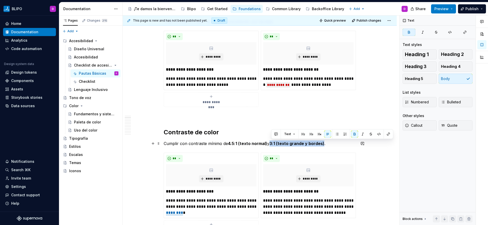
drag, startPoint x: 271, startPoint y: 144, endPoint x: 324, endPoint y: 145, distance: 52.8
click at [324, 145] on p "Cumplir con contraste mínimo de 4.5:1 (texto normal) y 3:1 (texto grande y bord…" at bounding box center [260, 143] width 192 height 6
copy strong "3:1 (texto grande y bordes)"
click at [88, 57] on div "Accesibilidad" at bounding box center [86, 57] width 24 height 5
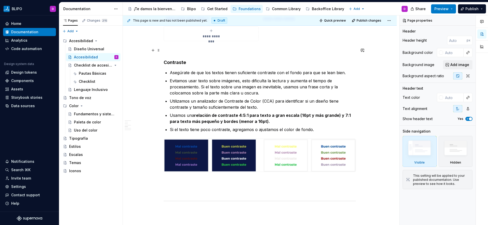
scroll to position [666, 0]
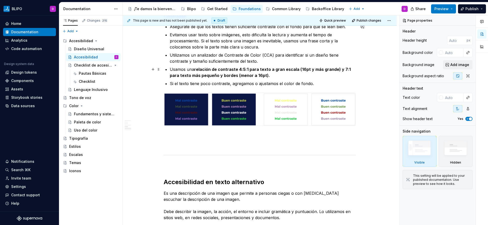
type textarea "*"
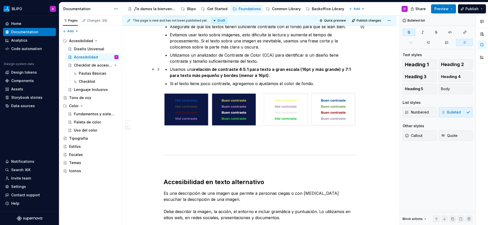
click at [236, 70] on strong "relación de contraste 4:5:1 para texto a gran escala (16pt y más grande) y 7:1 …" at bounding box center [261, 72] width 182 height 11
paste div
click at [236, 70] on strong "relación de contraste3:1 (texto grande y bordes) 4:5:1 para texto a gran escala…" at bounding box center [262, 72] width 185 height 11
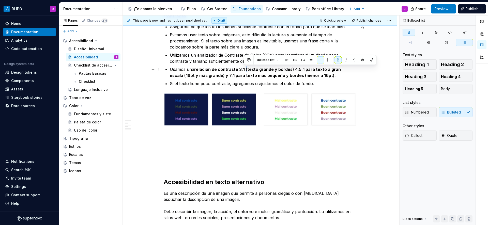
click at [244, 70] on strong "relación de contraste 3:1 (texto grande y bordes) 4:5:1 para texto a gran escal…" at bounding box center [256, 72] width 172 height 11
drag, startPoint x: 274, startPoint y: 70, endPoint x: 244, endPoint y: 71, distance: 30.5
click at [244, 71] on strong "relación de contraste 3:1 (texto grande y bordes) 4:5:1 para texto a gran escal…" at bounding box center [256, 72] width 172 height 11
drag, startPoint x: 284, startPoint y: 70, endPoint x: 266, endPoint y: 70, distance: 17.5
click at [266, 70] on strong "relación de contraste 3:1 para bordes bordes) 4:5:1 para texto a gran escala (1…" at bounding box center [260, 72] width 180 height 11
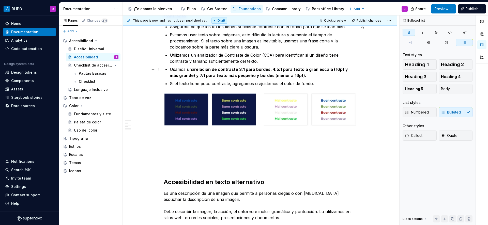
click at [304, 75] on p "Usamos una relación de contraste 3:1 para bordes, 4:5:1 para texto a gran escal…" at bounding box center [263, 72] width 186 height 12
click at [289, 76] on strong "relación de contraste 3:1 para bordes, 4:5:1 para texto a gran escala (16pt y m…" at bounding box center [259, 72] width 179 height 11
click at [339, 69] on strong "relación de contraste 3:1 para bordes, 4:5:1 para texto a gran escala (16pt y m…" at bounding box center [259, 72] width 179 height 11
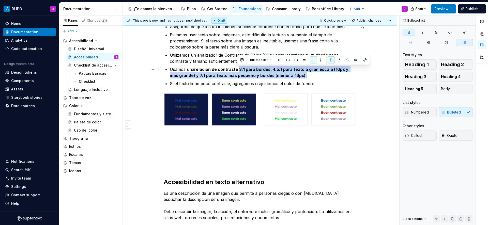
drag, startPoint x: 293, startPoint y: 76, endPoint x: 237, endPoint y: 71, distance: 55.8
click at [237, 71] on p "Usamos una relación de contraste 3:1 para bordes, 4:5:1 para texto a gran escal…" at bounding box center [263, 72] width 186 height 12
copy strong "3:1 para bordes, 4:5:1 para texto a gran escala (16px y más grande) y 7:1 para …"
click at [85, 115] on div "Fundamentos y sistema" at bounding box center [88, 114] width 29 height 5
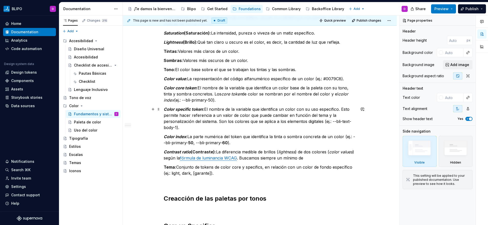
scroll to position [104, 0]
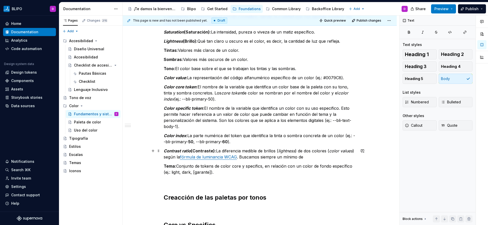
click at [321, 157] on p "Contrast ratio (Contraste): La diferencia medible de brillos ( lightness ) de d…" at bounding box center [260, 154] width 192 height 12
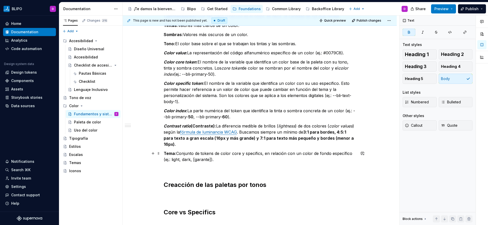
scroll to position [130, 0]
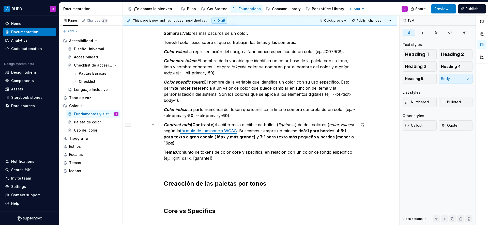
type textarea "*"
drag, startPoint x: 177, startPoint y: 144, endPoint x: 340, endPoint y: 137, distance: 163.0
click at [340, 137] on strong "3:1 para bordes, 4:5:1 para texto a gran escala (16px y más grande) y 7:1 para …" at bounding box center [259, 136] width 191 height 17
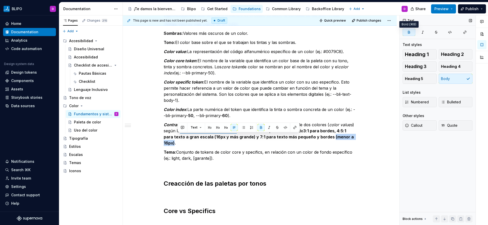
click at [407, 31] on icon "button" at bounding box center [409, 32] width 4 height 4
click at [286, 140] on p "Contrast ratio (Contraste): La diferencia medible de brillos ( lightness ) de d…" at bounding box center [260, 134] width 192 height 24
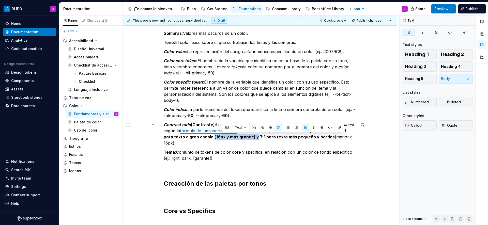
drag, startPoint x: 265, startPoint y: 137, endPoint x: 222, endPoint y: 138, distance: 43.2
click at [222, 138] on strong "3:1 para bordes, 4:5:1 para texto a gran escala (16px y más grande) y 7:1 para …" at bounding box center [255, 133] width 183 height 11
click at [306, 128] on button "button" at bounding box center [305, 127] width 7 height 7
click at [295, 144] on p "Contrast ratio (Contraste): La diferencia medible de brillos ( lightness ) de d…" at bounding box center [260, 134] width 192 height 24
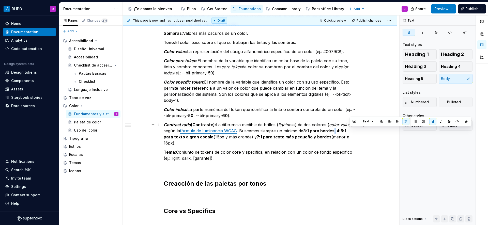
click at [347, 132] on strong "3:1 para bordes, 4:5:1 para texto a gran escala" at bounding box center [255, 133] width 183 height 11
click at [433, 121] on button "button" at bounding box center [432, 121] width 7 height 7
click at [324, 143] on p "Contrast ratio (Contraste): La diferencia medible de brillos ( lightness ) de d…" at bounding box center [260, 134] width 192 height 24
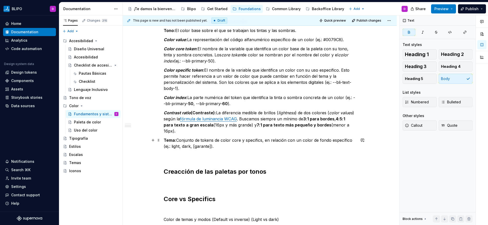
scroll to position [142, 0]
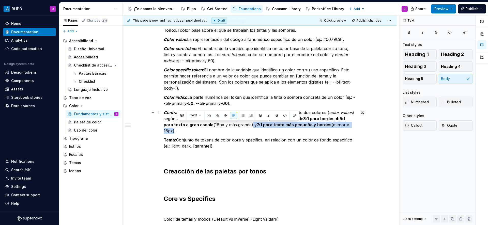
drag, startPoint x: 177, startPoint y: 131, endPoint x: 261, endPoint y: 126, distance: 84.7
click at [261, 126] on p "Contrast ratio (Contraste): La diferencia medible de brillos ( lightness ) de d…" at bounding box center [260, 121] width 192 height 24
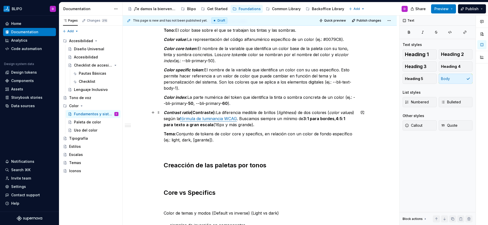
click at [349, 120] on p "Contrast ratio (Contraste): La diferencia medible de brillos ( lightness ) de d…" at bounding box center [260, 118] width 192 height 18
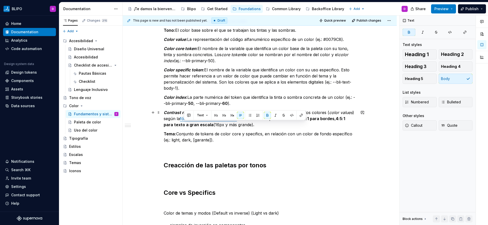
drag, startPoint x: 221, startPoint y: 126, endPoint x: 184, endPoint y: 127, distance: 36.6
click at [184, 127] on strong "4:5:1 para texto a gran escala" at bounding box center [255, 121] width 182 height 11
click at [203, 127] on strong "4:5:1 para texto a gran escala" at bounding box center [255, 121] width 182 height 11
drag, startPoint x: 221, startPoint y: 125, endPoint x: 195, endPoint y: 125, distance: 26.2
click at [195, 125] on strong "4:5:1 para texto a gran escala" at bounding box center [255, 121] width 182 height 11
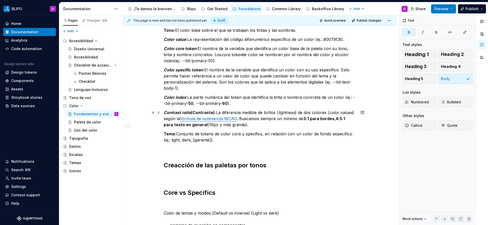
click at [349, 119] on p "Contrast ratio (Contraste): La diferencia medible de brillos ( lightness ) de d…" at bounding box center [260, 118] width 192 height 18
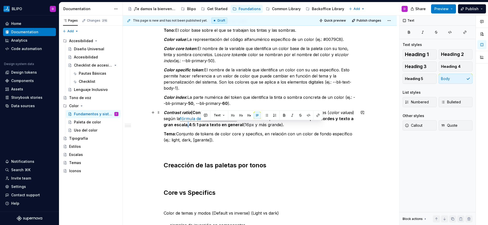
click at [201, 126] on p "Contrast ratio (Contraste): La diferencia medible de brillos ( lightness ) de d…" at bounding box center [260, 118] width 192 height 18
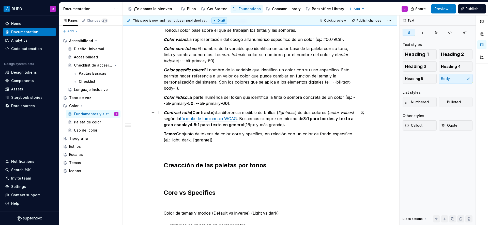
click at [308, 124] on p "Contrast ratio (Contraste): La diferencia medible de brillos ( lightness ) de d…" at bounding box center [260, 118] width 192 height 18
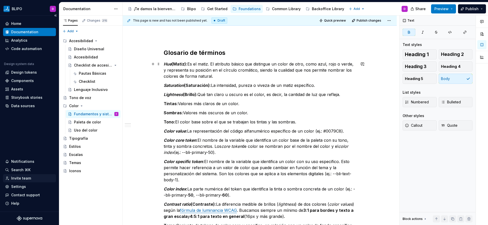
scroll to position [50, 0]
click at [228, 55] on h2 "Glosario de términos" at bounding box center [260, 53] width 192 height 8
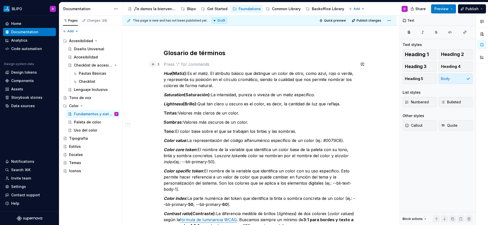
click at [153, 65] on button "button" at bounding box center [152, 64] width 7 height 7
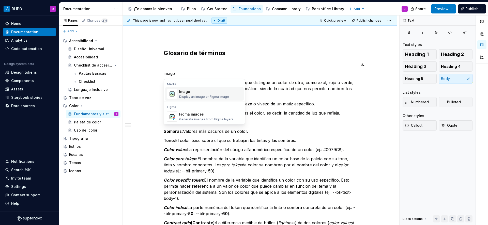
click at [197, 97] on div "Display an image or Figma image" at bounding box center [204, 97] width 50 height 4
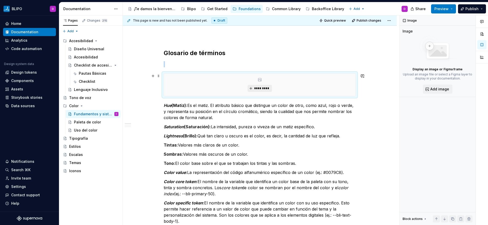
click at [261, 88] on span "*********" at bounding box center [261, 88] width 15 height 4
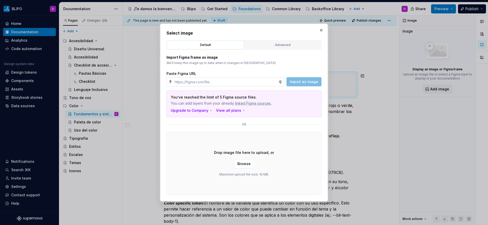
click at [268, 81] on input "text" at bounding box center [225, 81] width 106 height 9
type textarea "*"
type input "https://www.figma.com/design/Jye4NmEYnlhDjTj1PjMlzk/BLIPO-Foundations?node-id=4…"
click at [307, 82] on span "Import as image" at bounding box center [304, 81] width 28 height 5
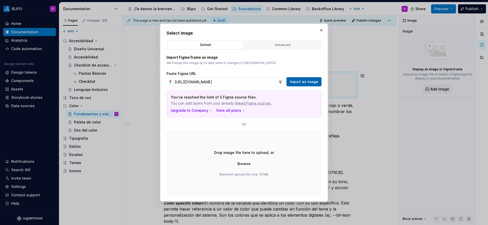
scroll to position [0, 0]
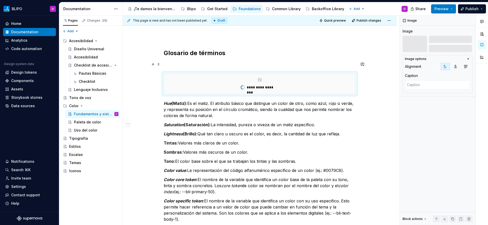
click at [185, 64] on p at bounding box center [260, 64] width 192 height 6
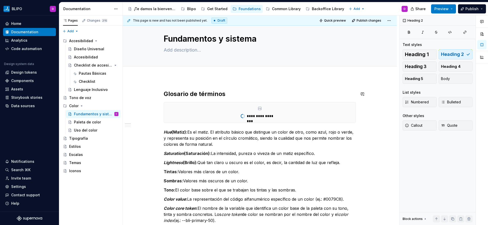
scroll to position [9, 0]
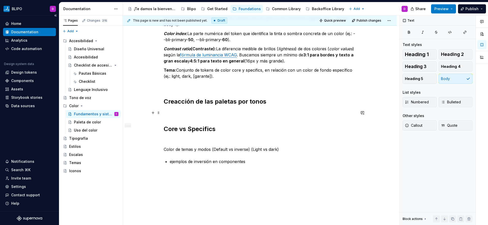
scroll to position [290, 0]
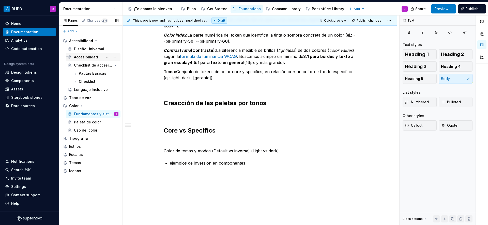
click at [87, 57] on div "Accesibilidad" at bounding box center [86, 57] width 24 height 5
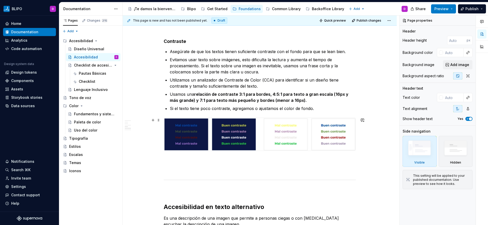
scroll to position [641, 0]
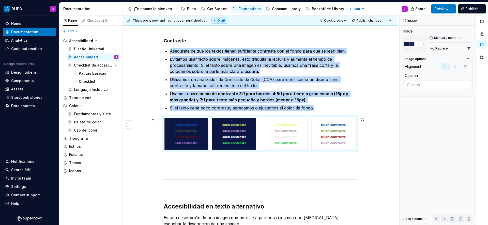
click at [201, 136] on img at bounding box center [260, 133] width 192 height 33
click at [437, 49] on span "Replace" at bounding box center [441, 48] width 12 height 4
type textarea "*"
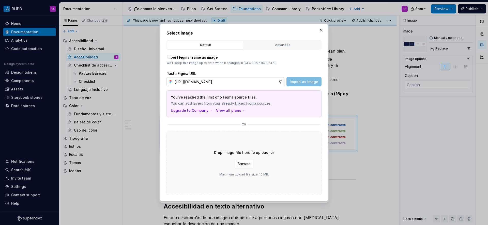
scroll to position [0, 105]
type input "https://www.figma.com/design/Jye4NmEYnlhDjTj1PjMlzk/BLIPO-Foundations?node-id=4…"
click at [304, 82] on span "Import as image" at bounding box center [304, 81] width 28 height 5
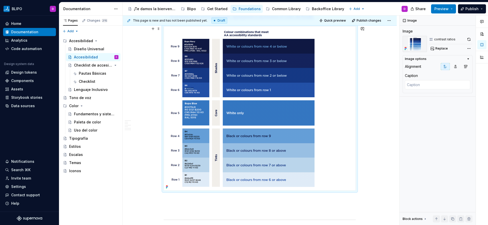
scroll to position [732, 0]
click at [466, 66] on icon "button" at bounding box center [465, 67] width 4 height 4
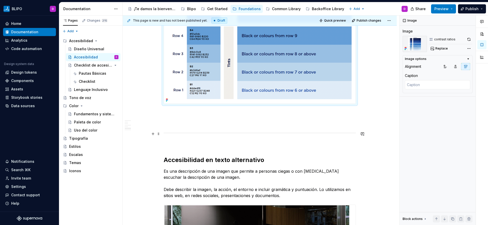
scroll to position [861, 0]
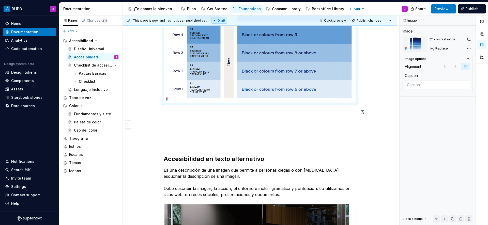
click at [231, 117] on div "Accesibilidad en sitios web Nuestros sitios web deben cumplir con el nivel AA o…" at bounding box center [260, 37] width 192 height 1599
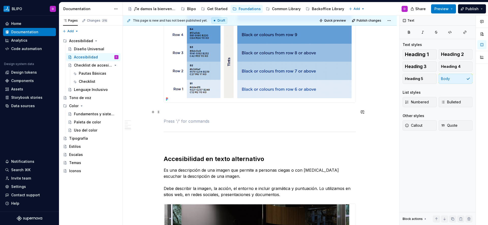
click at [208, 112] on p at bounding box center [260, 112] width 192 height 6
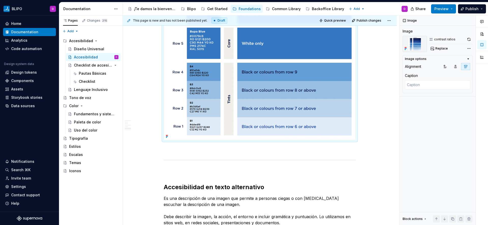
scroll to position [824, 0]
click at [171, 152] on p at bounding box center [260, 149] width 192 height 6
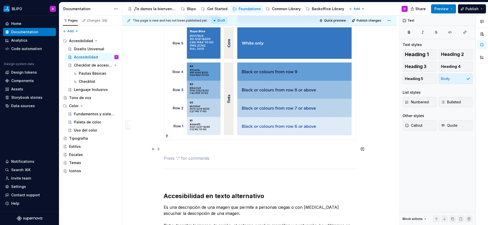
click at [204, 149] on p at bounding box center [260, 149] width 192 height 6
click at [179, 159] on p at bounding box center [260, 158] width 192 height 6
click at [176, 148] on p at bounding box center [260, 149] width 192 height 6
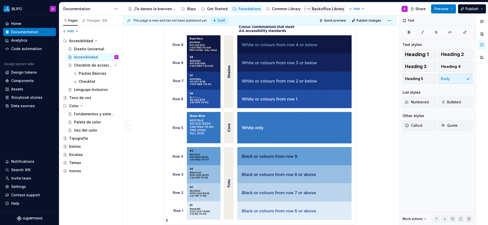
scroll to position [739, 0]
click at [254, 86] on img at bounding box center [260, 122] width 192 height 204
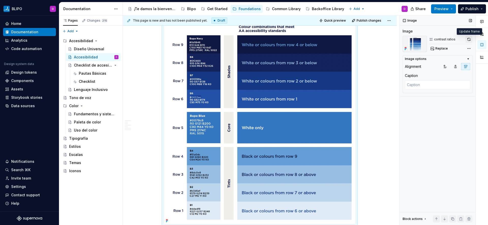
click at [470, 38] on button "button" at bounding box center [468, 39] width 7 height 7
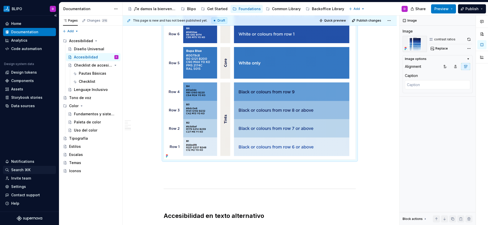
scroll to position [804, 0]
click at [87, 112] on div "Fundamentos y sistema" at bounding box center [88, 114] width 29 height 5
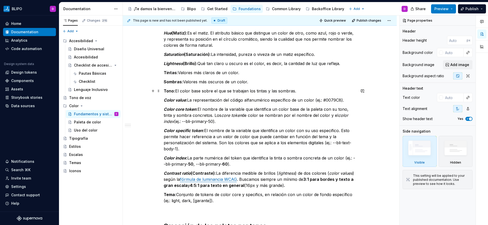
scroll to position [166, 0]
type textarea "*"
click at [300, 92] on p "Tono: El color base sobre el que se trabajan los tintas y las sombras." at bounding box center [260, 92] width 192 height 6
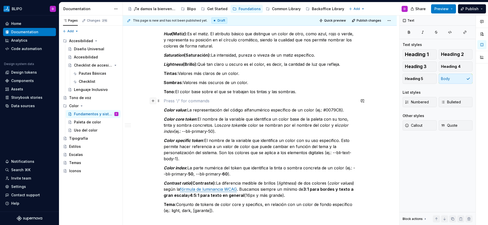
click at [154, 102] on button "button" at bounding box center [152, 100] width 7 height 7
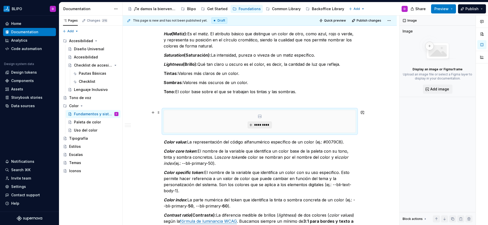
click at [261, 123] on span "*********" at bounding box center [261, 125] width 15 height 4
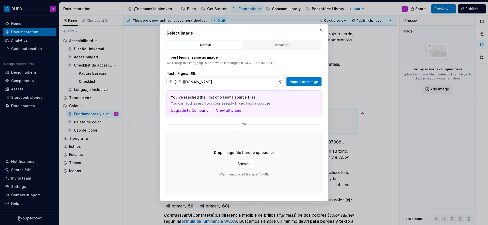
scroll to position [0, 105]
type input "https://www.figma.com/design/Jye4NmEYnlhDjTj1PjMlzk/BLIPO-Foundations?node-id=4…"
click at [309, 84] on span "Import as image" at bounding box center [304, 81] width 28 height 5
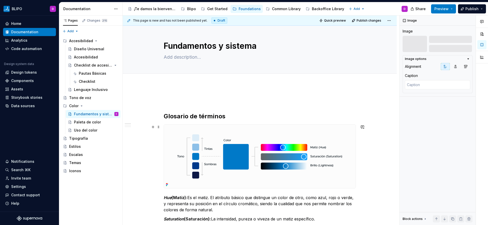
scroll to position [0, 0]
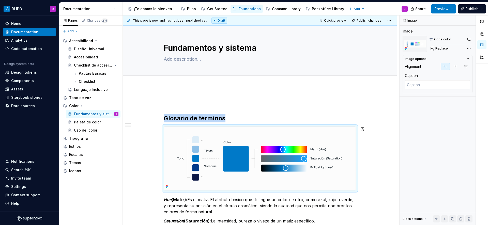
click at [293, 145] on img at bounding box center [260, 159] width 192 height 64
click at [468, 40] on button "button" at bounding box center [468, 39] width 7 height 7
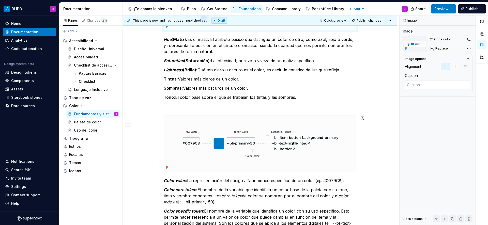
scroll to position [155, 0]
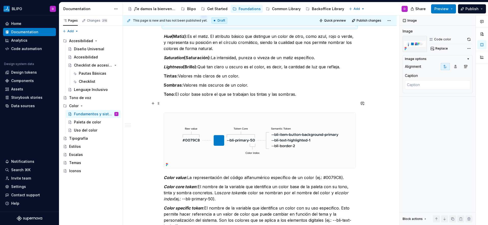
click at [175, 104] on p at bounding box center [260, 103] width 192 height 6
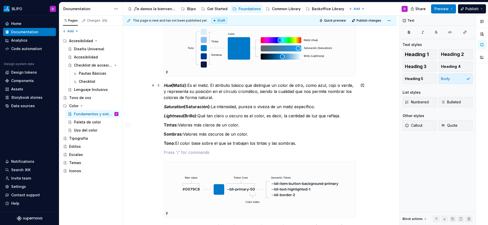
scroll to position [138, 0]
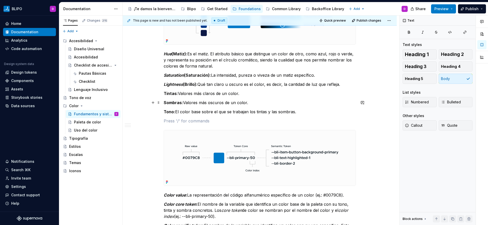
click at [182, 103] on strong "Sombras:" at bounding box center [173, 102] width 19 height 5
click at [181, 104] on strong "Sombras:" at bounding box center [173, 102] width 19 height 5
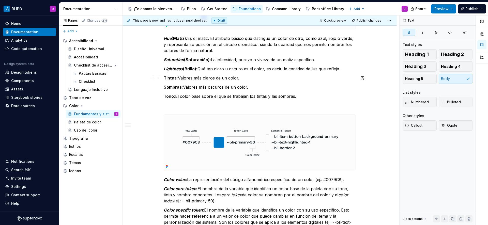
scroll to position [153, 0]
click at [164, 78] on strong "Tintas:" at bounding box center [171, 78] width 14 height 5
click at [164, 89] on strong "Sombras:" at bounding box center [173, 87] width 19 height 5
click at [198, 88] on strong "Shades (Sombras:" at bounding box center [182, 87] width 37 height 5
click at [173, 88] on strong "Shades (Sombras):" at bounding box center [183, 87] width 39 height 5
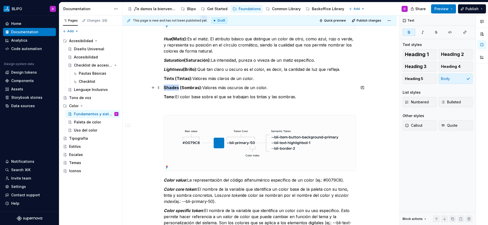
click at [173, 88] on strong "Shades (Sombras):" at bounding box center [183, 87] width 39 height 5
click at [254, 77] on button "button" at bounding box center [254, 78] width 7 height 7
click at [173, 91] on div "Glosario de términos Hue (Matiz): Es el matiz. El atributo básico que distingue…" at bounding box center [260, 168] width 192 height 444
click at [169, 76] on strong "Tints (Tintas):" at bounding box center [178, 78] width 29 height 5
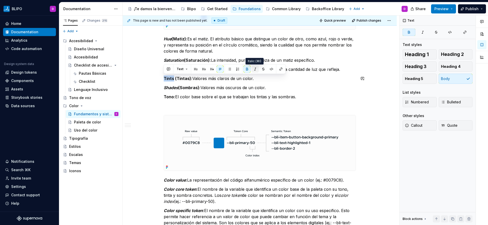
click at [255, 70] on button "button" at bounding box center [254, 69] width 7 height 7
click at [278, 94] on p "Tono: El color base sobre el que se trabajan los tintas y las sombras." at bounding box center [260, 97] width 192 height 6
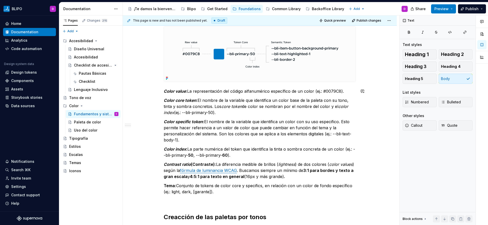
scroll to position [242, 0]
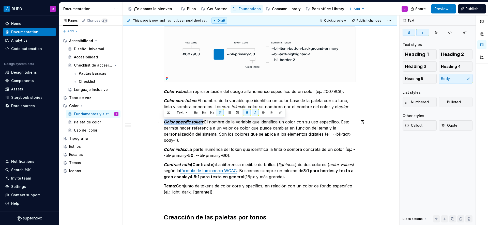
drag, startPoint x: 203, startPoint y: 122, endPoint x: 162, endPoint y: 123, distance: 41.4
click at [162, 123] on div "Glosario de términos Hue (Matiz): Es el matiz. El atributo básico que distingue…" at bounding box center [260, 110] width 274 height 530
click at [193, 98] on em "Color core token" at bounding box center [180, 100] width 33 height 5
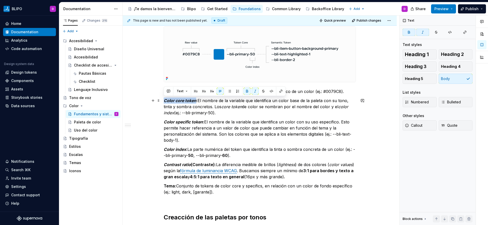
drag, startPoint x: 196, startPoint y: 100, endPoint x: 162, endPoint y: 100, distance: 34.3
click at [162, 100] on div "Glosario de términos Hue (Matiz): Es el matiz. El atributo básico que distingue…" at bounding box center [260, 110] width 274 height 530
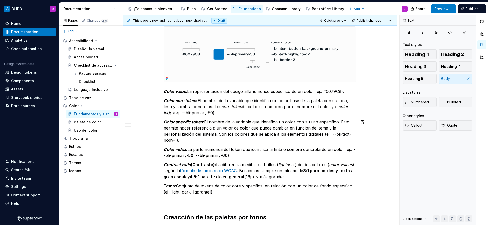
click at [197, 126] on p "Color specific token : El nombre de la variable que identifica un color con su …" at bounding box center [260, 131] width 192 height 24
click at [164, 92] on em "Color value" at bounding box center [175, 91] width 22 height 5
click at [177, 92] on em "Raw color value" at bounding box center [179, 91] width 31 height 5
click at [312, 60] on img at bounding box center [260, 55] width 192 height 56
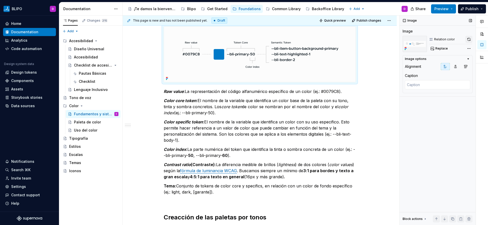
click at [472, 39] on button "button" at bounding box center [468, 39] width 7 height 7
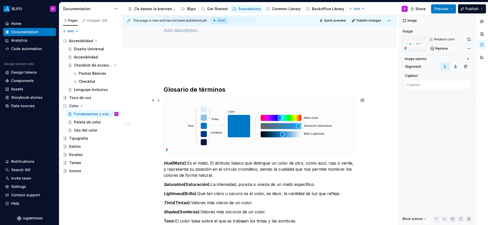
scroll to position [24, 0]
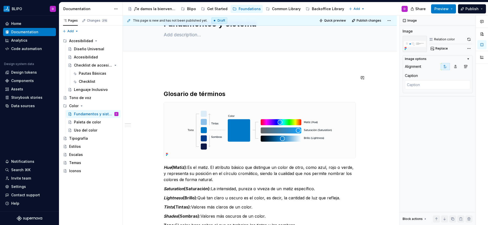
click at [170, 78] on p at bounding box center [260, 78] width 192 height 6
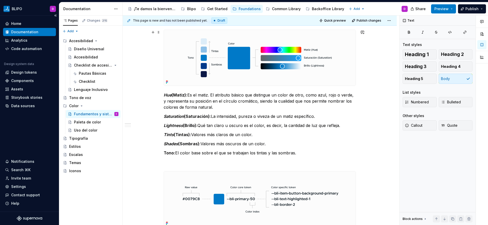
scroll to position [111, 0]
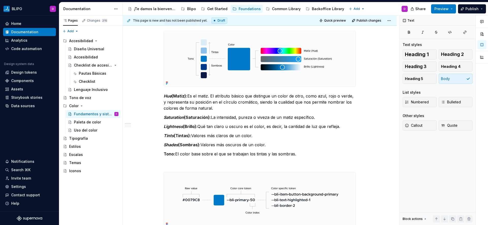
click at [170, 136] on em "Tints" at bounding box center [169, 135] width 10 height 5
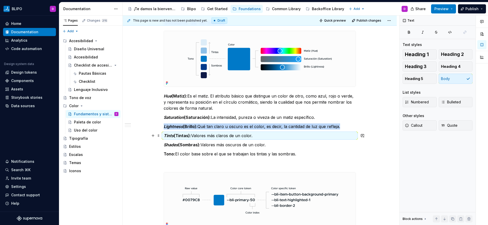
click at [170, 136] on em "Tints" at bounding box center [169, 135] width 10 height 5
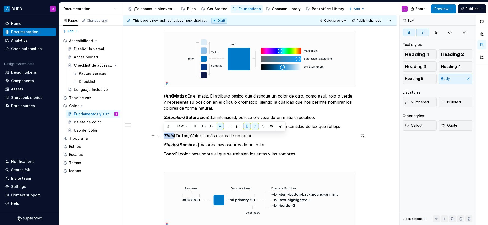
click at [170, 136] on em "Tints" at bounding box center [169, 135] width 10 height 5
click at [169, 146] on em "Shades" at bounding box center [171, 144] width 14 height 5
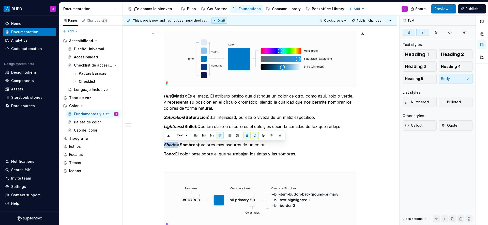
click at [332, 63] on img at bounding box center [260, 59] width 192 height 56
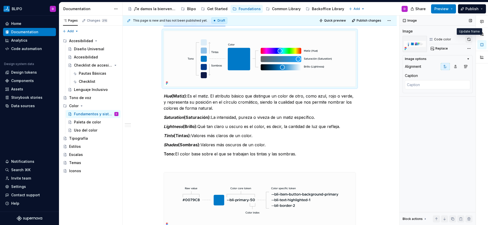
click at [469, 39] on button "button" at bounding box center [468, 39] width 7 height 7
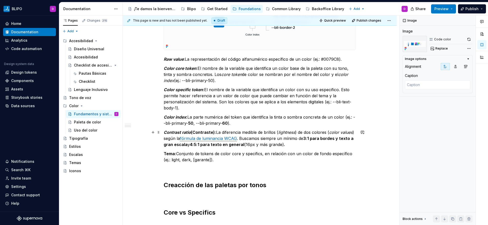
scroll to position [289, 0]
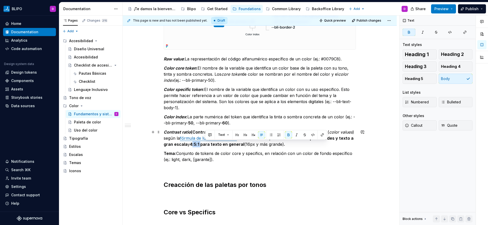
drag, startPoint x: 215, startPoint y: 145, endPoint x: 205, endPoint y: 145, distance: 9.4
click at [205, 145] on strong "4:5:1 para texto en general" at bounding box center [217, 144] width 54 height 5
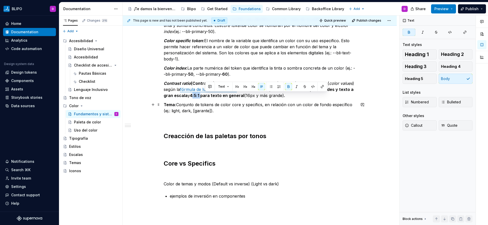
scroll to position [337, 0]
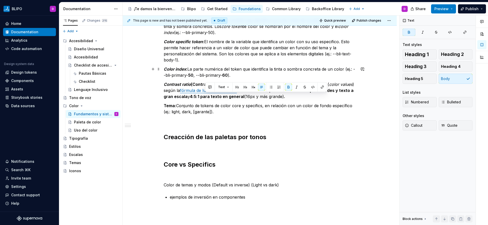
click at [235, 76] on p "Color index : La parte numérica del token que identifica la tinta o sombra conc…" at bounding box center [260, 72] width 192 height 12
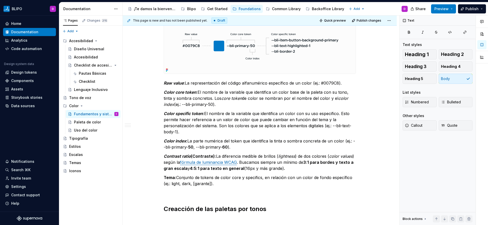
scroll to position [270, 0]
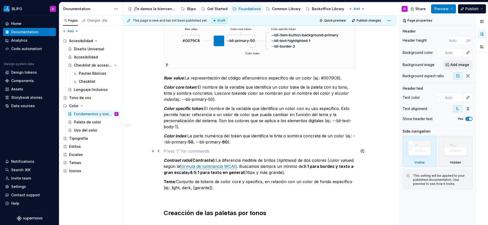
click at [169, 152] on p at bounding box center [260, 151] width 192 height 6
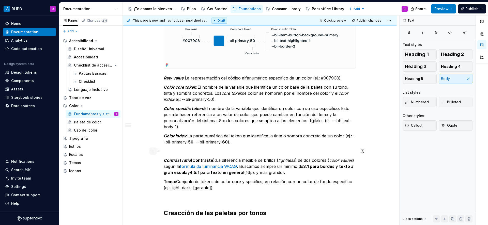
click at [153, 152] on button "button" at bounding box center [152, 151] width 7 height 7
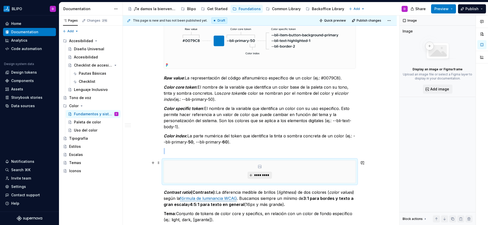
click at [266, 175] on span "*********" at bounding box center [261, 175] width 15 height 4
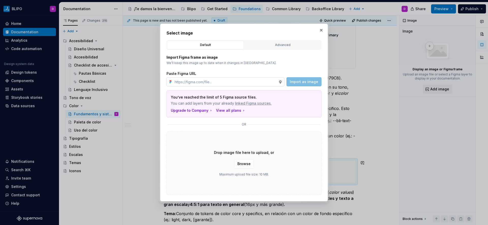
type textarea "*"
type input "https://www.figma.com/design/Jye4NmEYnlhDjTj1PjMlzk/BLIPO-Foundations?node-id=4…"
click at [302, 80] on span "Import as image" at bounding box center [304, 81] width 28 height 5
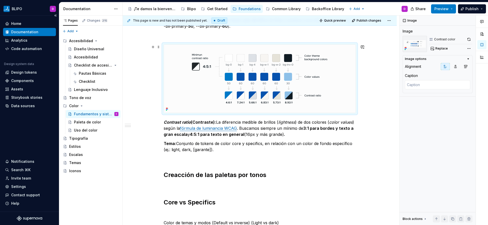
scroll to position [390, 0]
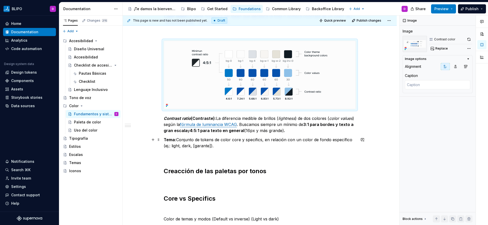
click at [165, 140] on strong "Tema:" at bounding box center [170, 139] width 12 height 5
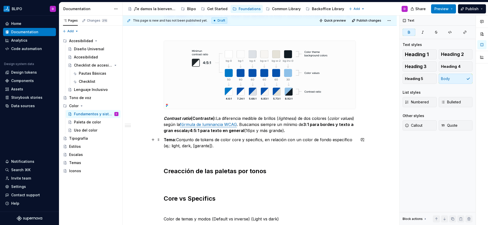
click at [164, 141] on strong "Tema:" at bounding box center [170, 139] width 12 height 5
click at [188, 139] on strong "Color theme (Tema):" at bounding box center [184, 139] width 41 height 5
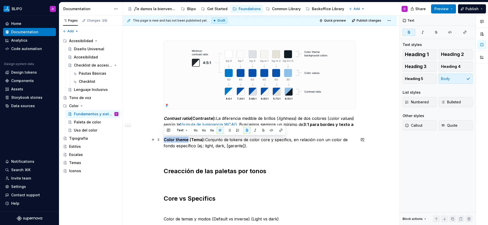
drag, startPoint x: 188, startPoint y: 140, endPoint x: 164, endPoint y: 140, distance: 24.4
click at [164, 140] on strong "Color theme (Tema):" at bounding box center [184, 139] width 41 height 5
click at [255, 129] on button "button" at bounding box center [254, 130] width 7 height 7
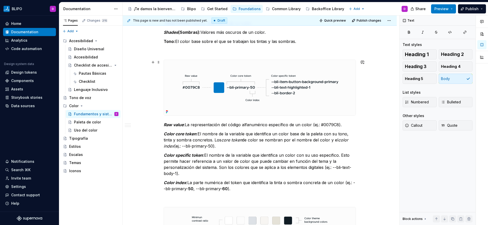
scroll to position [225, 0]
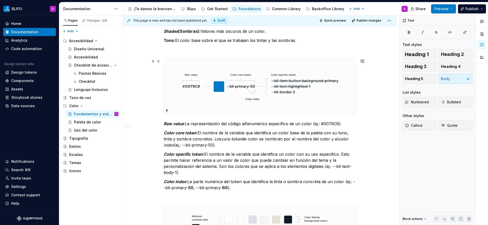
click at [305, 87] on img at bounding box center [260, 87] width 192 height 56
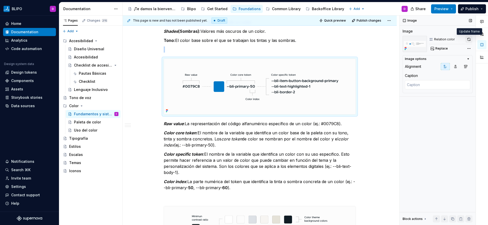
click at [468, 40] on button "button" at bounding box center [468, 39] width 7 height 7
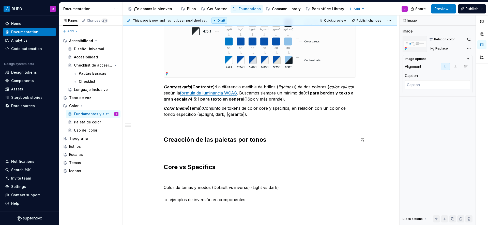
scroll to position [429, 0]
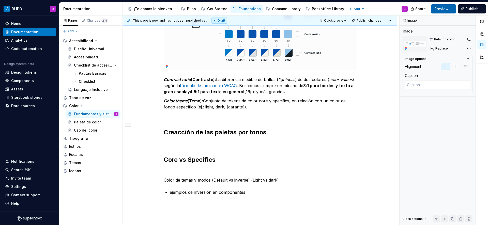
click at [444, 8] on span "Preview" at bounding box center [441, 8] width 14 height 5
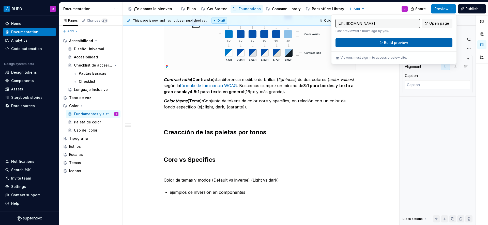
click at [417, 41] on button "Build preview" at bounding box center [393, 42] width 117 height 9
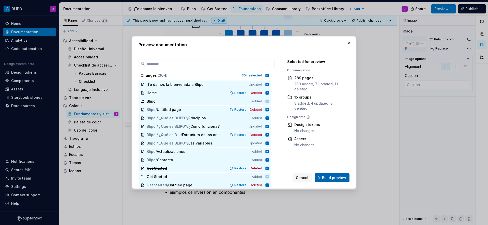
click at [332, 178] on span "Build preview" at bounding box center [334, 177] width 24 height 5
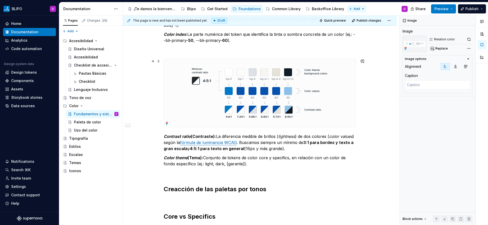
scroll to position [372, 0]
click at [451, 9] on button "Preview" at bounding box center [443, 8] width 25 height 9
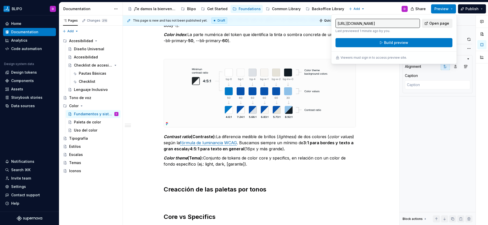
click at [441, 24] on span "Open page" at bounding box center [439, 23] width 20 height 5
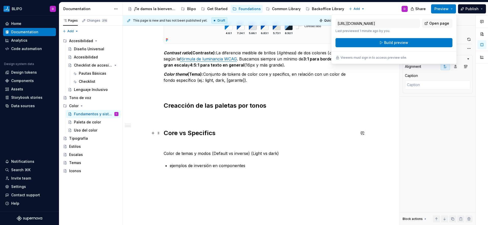
scroll to position [456, 0]
click at [171, 118] on p at bounding box center [260, 117] width 192 height 6
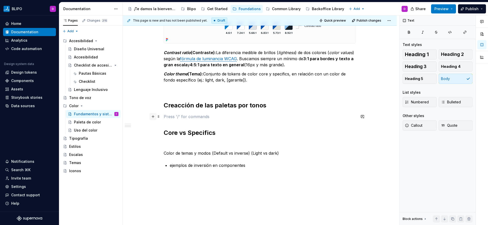
click at [153, 118] on button "button" at bounding box center [152, 116] width 7 height 7
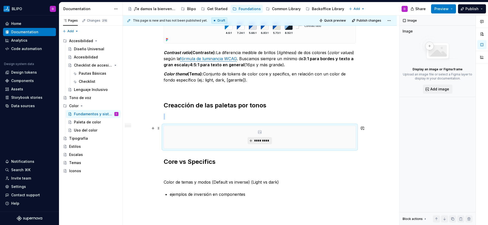
click at [256, 141] on span "*********" at bounding box center [261, 141] width 15 height 4
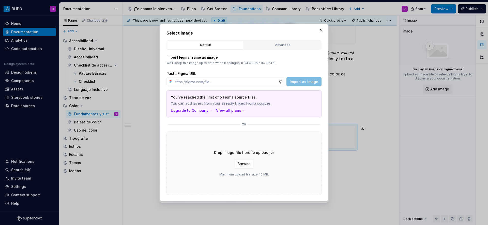
type textarea "*"
type input "https://www.figma.com/design/Jye4NmEYnlhDjTj1PjMlzk/BLIPO-Foundations?node-id=4…"
type textarea "*"
type input "https://www.figma.com/design/Jye4NmEYnlhDjTj1PjMlzk/BLIPO-Foundations?node-id=4…"
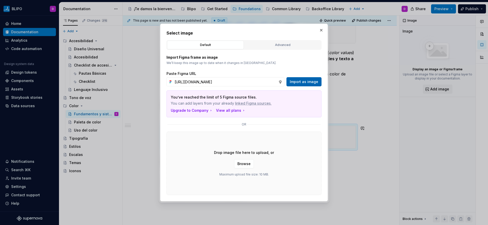
click at [309, 83] on span "Import as image" at bounding box center [304, 81] width 28 height 5
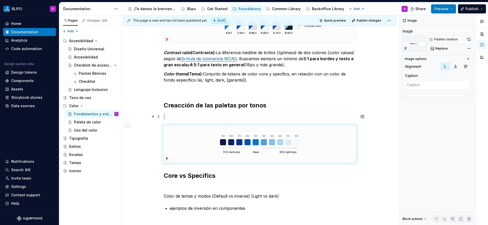
click at [255, 117] on p at bounding box center [260, 117] width 192 height 6
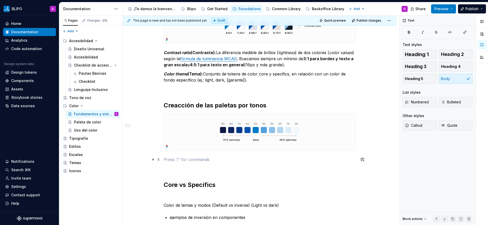
click at [178, 159] on p at bounding box center [260, 159] width 192 height 6
click at [90, 123] on div "Paleta de color" at bounding box center [87, 122] width 27 height 5
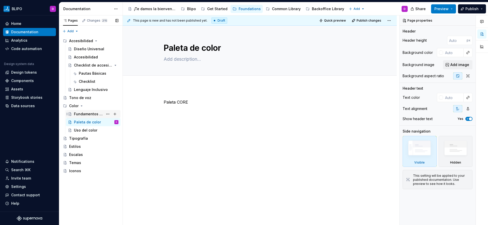
click at [94, 116] on div "Fundamentos y sistema" at bounding box center [88, 114] width 29 height 5
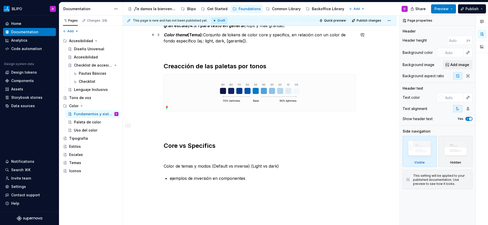
scroll to position [502, 0]
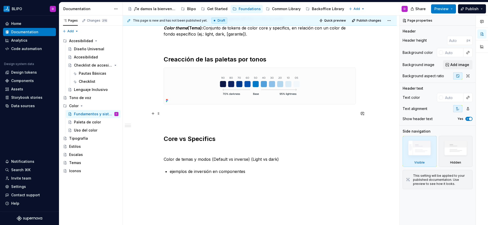
click at [196, 115] on p at bounding box center [260, 113] width 192 height 6
type textarea "*"
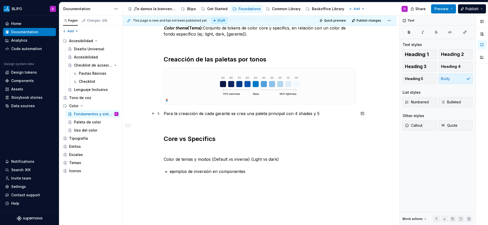
click at [283, 115] on p "Para la creacción de cada garante se crea una paleta principal con 4 shades y 5" at bounding box center [260, 113] width 192 height 6
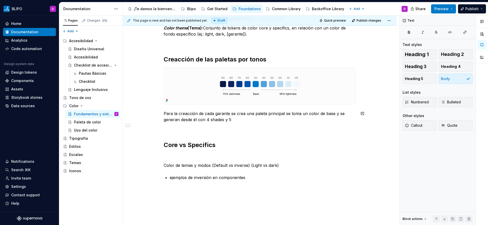
type textarea "*"
click at [231, 118] on p "Para la creacción de cada garante se crea una paleta principal se toma un color…" at bounding box center [260, 116] width 192 height 12
click at [206, 121] on p "Para la creacción de cada garante se crea una paleta principal se toma un color…" at bounding box center [260, 116] width 192 height 12
click at [293, 110] on button "button" at bounding box center [293, 110] width 7 height 7
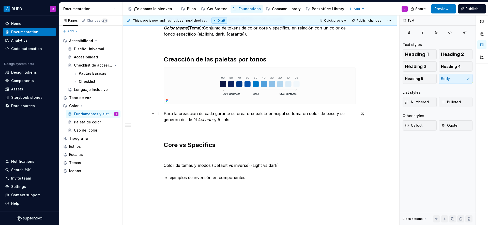
click at [239, 121] on p "Para la creacción de cada garante se crea una paleta principal se toma un color…" at bounding box center [260, 116] width 192 height 12
click at [227, 121] on p "Para la creacción de cada garante se crea una paleta principal se toma un color…" at bounding box center [260, 116] width 192 height 12
click at [313, 110] on button "button" at bounding box center [315, 110] width 7 height 7
click at [237, 122] on p "Para la creacción de cada garante se crea una paleta principal se toma un color…" at bounding box center [260, 116] width 192 height 12
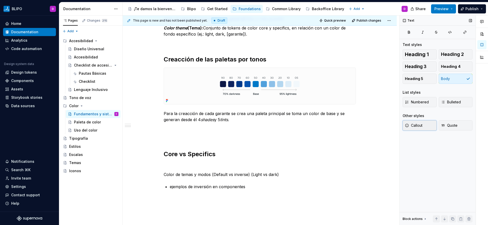
click at [417, 127] on span "Callout" at bounding box center [414, 125] width 18 height 5
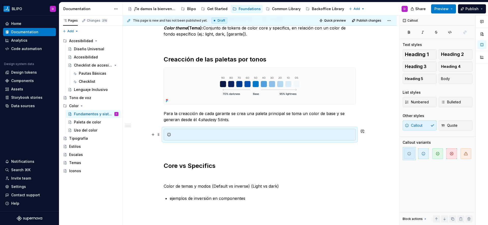
click at [230, 135] on div at bounding box center [262, 134] width 179 height 5
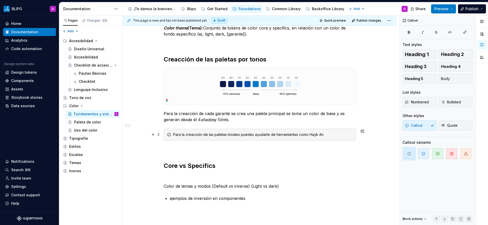
click at [324, 135] on div "Para la creacción de las paletas tonales puedes ayudarte de herramientas como H…" at bounding box center [262, 134] width 179 height 5
click at [321, 135] on div "Para la creacción de las paletas tonales puedes ayudarte de herramientas como H…" at bounding box center [262, 134] width 179 height 5
drag, startPoint x: 322, startPoint y: 135, endPoint x: 309, endPoint y: 136, distance: 13.0
click at [309, 136] on div "Para la creacción de las paletas tonales puedes ayudarte de herramientas como H…" at bounding box center [262, 134] width 179 height 5
click at [431, 125] on button "button" at bounding box center [428, 125] width 7 height 7
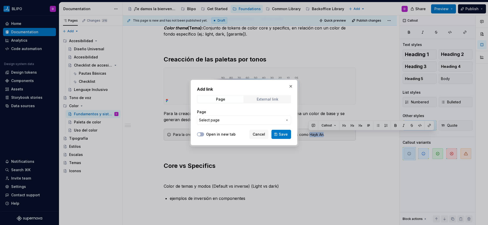
click at [274, 101] on div "External link" at bounding box center [268, 99] width 22 height 4
click at [201, 134] on icon "button" at bounding box center [199, 134] width 4 height 3
click at [218, 119] on input "URL" at bounding box center [244, 120] width 94 height 9
paste input "https://hihayk.github.io/scale/#4/5/70/95/0/0/0/0/0079C8/0/121/200/white"
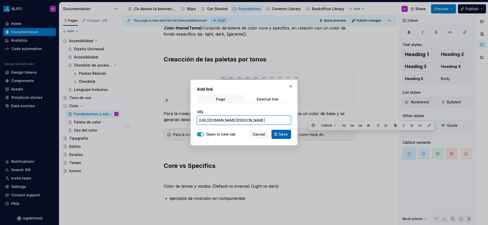
type input "https://hihayk.github.io/scale/#4/5/70/95/0/0/0/0/0079C8/0/121/200/white"
click at [282, 133] on span "Save" at bounding box center [283, 134] width 9 height 5
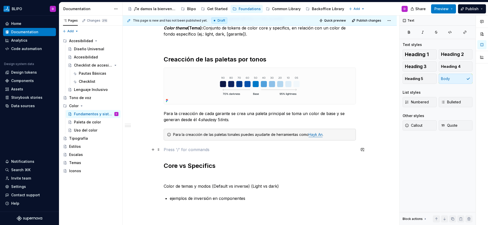
click at [334, 149] on p at bounding box center [260, 150] width 192 height 6
click at [424, 128] on button "Callout" at bounding box center [419, 125] width 34 height 10
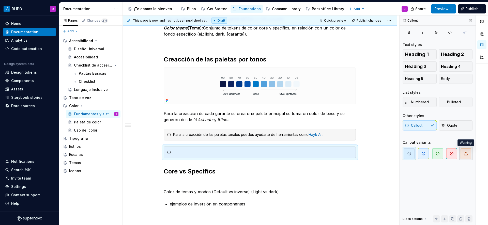
click at [469, 155] on span "button" at bounding box center [465, 153] width 11 height 11
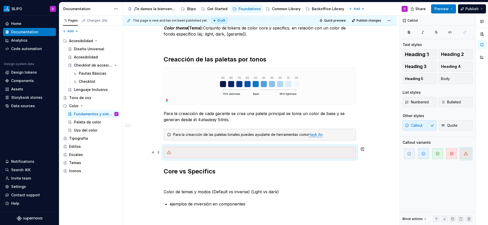
click at [217, 153] on div at bounding box center [262, 152] width 179 height 5
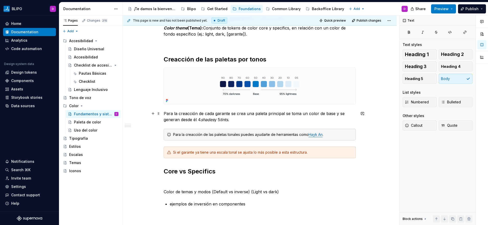
click at [242, 121] on p "Para la creacción de cada garante se crea una paleta principal se toma un color…" at bounding box center [260, 116] width 192 height 12
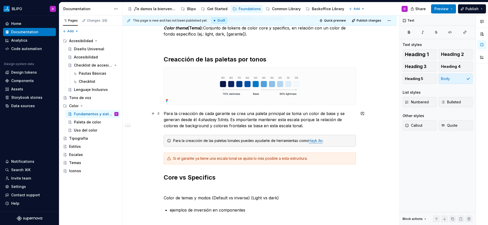
click at [197, 127] on p "Para la creacción de cada garante se crea una paleta principal se toma un color…" at bounding box center [260, 119] width 192 height 18
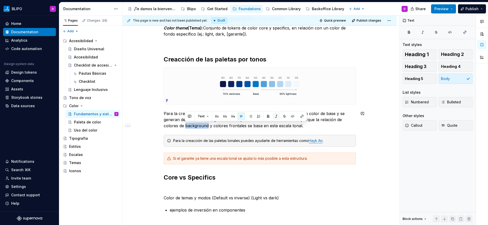
click at [276, 117] on button "button" at bounding box center [276, 116] width 7 height 7
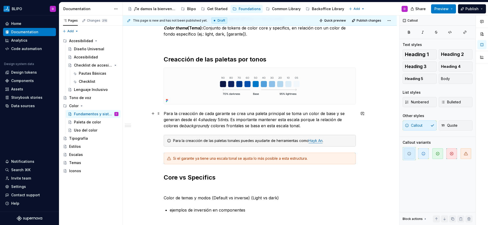
click at [307, 127] on p "Para la creacción de cada garante se crea una paleta principal se toma un color…" at bounding box center [260, 119] width 192 height 18
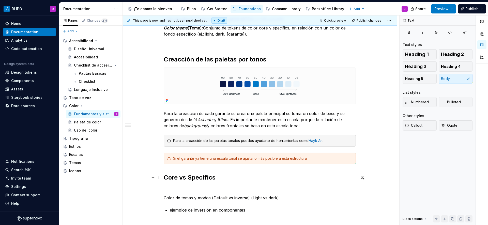
click at [164, 178] on h2 "Core vs Specifics" at bounding box center [260, 177] width 192 height 8
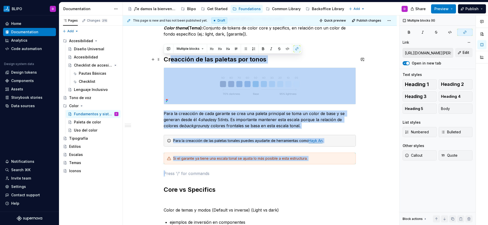
drag, startPoint x: 200, startPoint y: 176, endPoint x: 160, endPoint y: 61, distance: 121.5
click at [238, 173] on p at bounding box center [260, 173] width 192 height 6
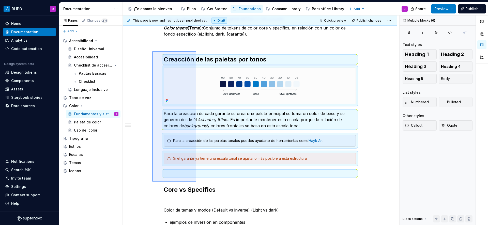
drag, startPoint x: 153, startPoint y: 182, endPoint x: 197, endPoint y: 51, distance: 137.7
click at [196, 51] on div "This page is new and has not been published yet. Draft Quick preview Publish ch…" at bounding box center [261, 120] width 276 height 210
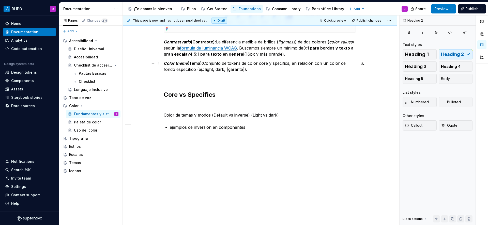
scroll to position [466, 0]
click at [86, 124] on div "Paleta de color" at bounding box center [87, 122] width 27 height 5
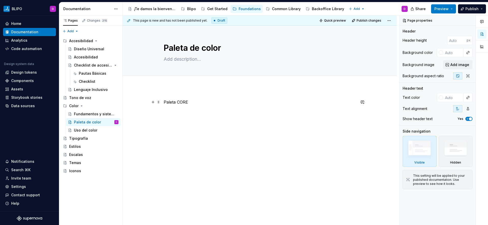
click at [182, 102] on p "Paleta CORE" at bounding box center [260, 102] width 192 height 6
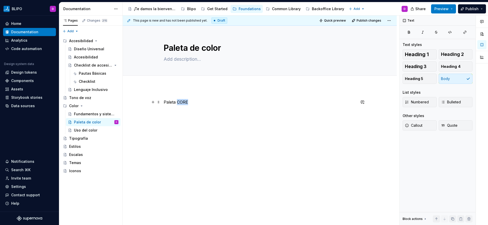
click at [182, 102] on p "Paleta CORE" at bounding box center [260, 102] width 192 height 6
type textarea "*"
click at [182, 102] on p "Paleta CORE" at bounding box center [260, 102] width 192 height 6
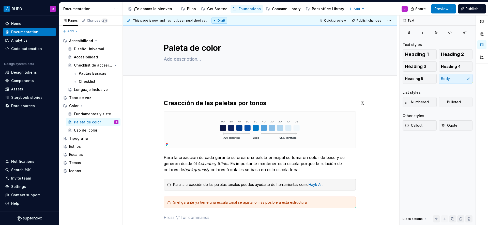
click at [205, 94] on div "Creacción de las paletas por tonos Para la creacción de cada garante se crea un…" at bounding box center [260, 190] width 274 height 207
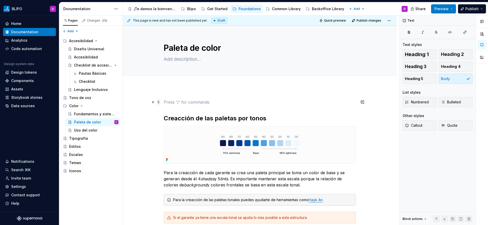
click at [158, 102] on span at bounding box center [158, 102] width 4 height 7
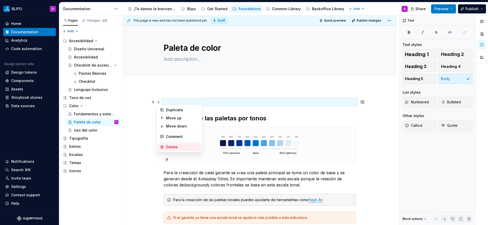
click at [174, 146] on div "Delete" at bounding box center [182, 147] width 33 height 5
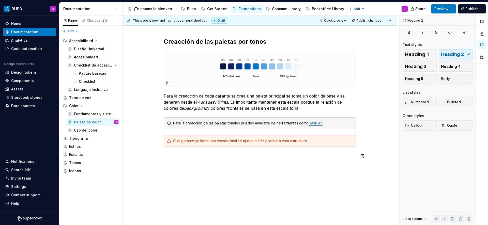
scroll to position [62, 0]
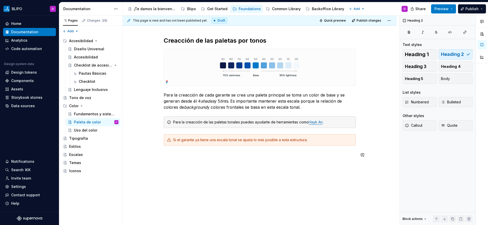
click at [195, 165] on div "Creacción de las paletas por tonos Para la creacción de cada garante se crea un…" at bounding box center [260, 127] width 274 height 207
click at [92, 116] on div "Fundamentos y sistema" at bounding box center [88, 114] width 29 height 5
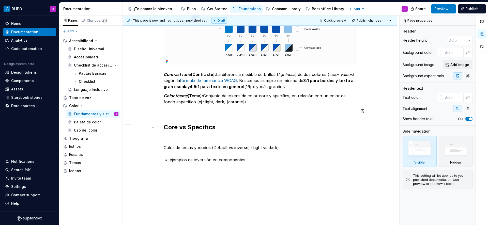
scroll to position [443, 0]
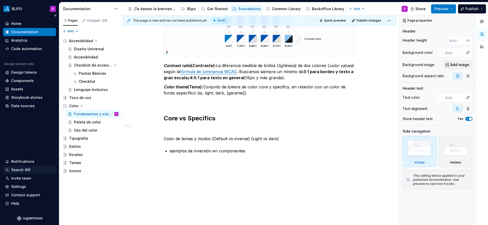
type textarea "*"
